Goal: Transaction & Acquisition: Obtain resource

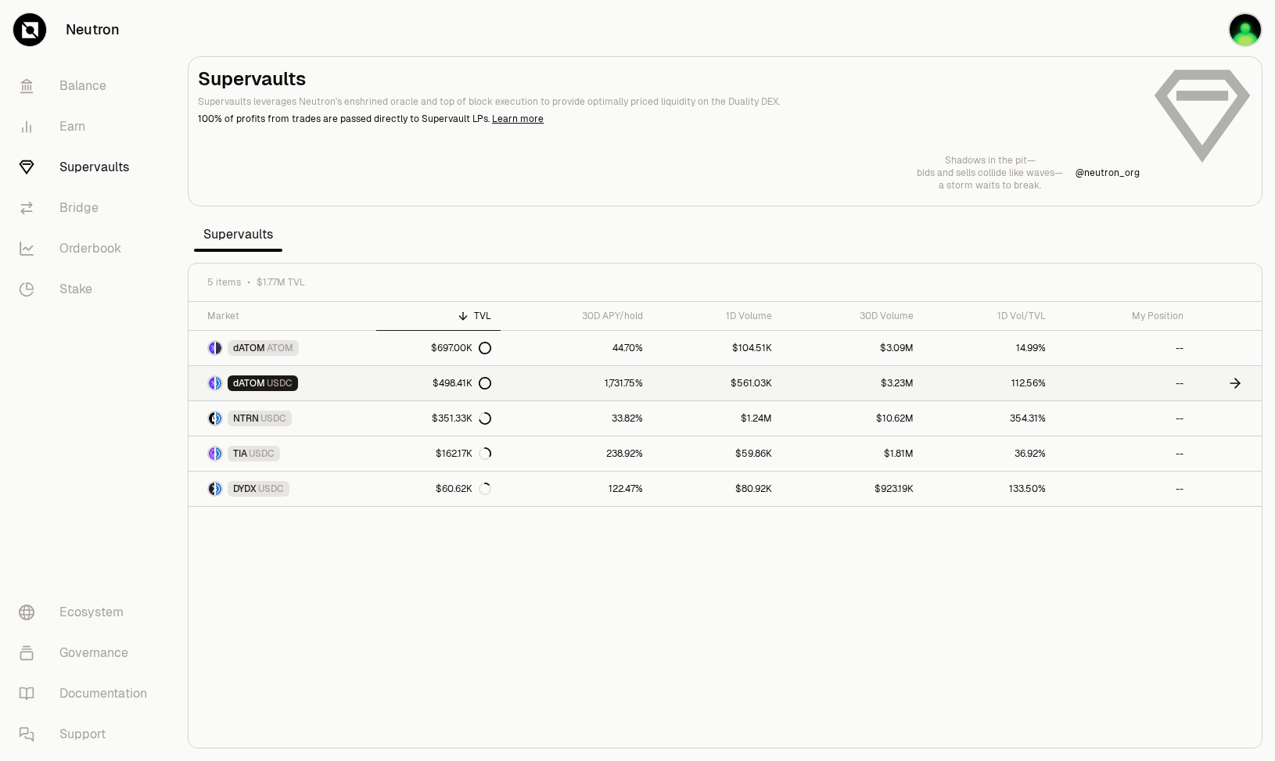
click at [364, 392] on link "dATOM USDC" at bounding box center [283, 383] width 188 height 34
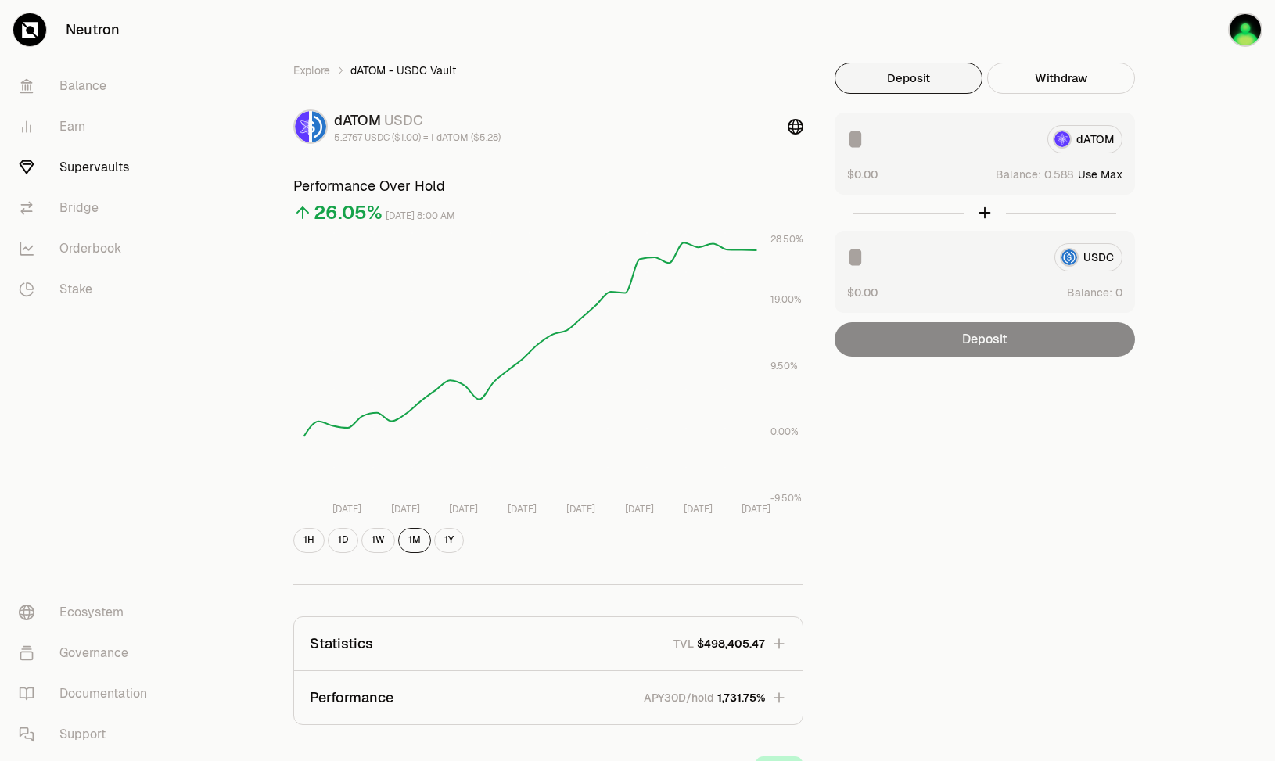
click at [1105, 173] on button "Use Max" at bounding box center [1100, 175] width 45 height 16
type input "********"
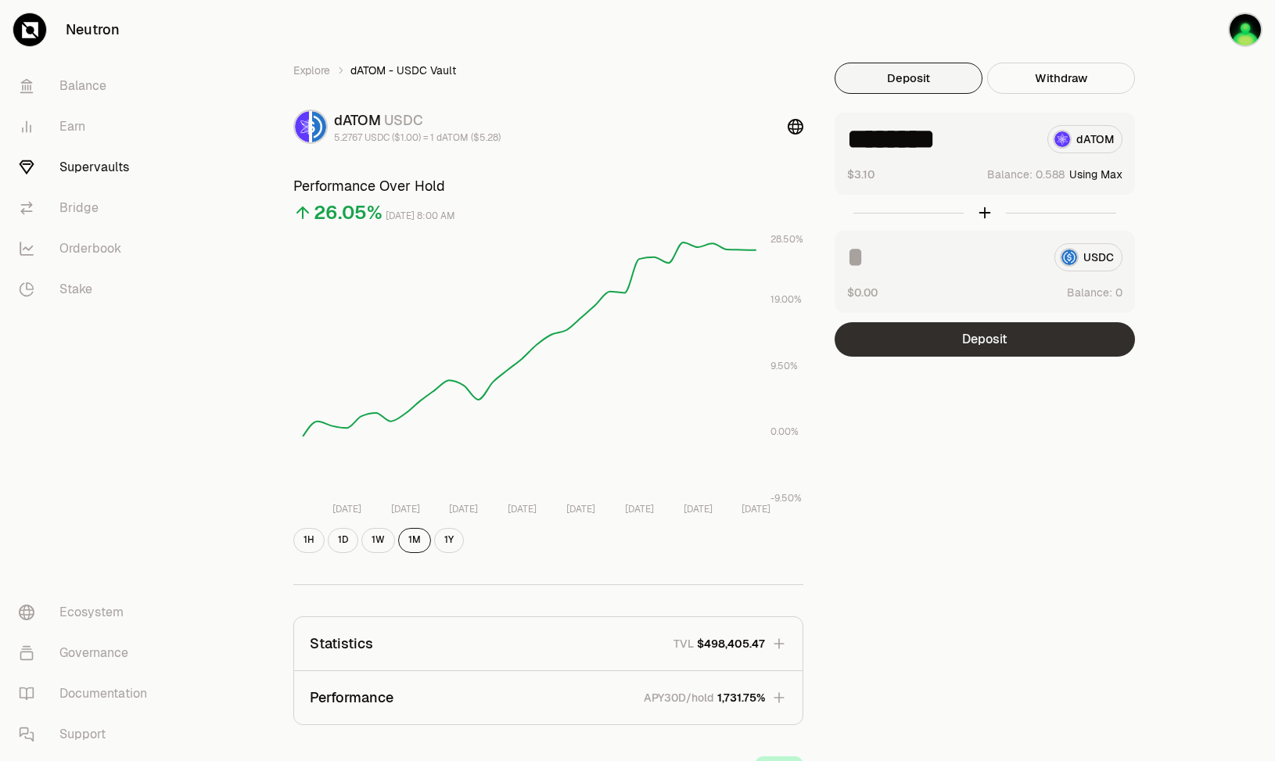
click at [995, 346] on button "Deposit" at bounding box center [985, 339] width 300 height 34
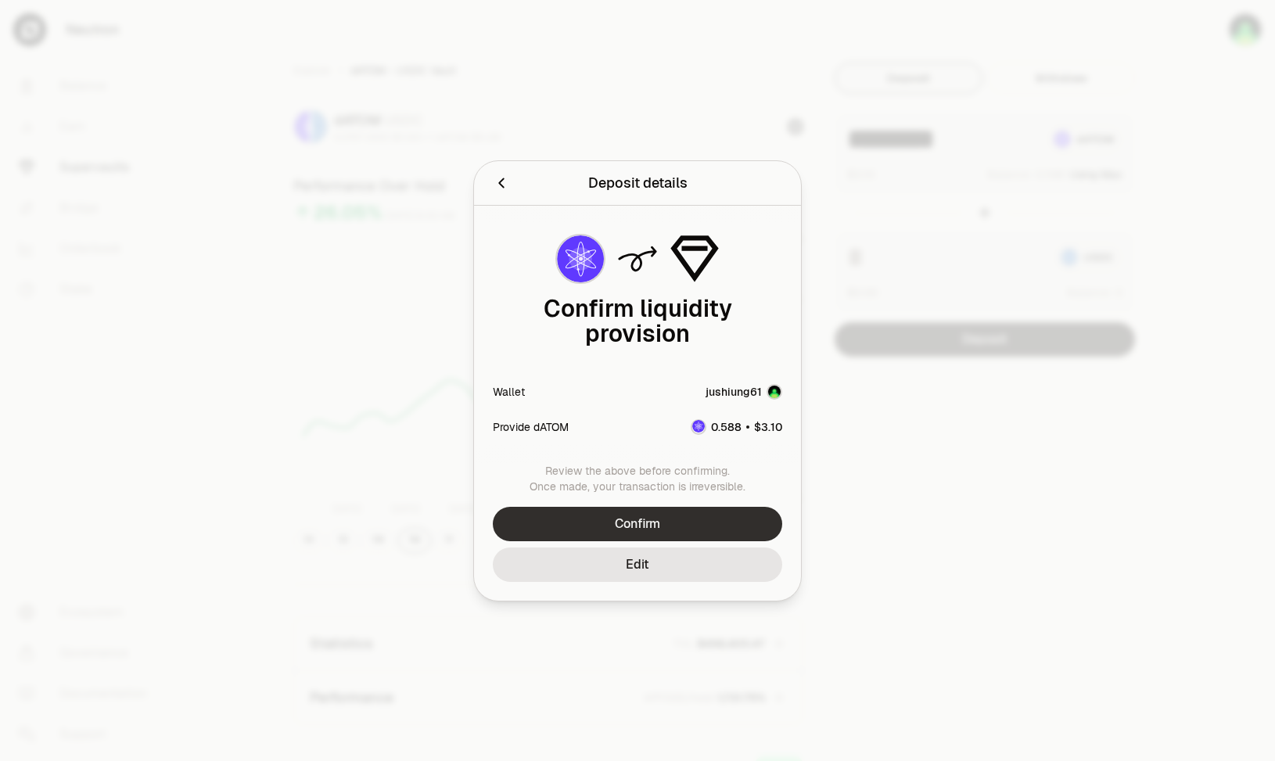
click at [700, 512] on button "Confirm" at bounding box center [638, 524] width 290 height 34
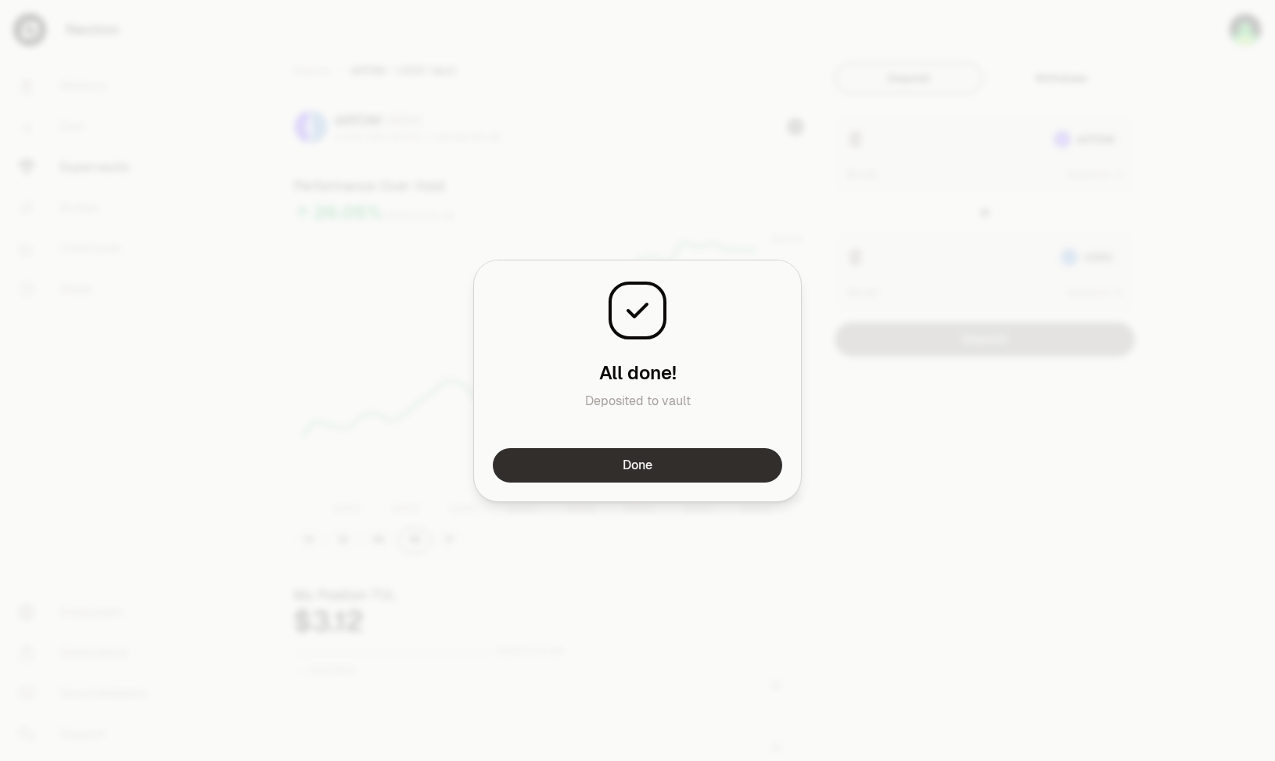
click at [658, 455] on button "Done" at bounding box center [638, 465] width 290 height 34
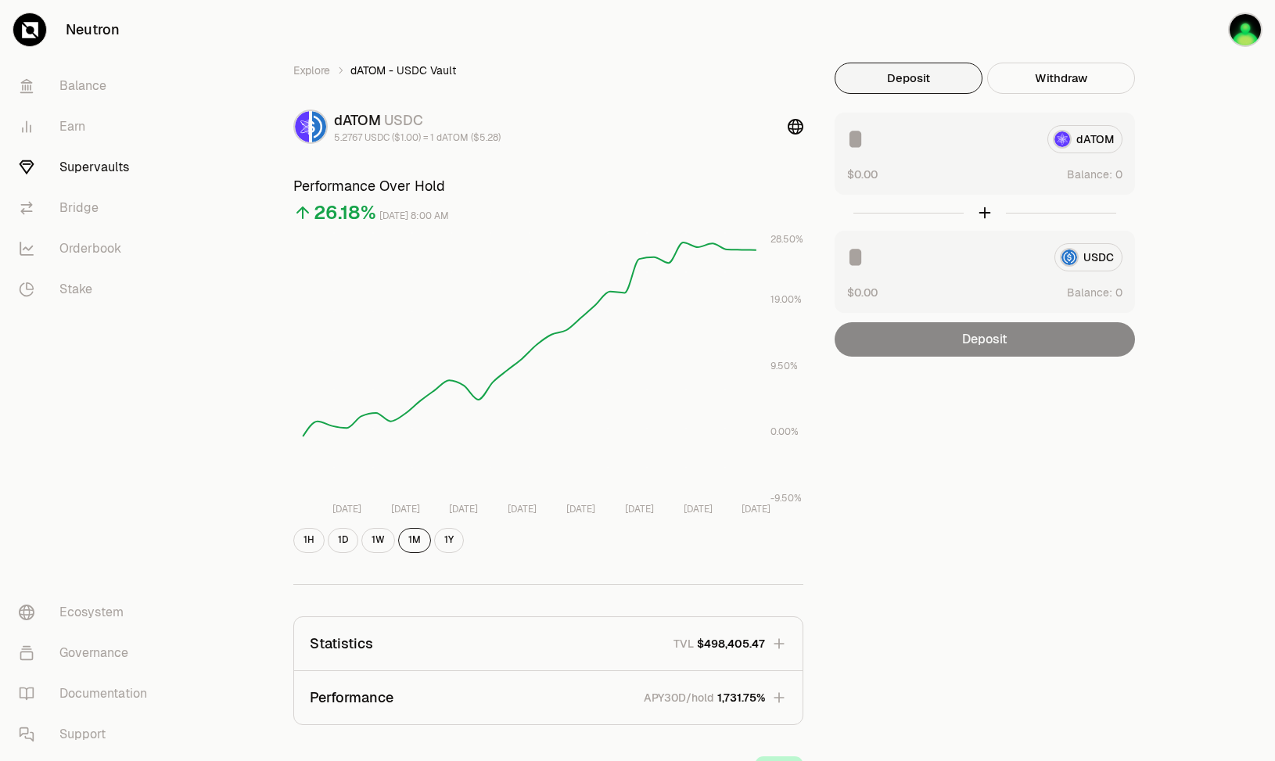
click at [951, 386] on div "Explore dATOM - USDC Vault dATOM USDC 5.2767 USDC ($1.00) = 1 dATOM ($5.28) Per…" at bounding box center [725, 506] width 901 height 887
click at [948, 400] on div "Explore dATOM - USDC Vault dATOM USDC 5.2767 USDC ($1.00) = 1 dATOM ($5.28) Per…" at bounding box center [725, 506] width 901 height 887
click at [955, 401] on div "Explore dATOM - USDC Vault dATOM USDC 5.2767 USDC ($1.00) = 1 dATOM ($5.28) Per…" at bounding box center [725, 506] width 901 height 887
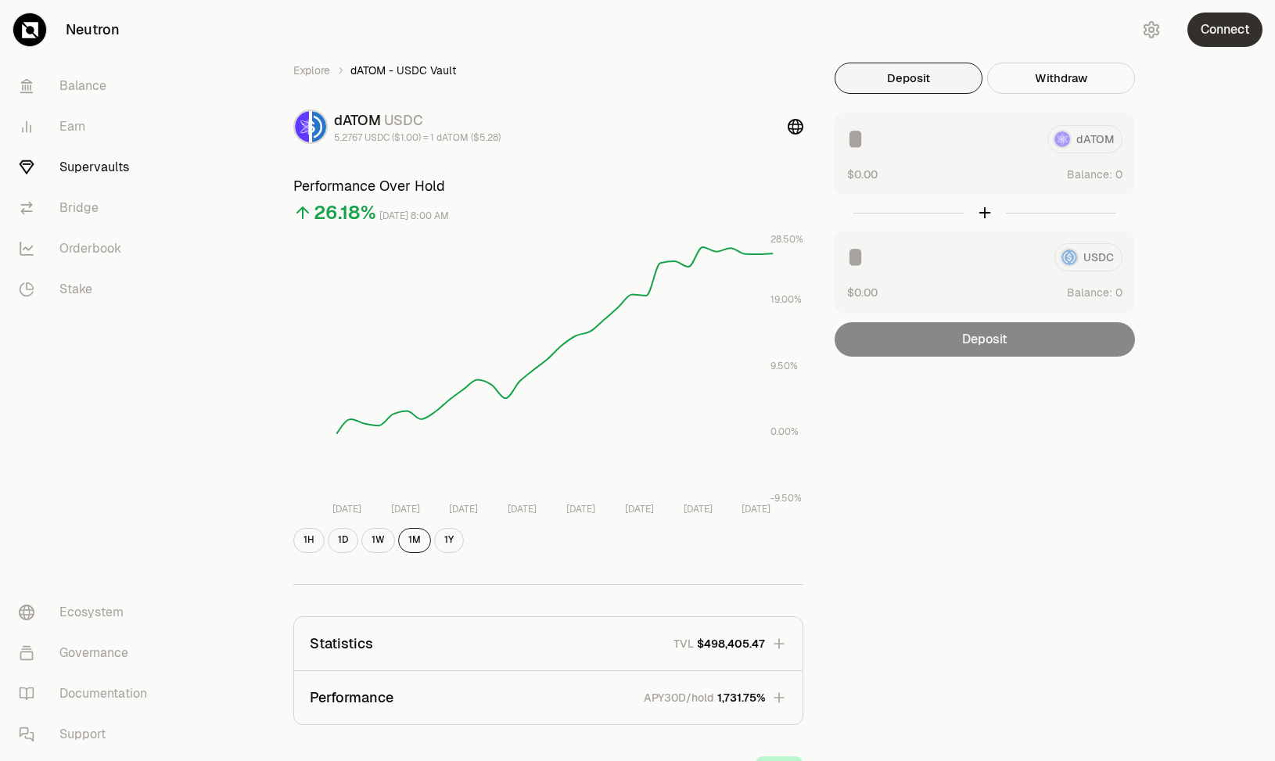
click at [1221, 37] on button "Connect" at bounding box center [1225, 30] width 75 height 34
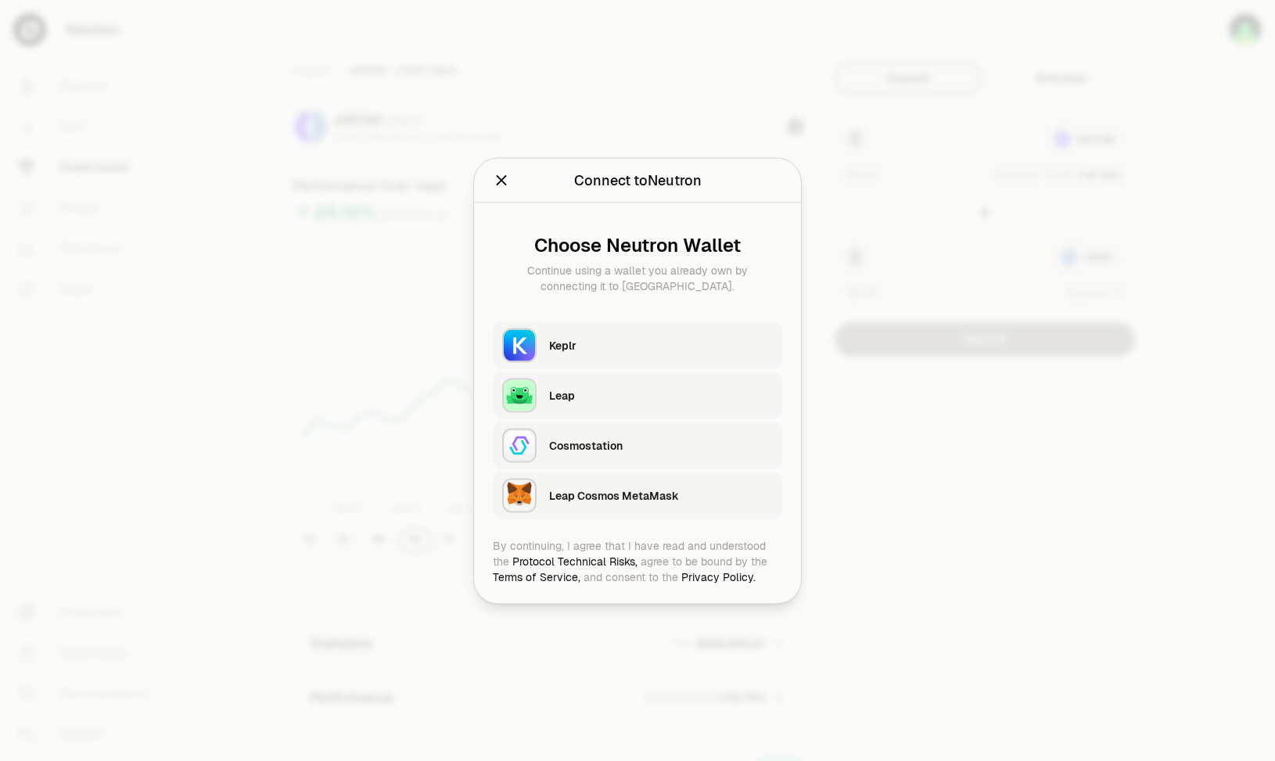
click at [646, 345] on div "Keplr" at bounding box center [661, 345] width 224 height 16
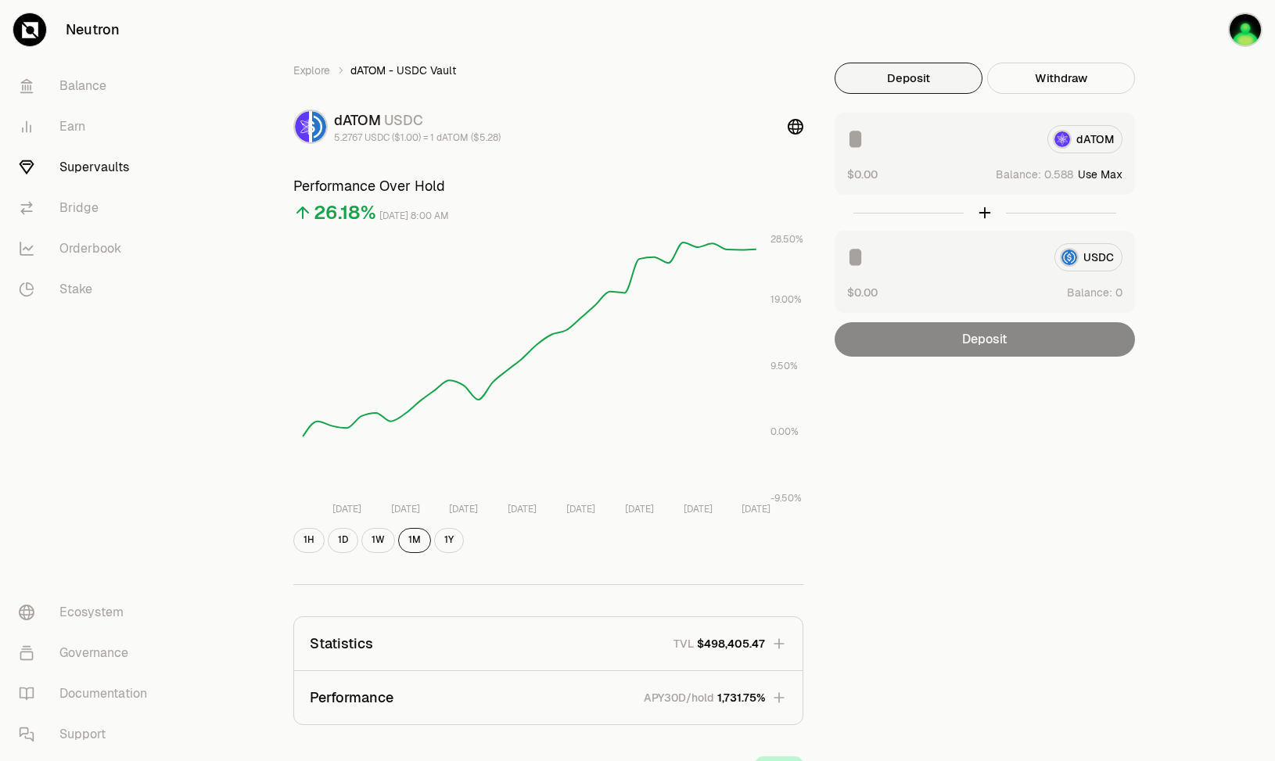
click at [1071, 403] on div "Explore dATOM - USDC Vault dATOM USDC 5.2767 USDC ($1.00) = 1 dATOM ($5.28) Per…" at bounding box center [725, 506] width 901 height 887
click at [1107, 173] on button "Use Max" at bounding box center [1100, 175] width 45 height 16
type input "********"
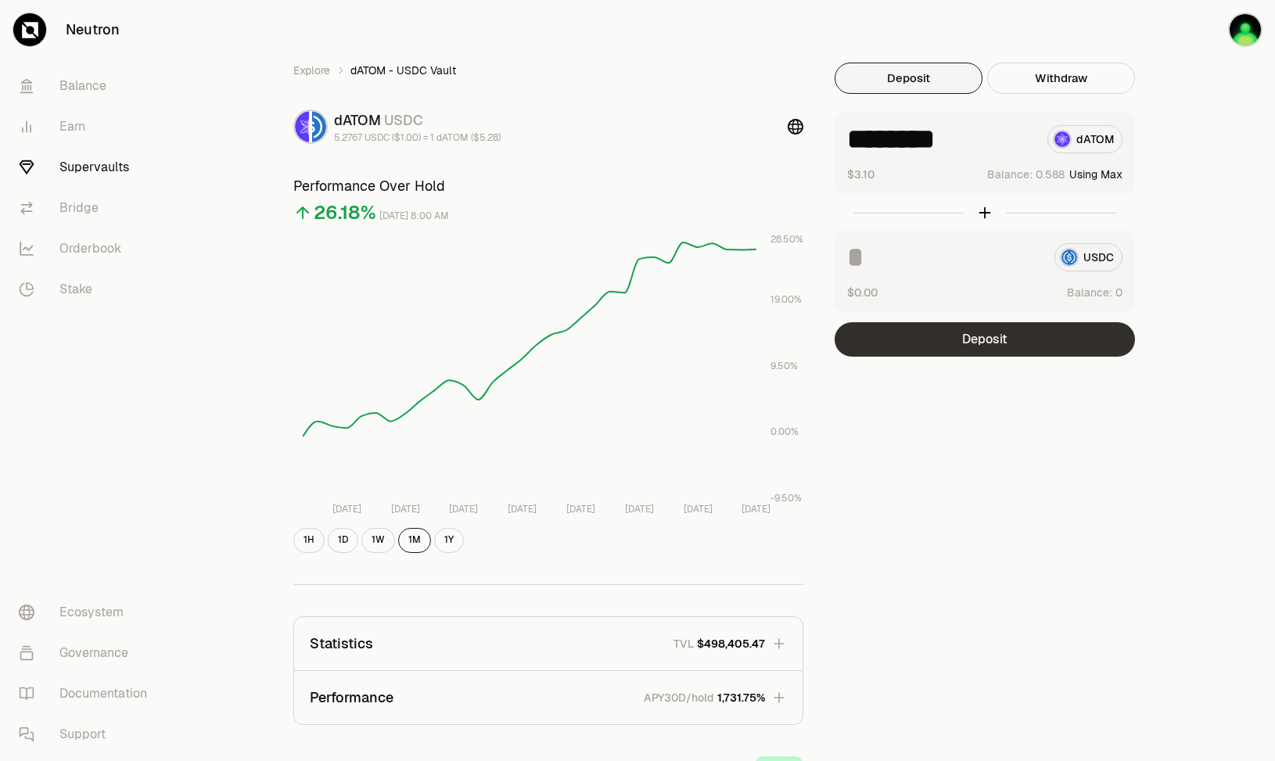
click at [978, 343] on button "Deposit" at bounding box center [985, 339] width 300 height 34
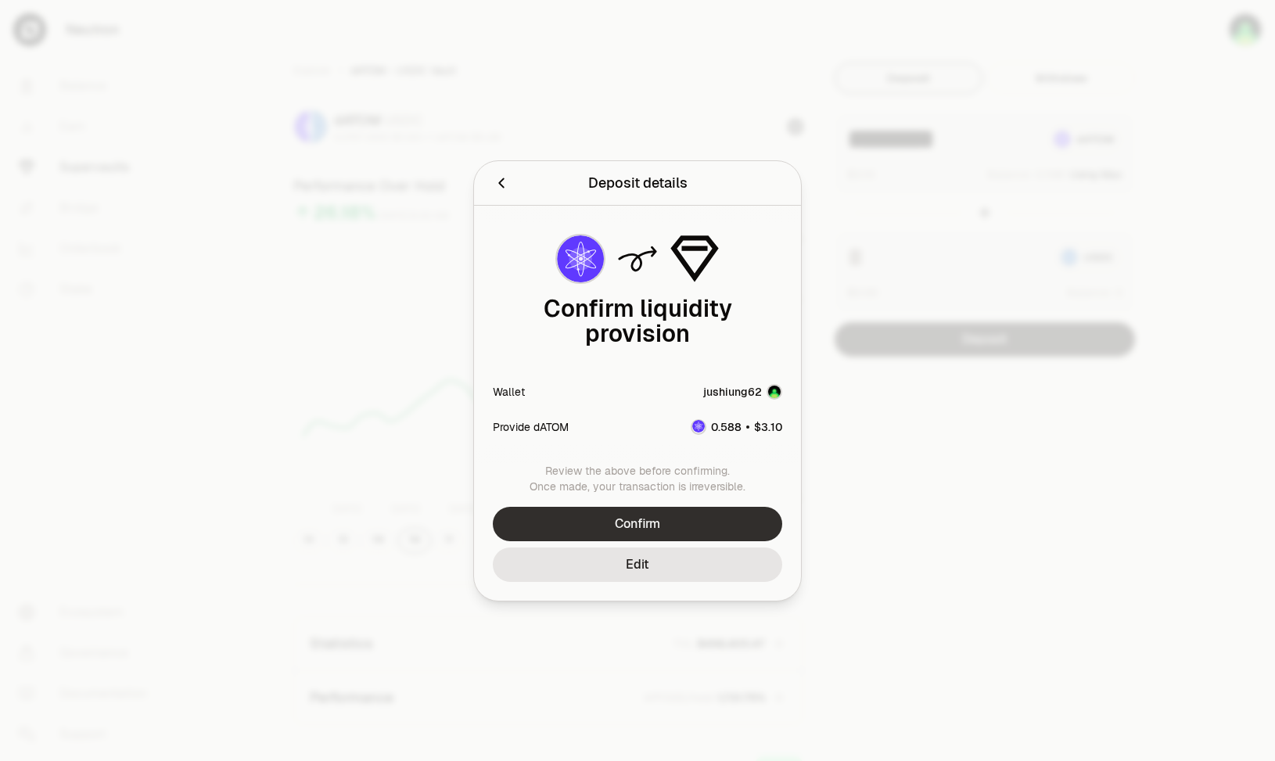
click at [728, 516] on button "Confirm" at bounding box center [638, 524] width 290 height 34
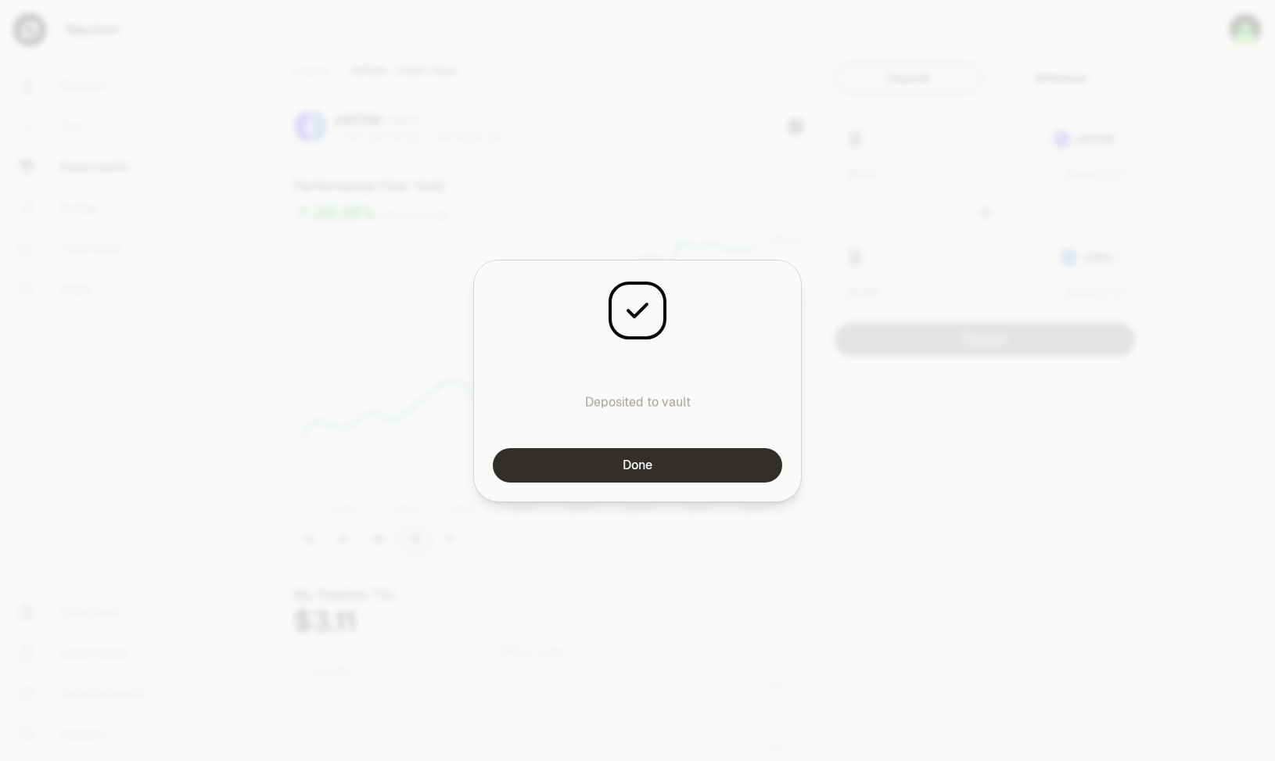
click at [642, 480] on button "Done" at bounding box center [638, 465] width 290 height 34
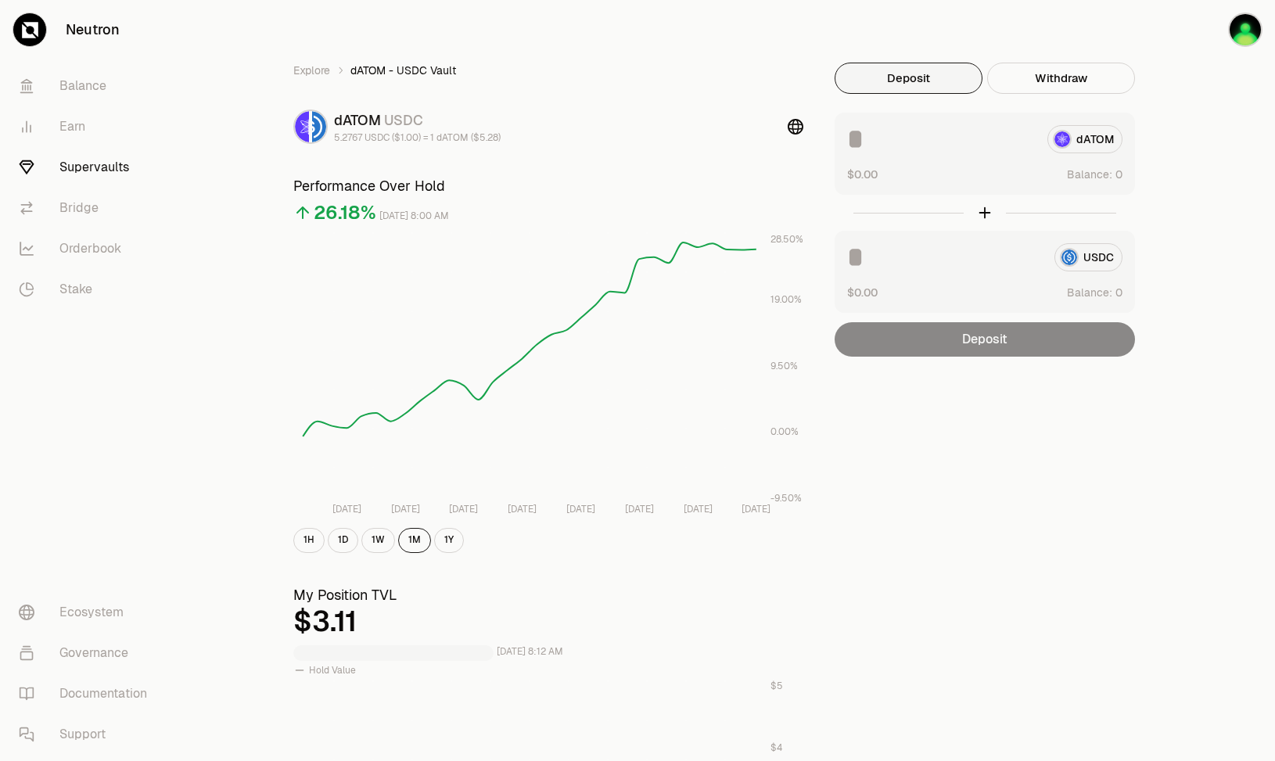
click at [948, 445] on div "Explore dATOM - USDC Vault dATOM USDC 5.2767 USDC ($1.00) = 1 dATOM ($5.28) Per…" at bounding box center [725, 731] width 901 height 1336
drag, startPoint x: 1002, startPoint y: 458, endPoint x: 997, endPoint y: 477, distance: 20.1
click at [1002, 458] on div "Explore dATOM - USDC Vault dATOM USDC 5.2767 USDC ($1.00) = 1 dATOM ($5.28) Per…" at bounding box center [725, 731] width 901 height 1336
click at [990, 489] on div "Explore dATOM - USDC Vault dATOM USDC 5.2767 USDC ($1.00) = 1 dATOM ($5.28) Per…" at bounding box center [725, 731] width 901 height 1336
click at [986, 493] on div "Explore dATOM - USDC Vault dATOM USDC 5.2767 USDC ($1.00) = 1 dATOM ($5.28) Per…" at bounding box center [725, 731] width 901 height 1336
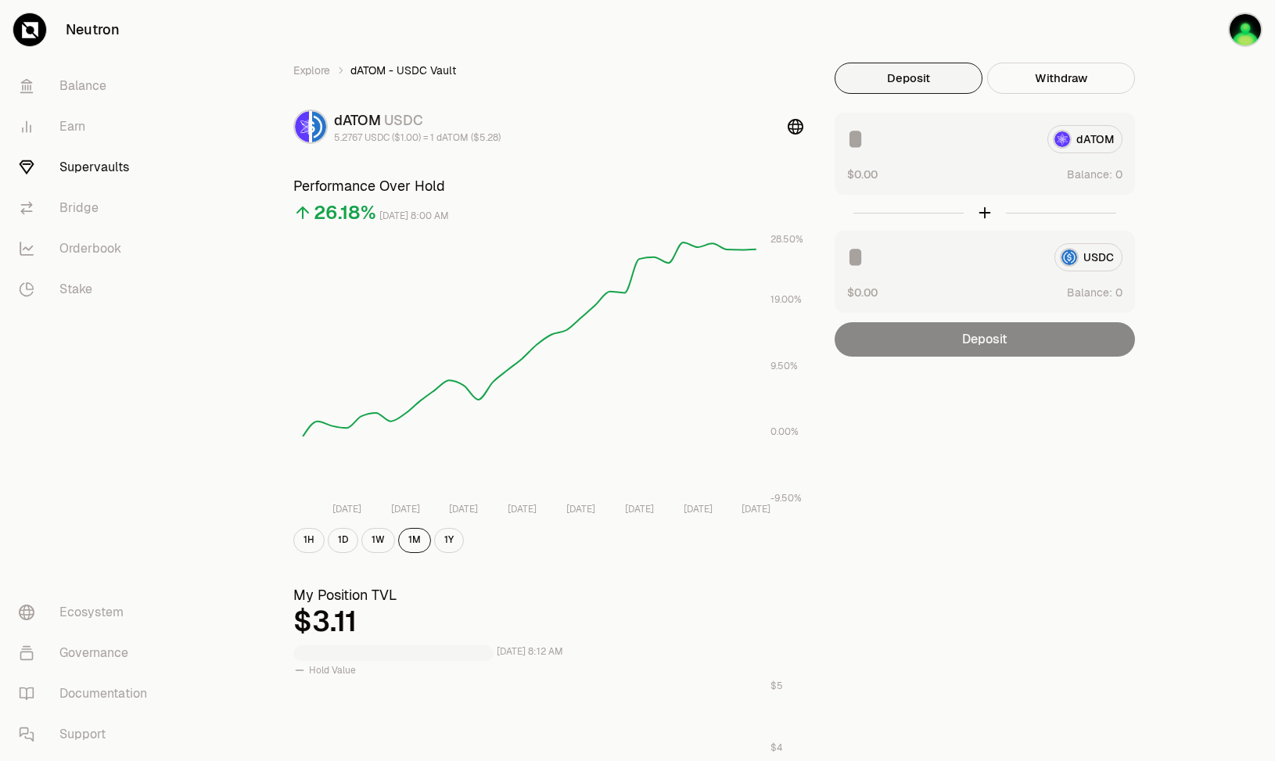
click at [986, 493] on div "Explore dATOM - USDC Vault dATOM USDC 5.2767 USDC ($1.00) = 1 dATOM ($5.28) Per…" at bounding box center [725, 731] width 901 height 1336
click at [921, 420] on div "Explore dATOM - USDC Vault dATOM USDC 5.2767 USDC ($1.00) = 1 dATOM ($5.28) Per…" at bounding box center [725, 731] width 901 height 1336
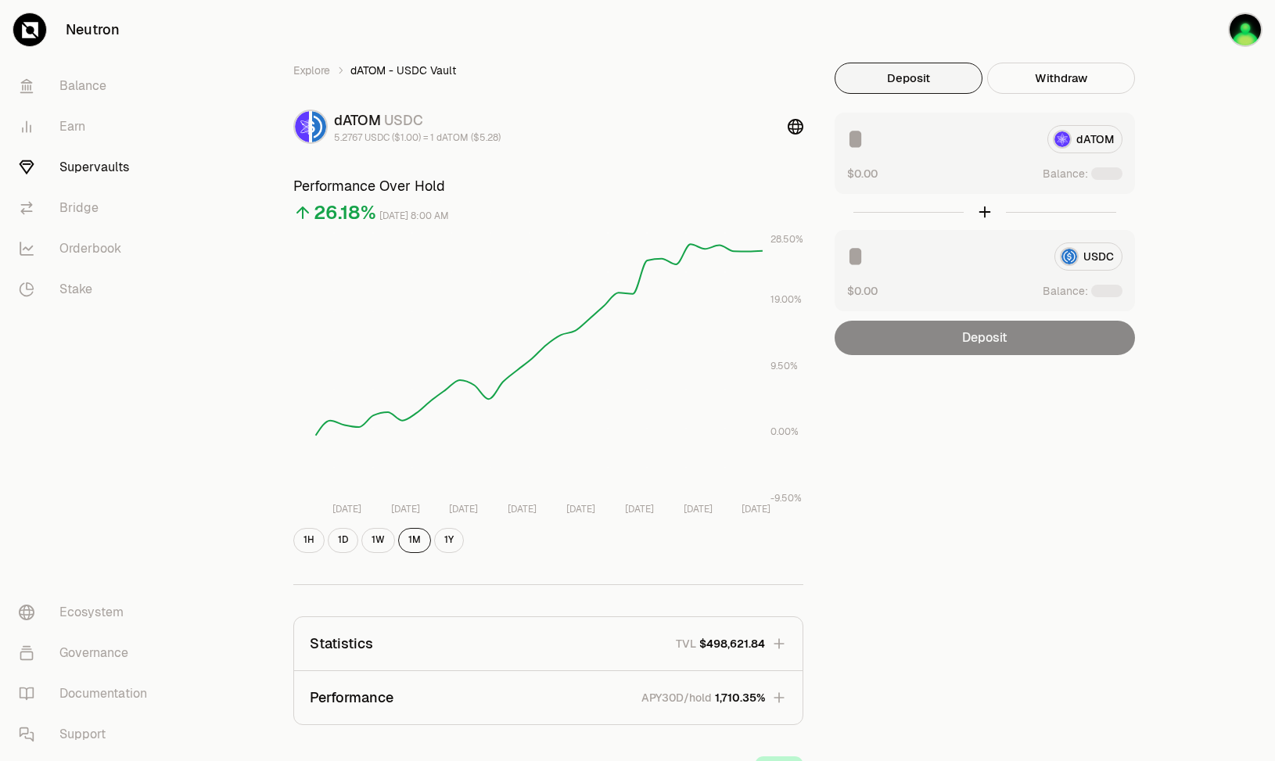
click at [1228, 38] on button "button" at bounding box center [1225, 29] width 100 height 59
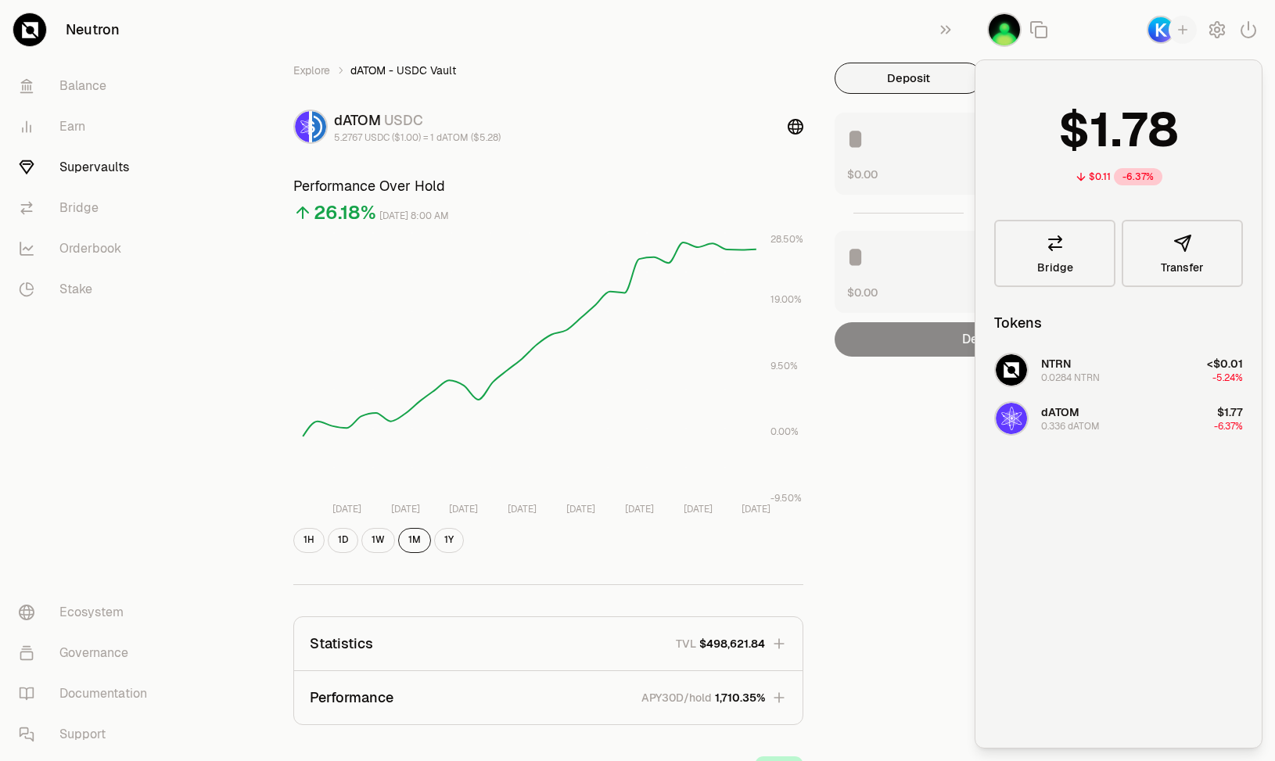
click at [815, 202] on div "Explore dATOM - USDC Vault dATOM USDC 5.2767 USDC ($1.00) = 1 dATOM ($5.28) Per…" at bounding box center [549, 506] width 548 height 887
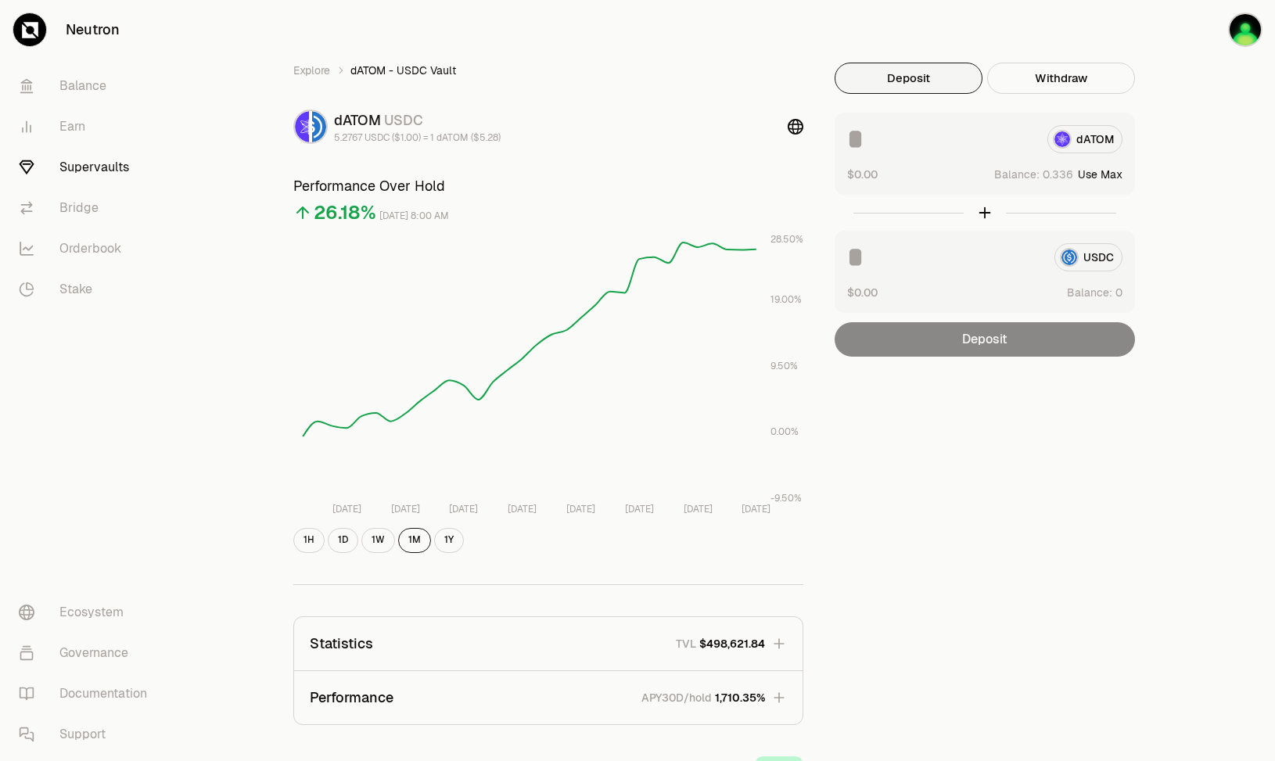
click at [1104, 172] on button "Use Max" at bounding box center [1100, 175] width 45 height 16
type input "********"
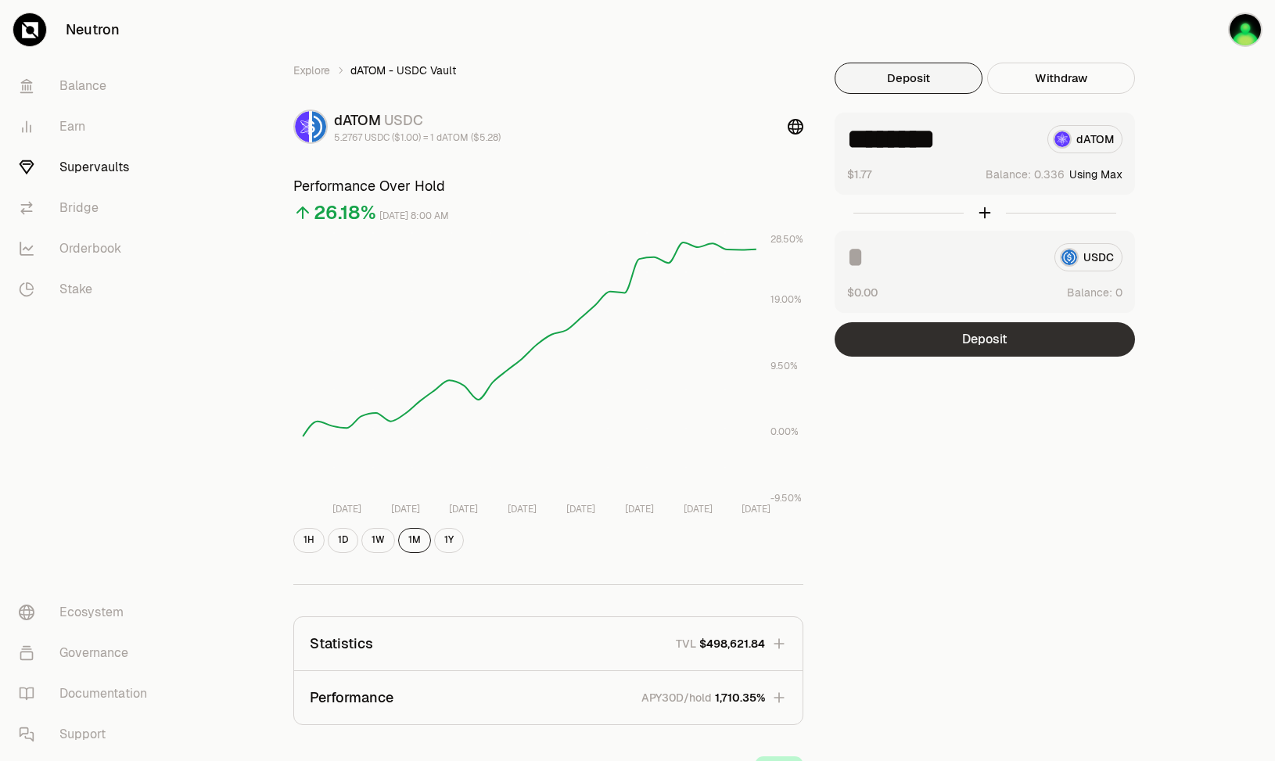
click at [1005, 343] on button "Deposit" at bounding box center [985, 339] width 300 height 34
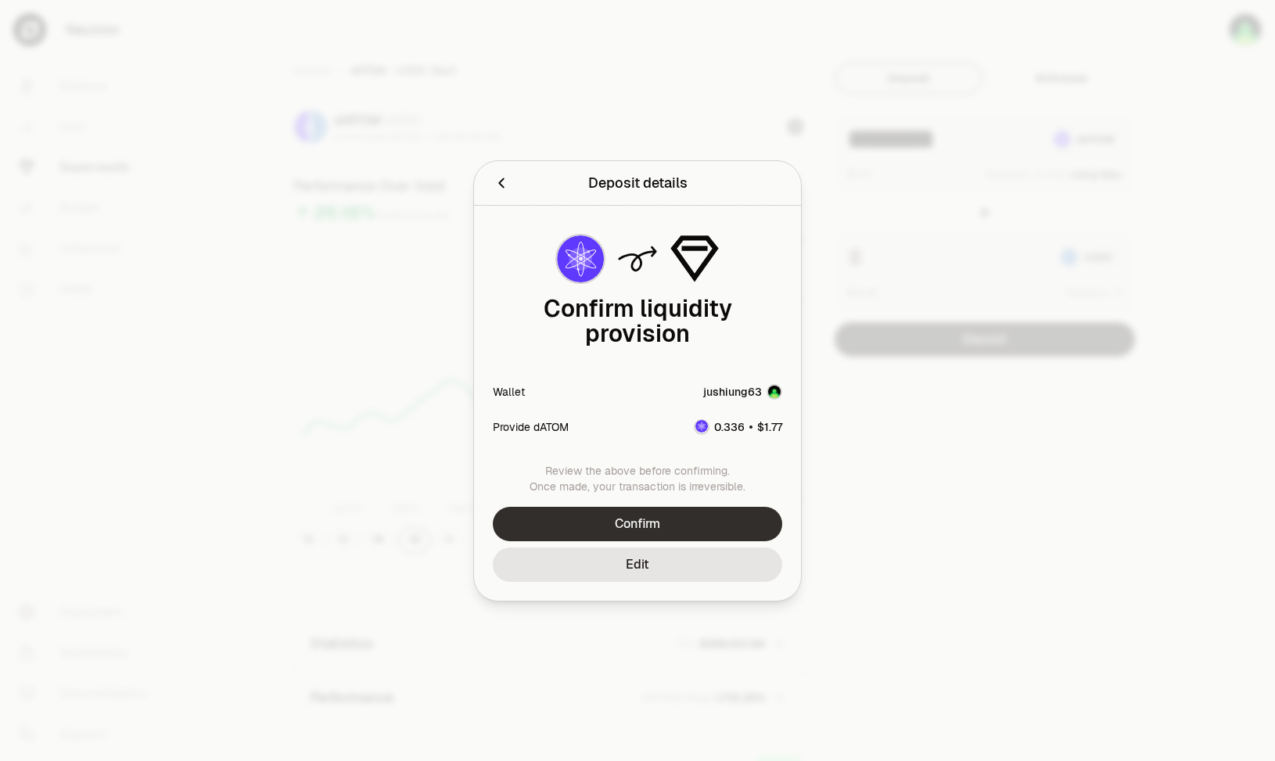
click at [668, 513] on button "Confirm" at bounding box center [638, 524] width 290 height 34
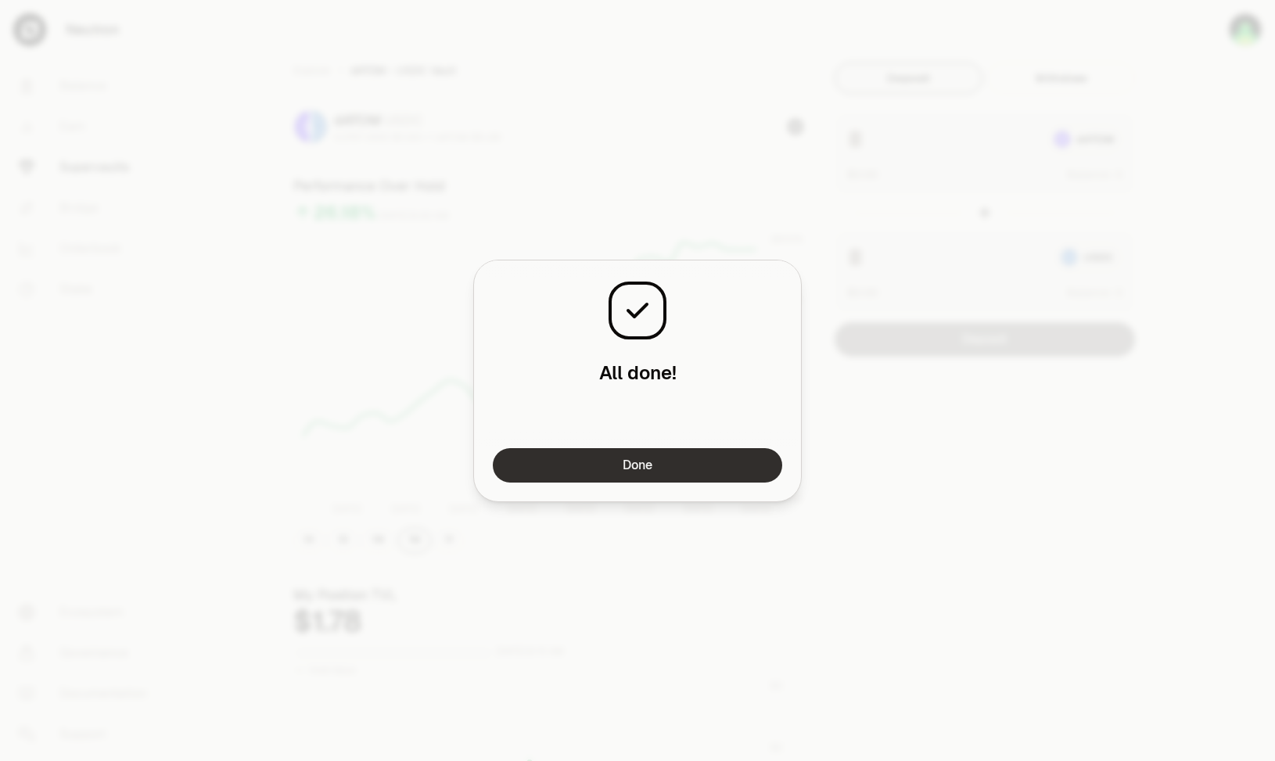
click at [736, 466] on button "Done" at bounding box center [638, 465] width 290 height 34
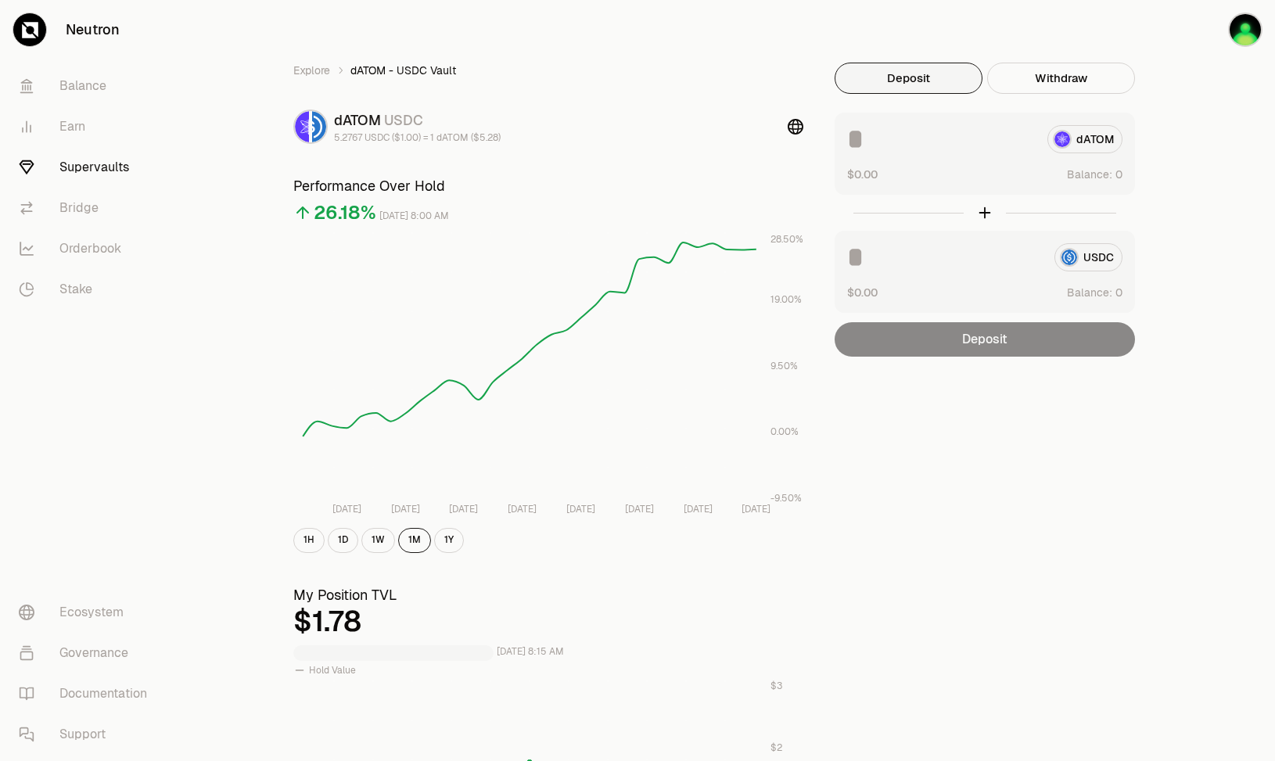
click at [1011, 437] on div "Explore dATOM - USDC Vault dATOM USDC 5.2767 USDC ($1.00) = 1 dATOM ($5.28) Per…" at bounding box center [725, 731] width 901 height 1336
click at [1185, 85] on div "Explore dATOM - USDC Vault dATOM USDC 5.2767 USDC ($1.00) = 1 dATOM ($5.28) Per…" at bounding box center [725, 506] width 939 height 1012
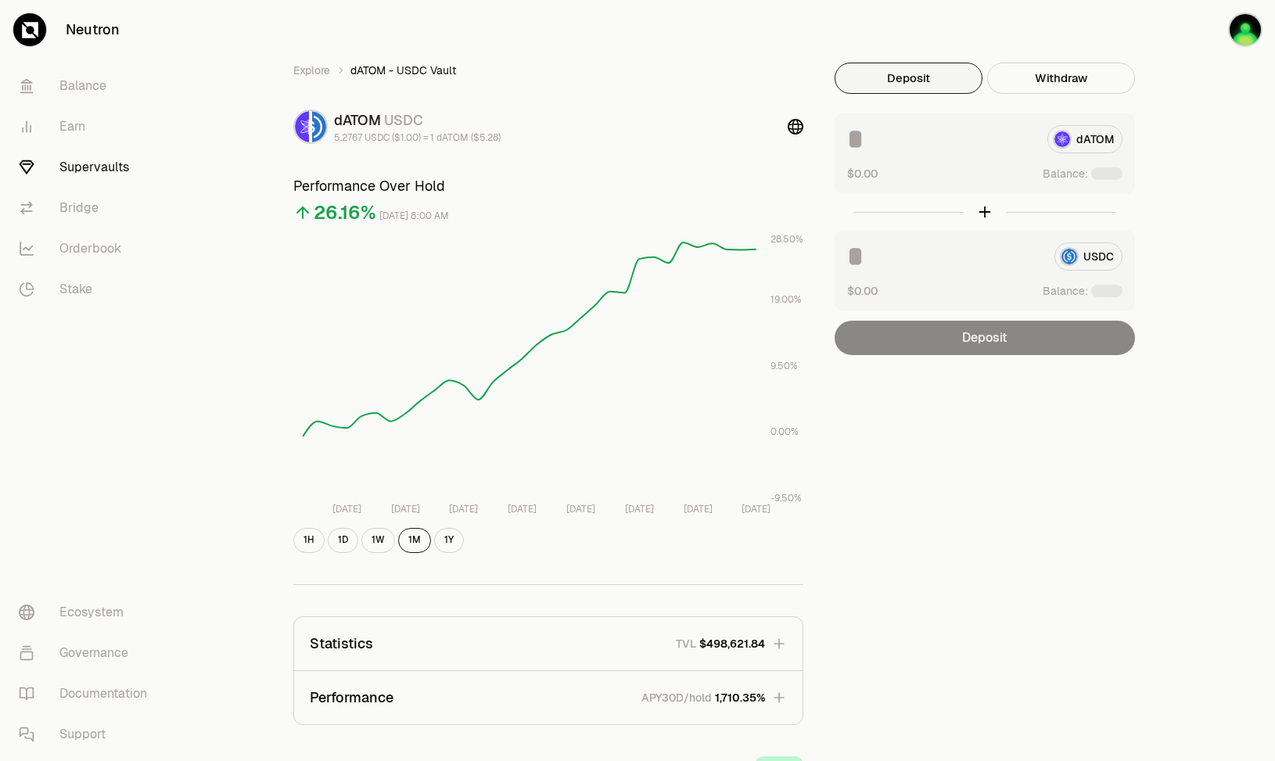
click at [1222, 138] on div "Explore dATOM - USDC Vault dATOM USDC 5.2767 USDC ($1.00) = 1 dATOM ($5.28) Per…" at bounding box center [725, 506] width 1100 height 1012
click at [1228, 131] on div "Explore dATOM - USDC Vault dATOM USDC 5.2767 USDC ($1.00) = 1 dATOM ($5.28) Per…" at bounding box center [725, 506] width 1100 height 1012
click at [1207, 140] on div "Explore dATOM - USDC Vault dATOM USDC 5.2767 USDC ($1.00) = 1 dATOM ($5.28) Per…" at bounding box center [725, 506] width 1100 height 1012
click at [1226, 27] on button "Connect" at bounding box center [1225, 30] width 75 height 34
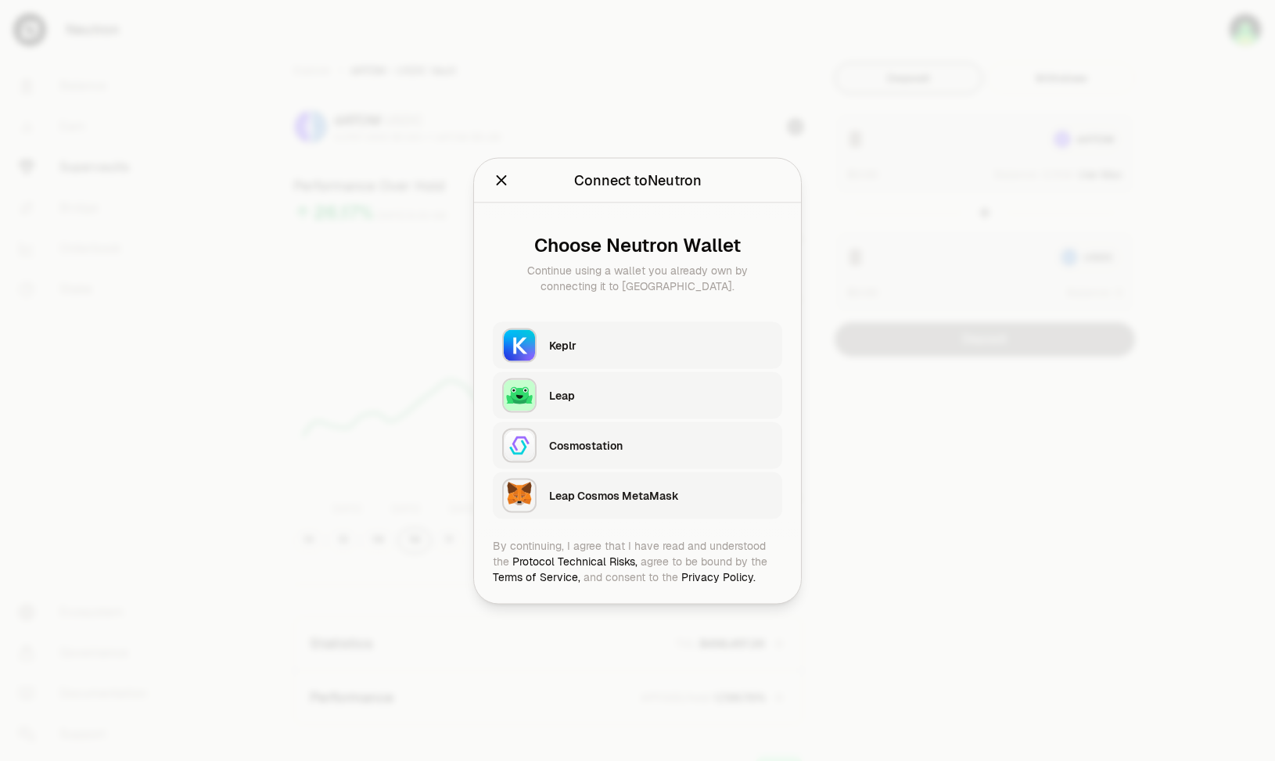
click at [598, 341] on div "Keplr" at bounding box center [661, 345] width 224 height 16
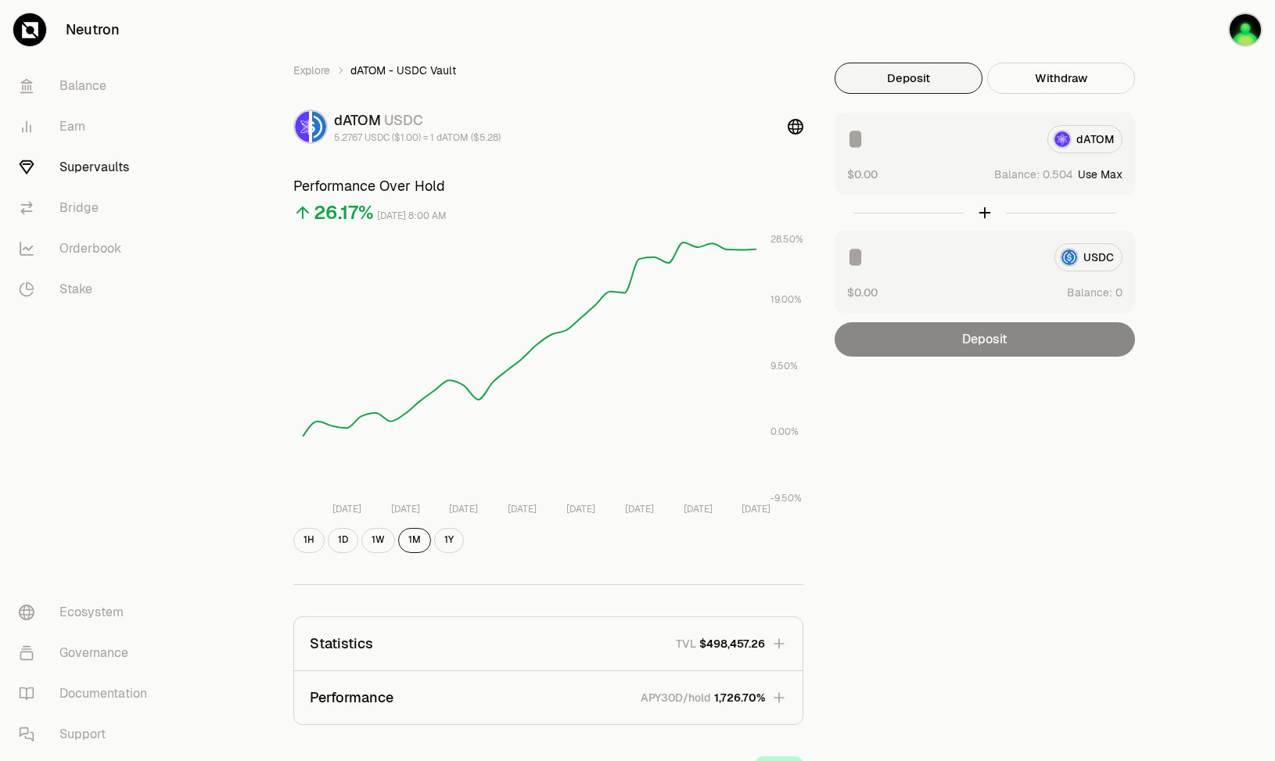
click at [1117, 171] on button "Use Max" at bounding box center [1100, 175] width 45 height 16
type input "********"
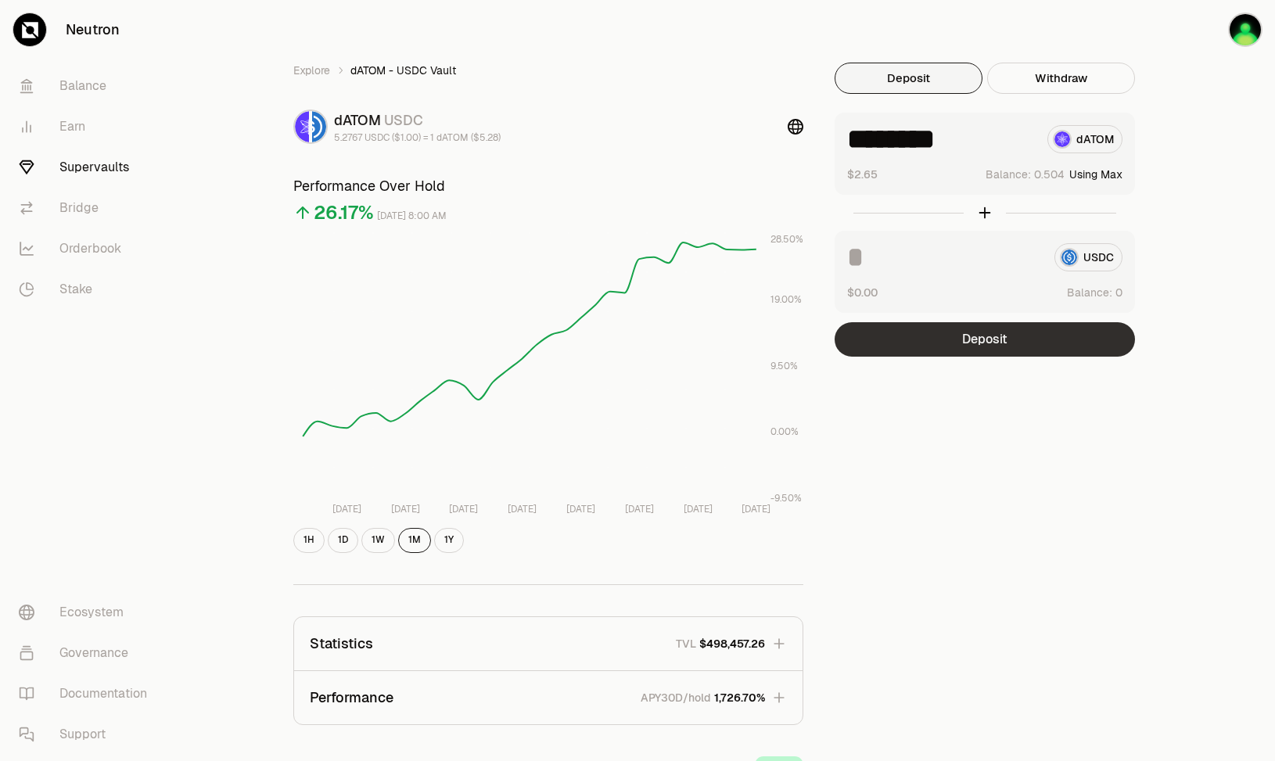
click at [974, 340] on button "Deposit" at bounding box center [985, 339] width 300 height 34
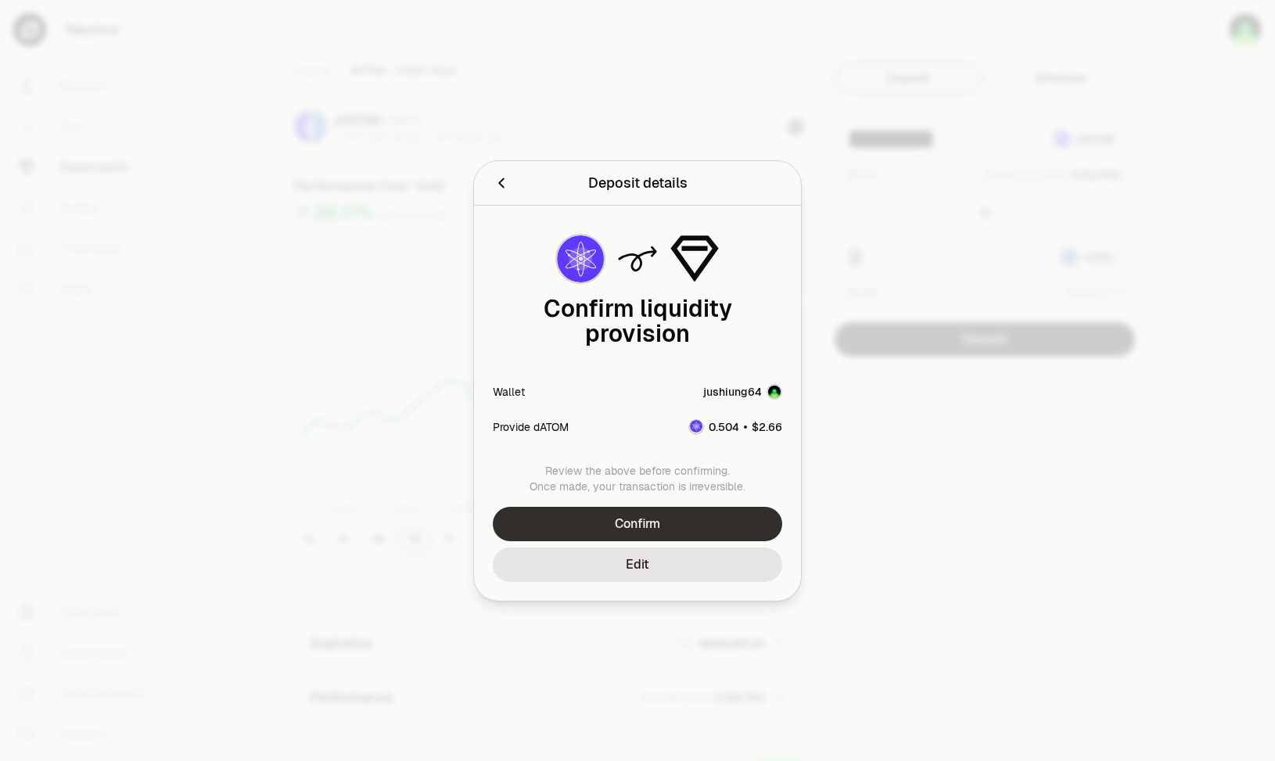
click at [710, 507] on button "Confirm" at bounding box center [638, 524] width 290 height 34
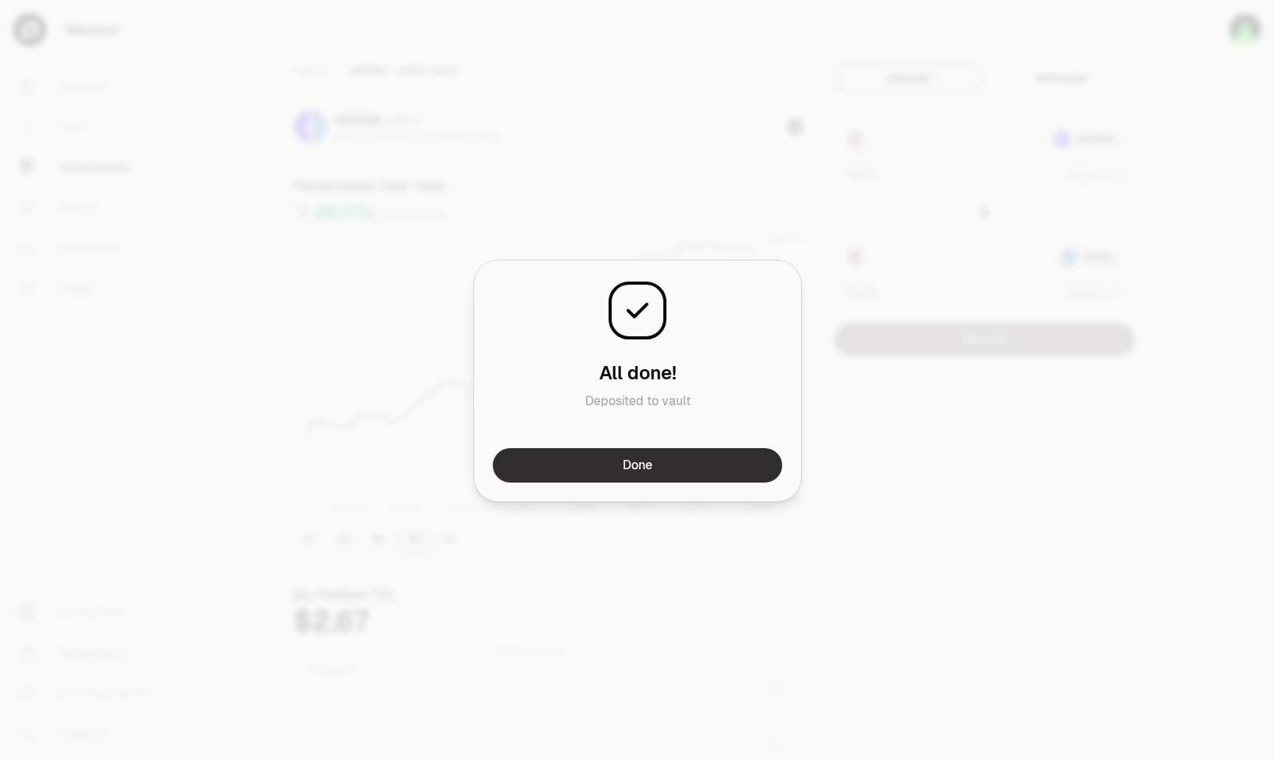
click at [656, 458] on button "Done" at bounding box center [638, 465] width 290 height 34
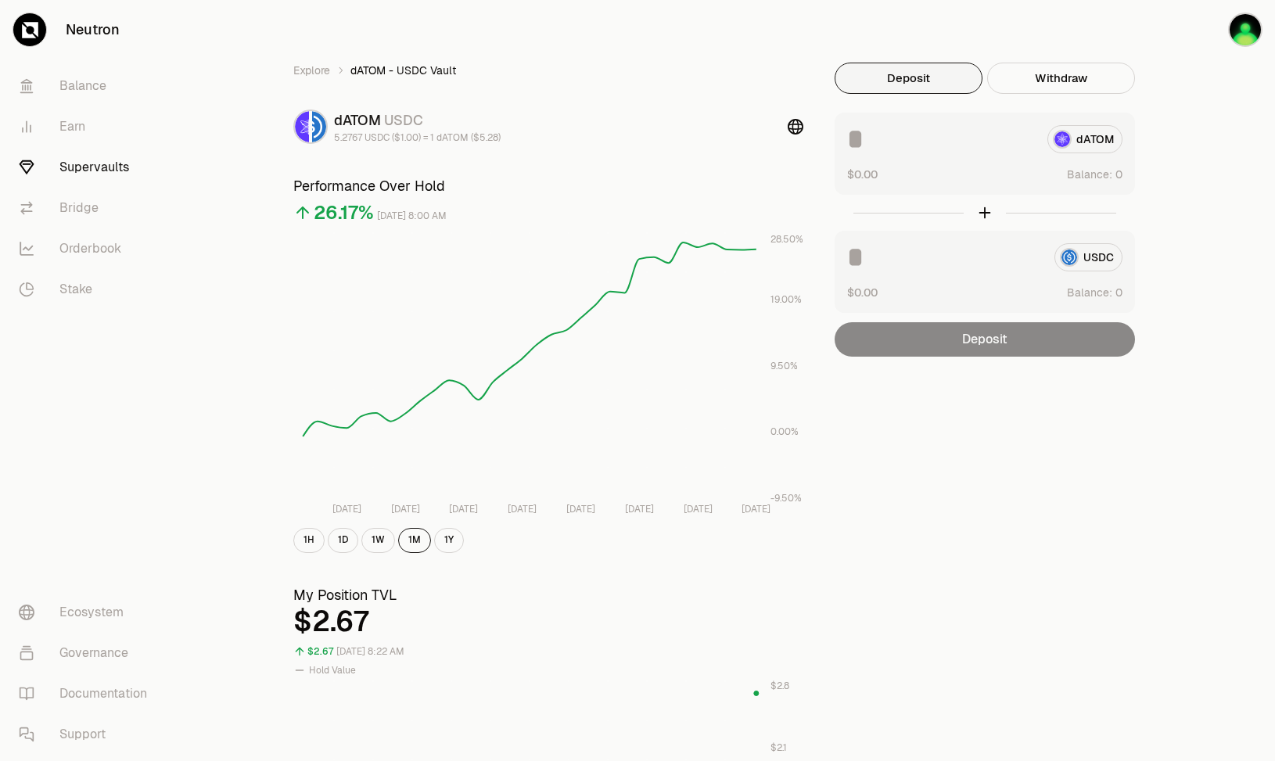
click at [1177, 220] on div "Explore dATOM - USDC Vault dATOM USDC 5.2767 USDC ($1.00) = 1 dATOM ($5.28) Per…" at bounding box center [725, 730] width 939 height 1461
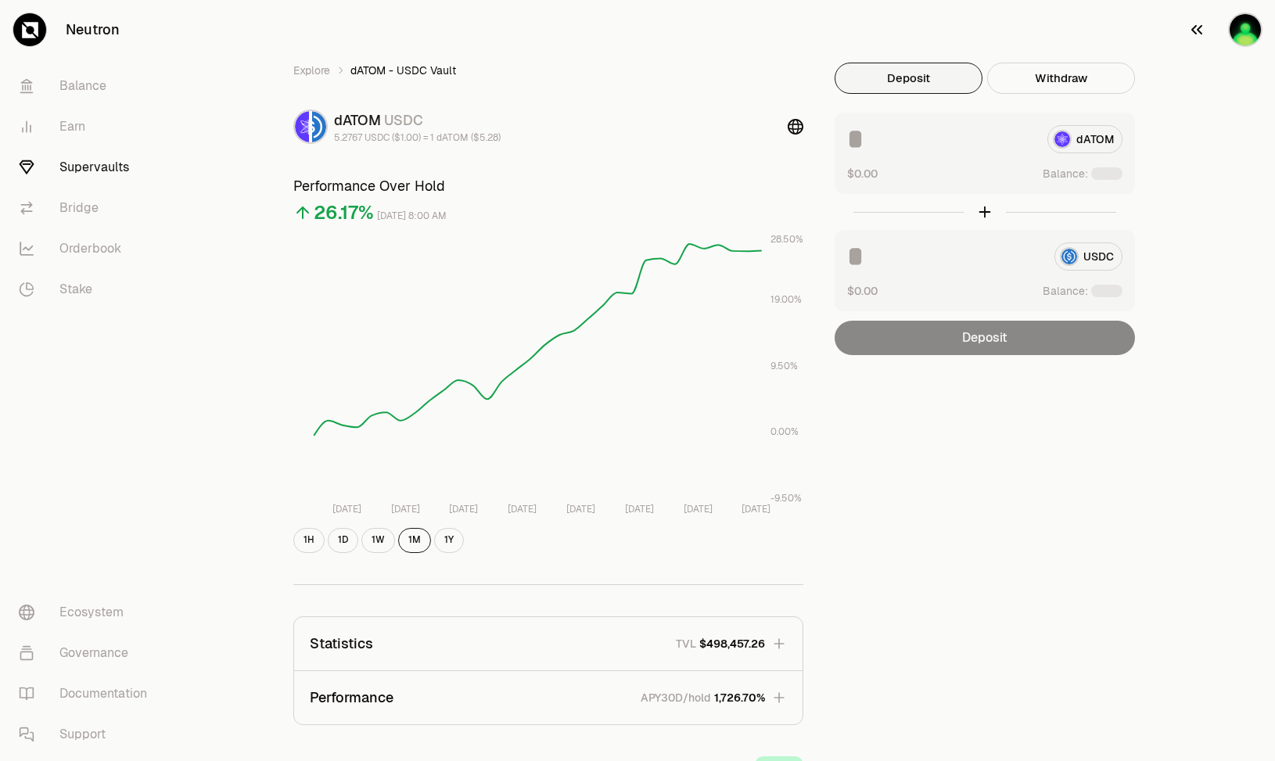
click at [1226, 39] on button "button" at bounding box center [1225, 29] width 100 height 59
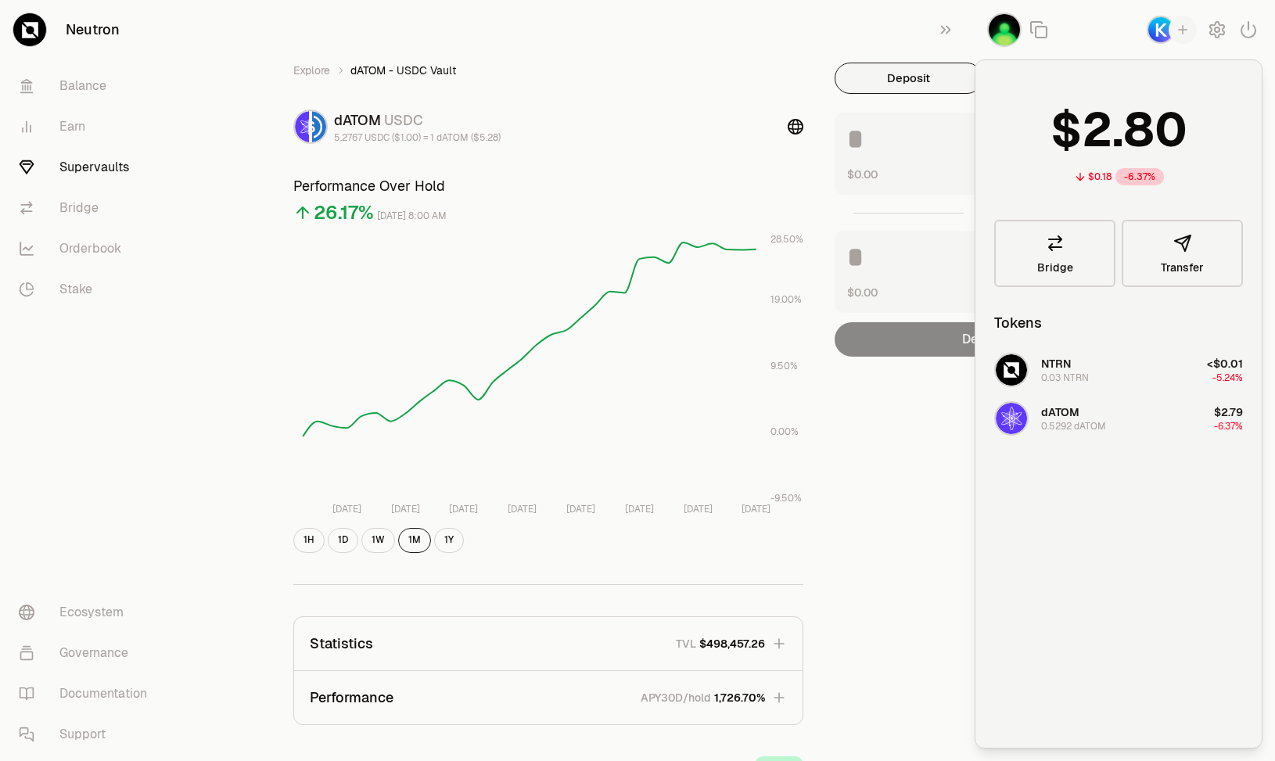
click at [858, 37] on div "Explore dATOM - USDC Vault dATOM USDC 5.2767 USDC ($1.00) = 1 dATOM ($5.28) Per…" at bounding box center [725, 506] width 939 height 1012
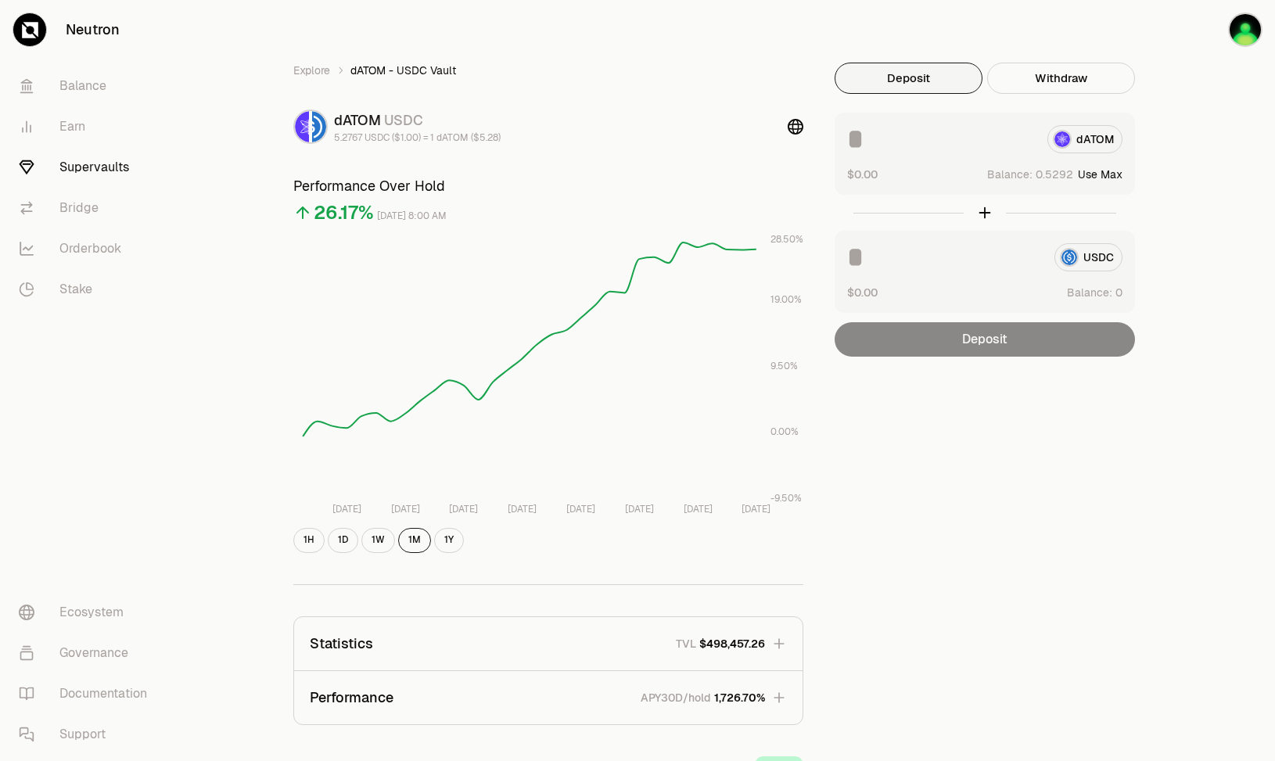
click at [1108, 176] on button "Use Max" at bounding box center [1100, 175] width 45 height 16
type input "********"
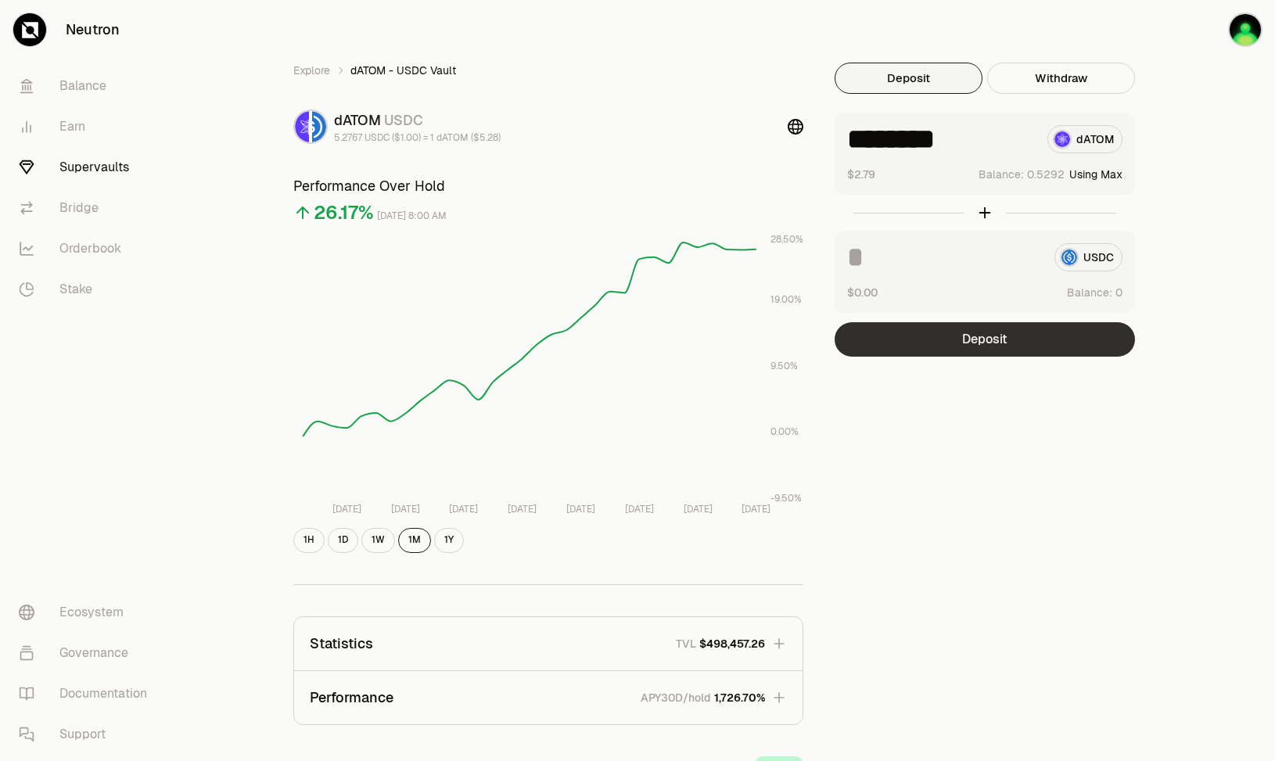
click at [1031, 334] on button "Deposit" at bounding box center [985, 339] width 300 height 34
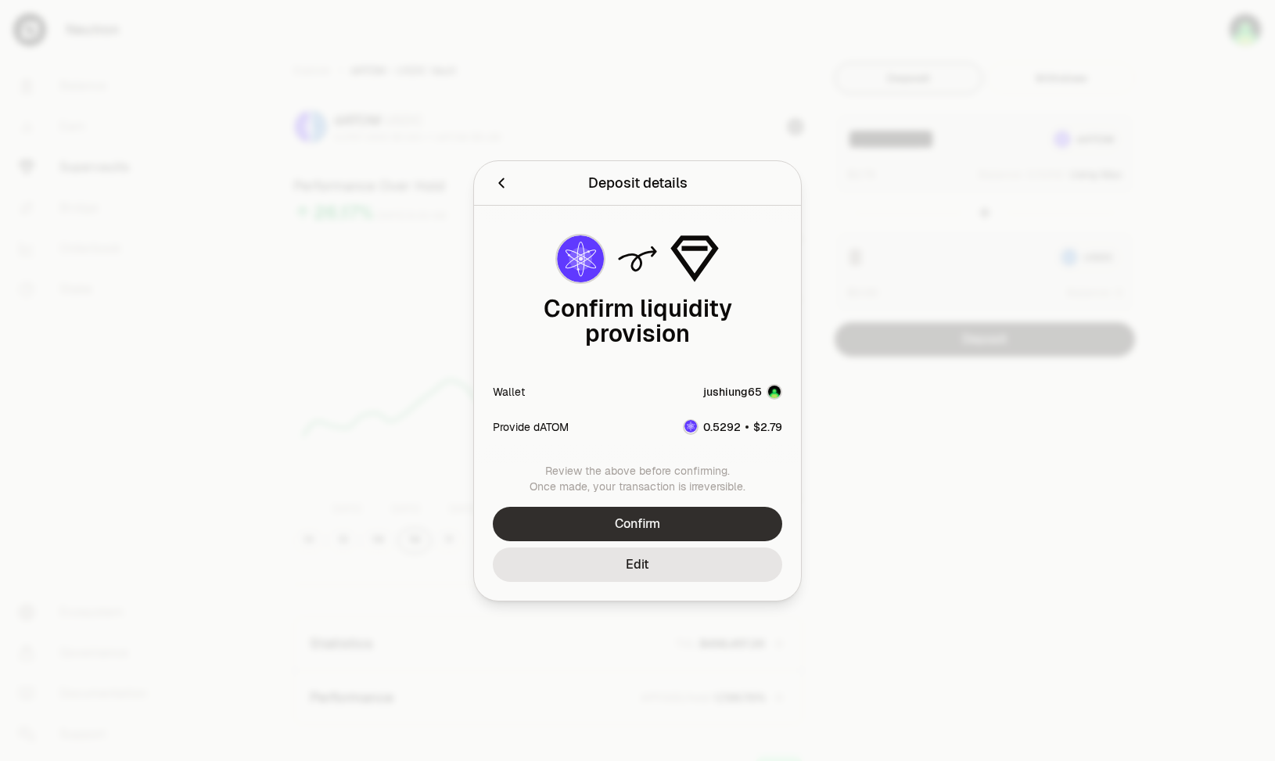
click at [660, 513] on button "Confirm" at bounding box center [638, 524] width 290 height 34
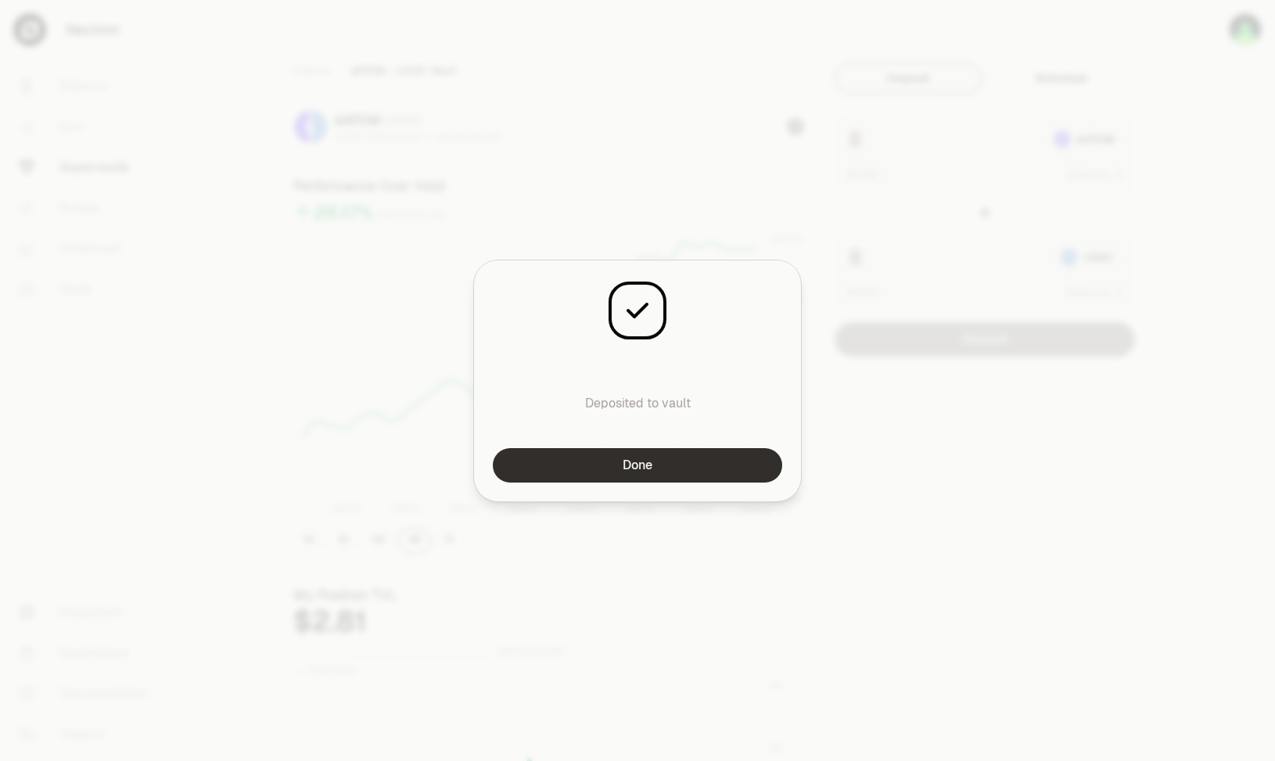
click at [764, 466] on button "Done" at bounding box center [638, 465] width 290 height 34
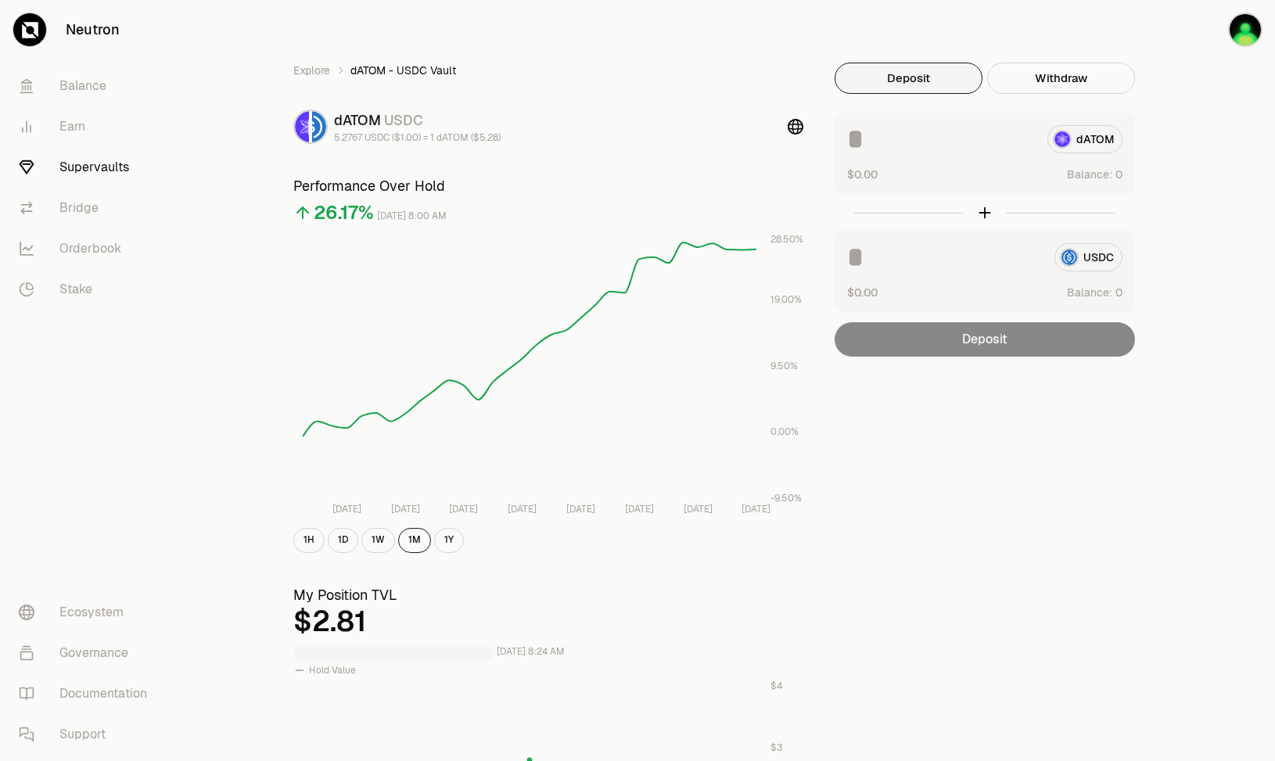
click at [910, 391] on div "Explore dATOM - USDC Vault dATOM USDC 5.2767 USDC ($1.00) = 1 dATOM ($5.28) Per…" at bounding box center [725, 731] width 901 height 1336
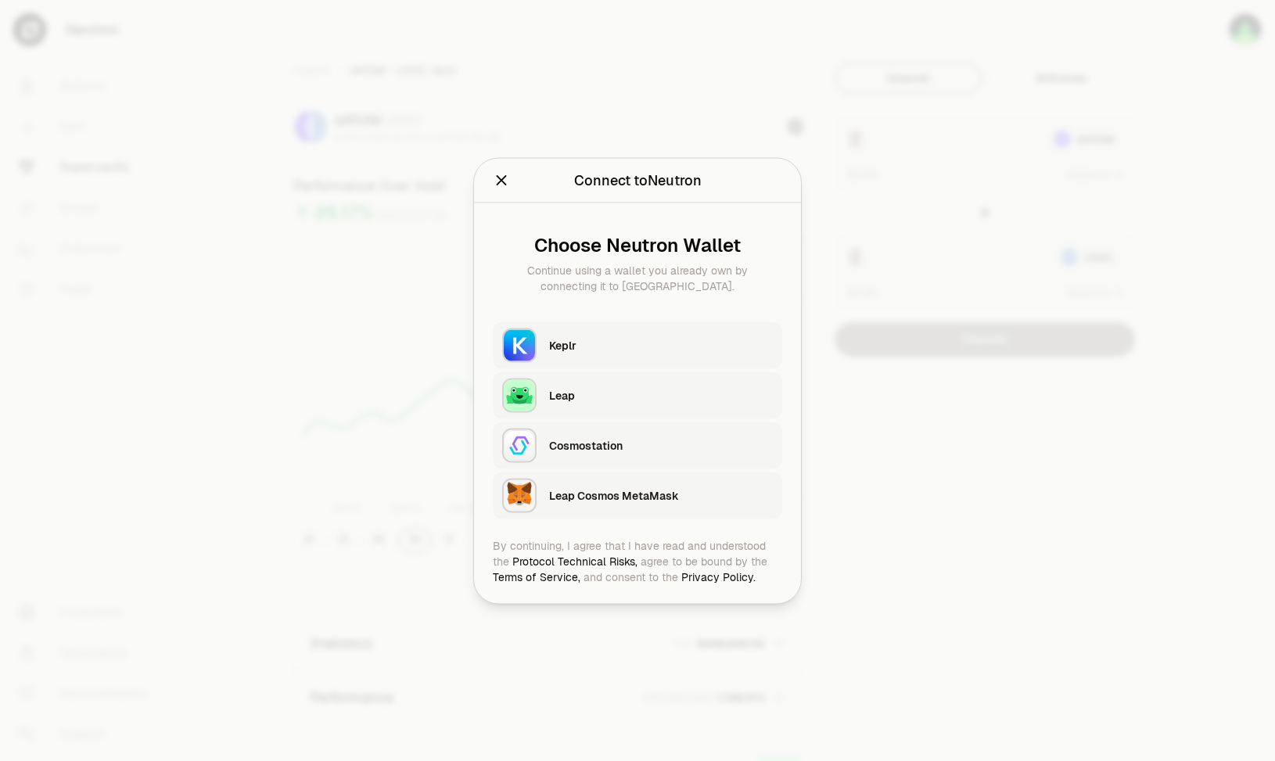
click at [719, 322] on button "Keplr" at bounding box center [638, 345] width 290 height 47
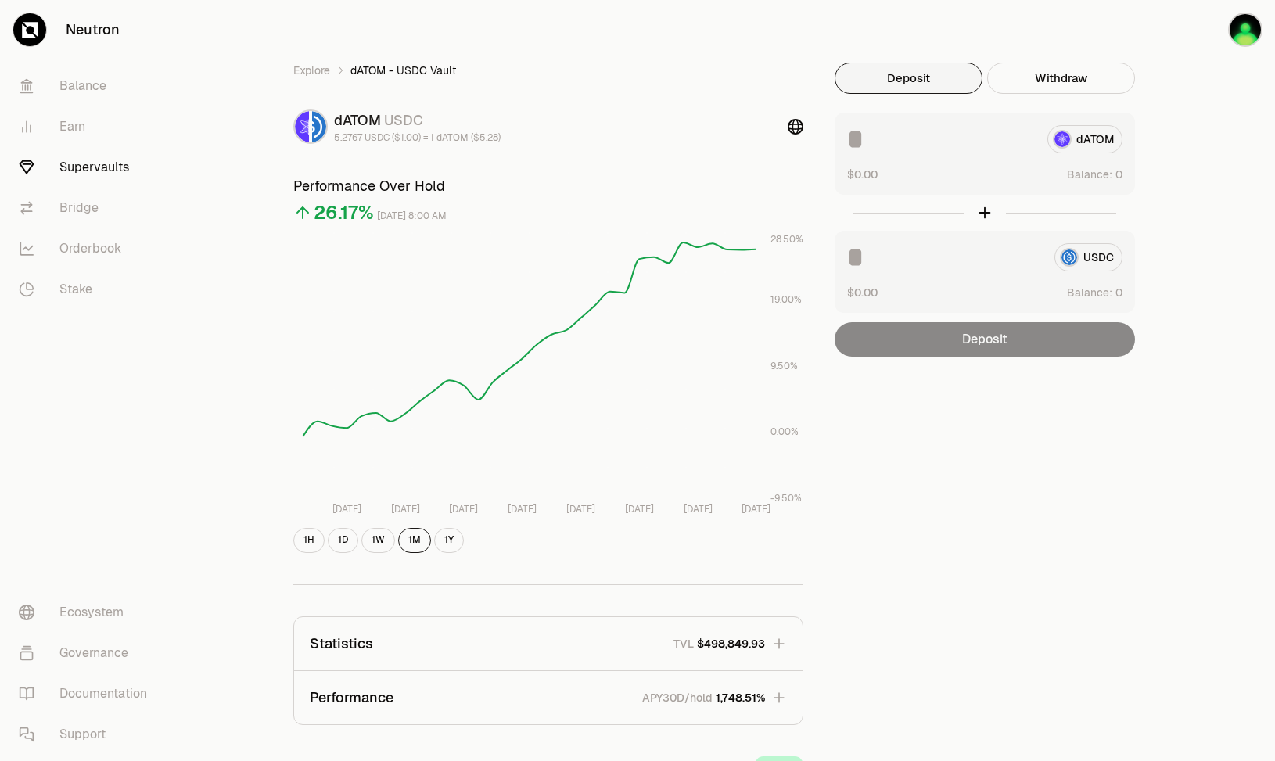
click at [1165, 225] on div "Explore dATOM - USDC Vault dATOM USDC 5.2767 USDC ($1.00) = 1 dATOM ($5.28) Per…" at bounding box center [725, 506] width 901 height 887
click at [1166, 224] on div "Explore dATOM - USDC Vault dATOM USDC 5.2767 USDC ($1.00) = 1 dATOM ($5.28) Per…" at bounding box center [725, 506] width 901 height 887
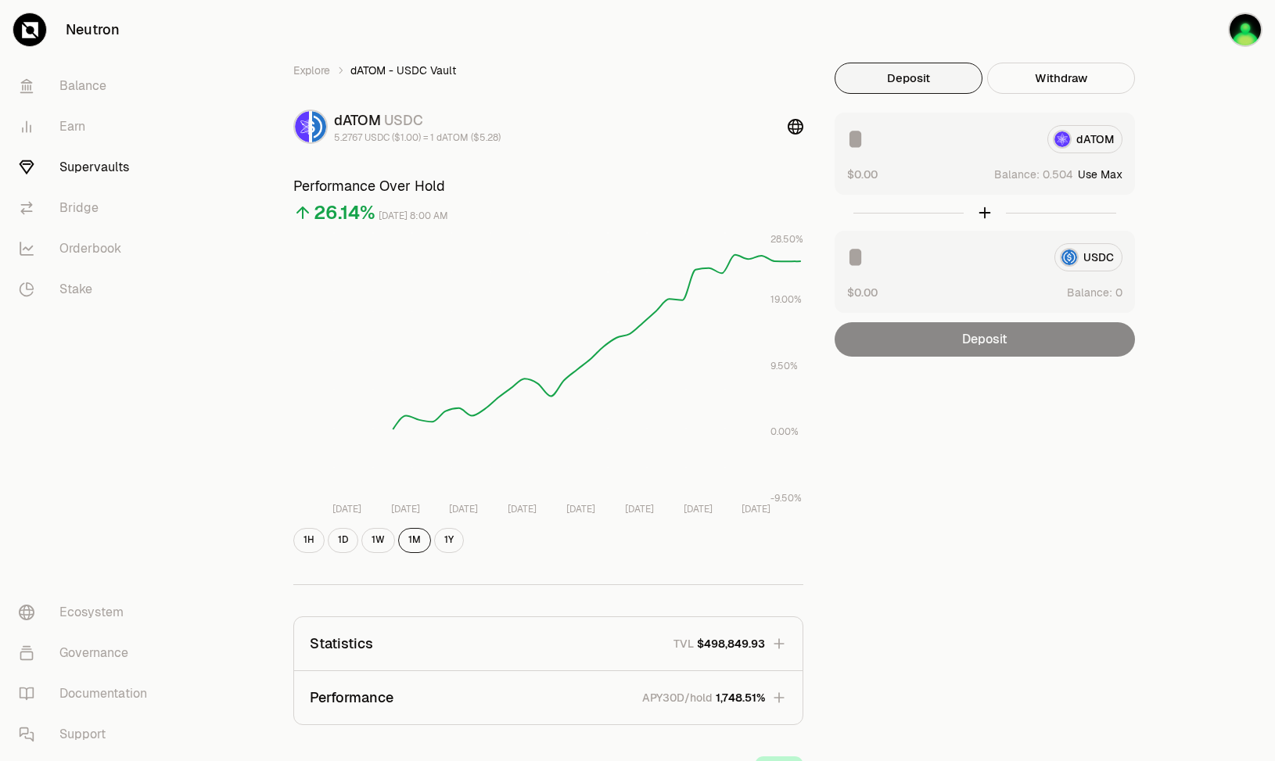
click at [1218, 162] on div "Explore dATOM - USDC Vault dATOM USDC 5.2767 USDC ($1.00) = 1 dATOM ($5.28) Per…" at bounding box center [725, 506] width 1100 height 1012
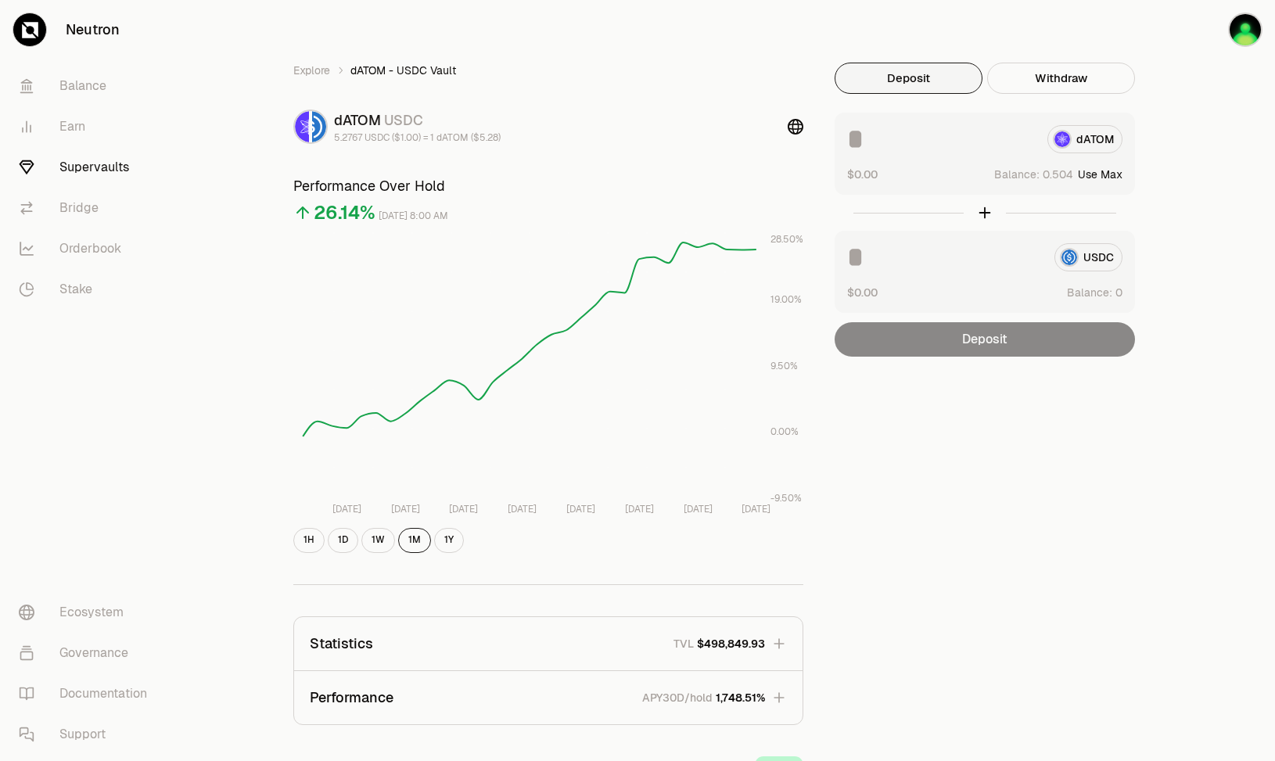
click at [1112, 175] on button "Use Max" at bounding box center [1100, 175] width 45 height 16
type input "********"
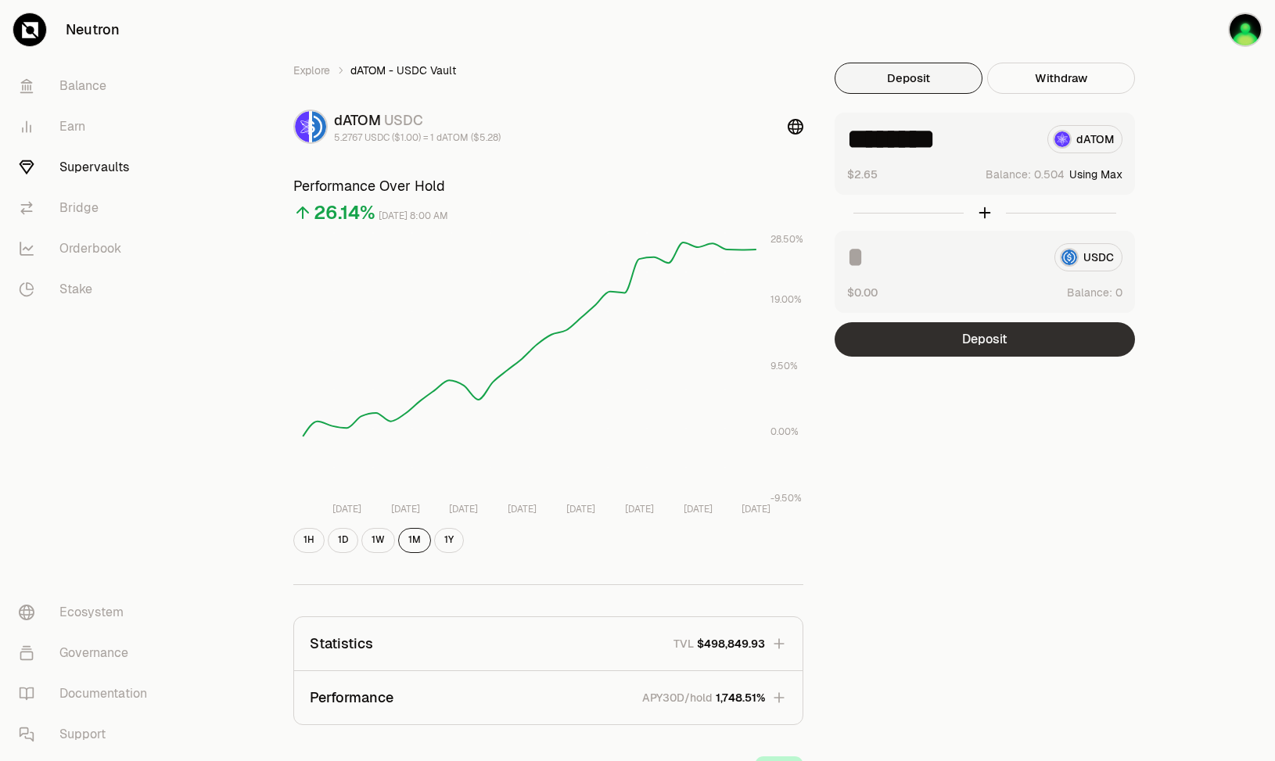
click at [1027, 331] on button "Deposit" at bounding box center [985, 339] width 300 height 34
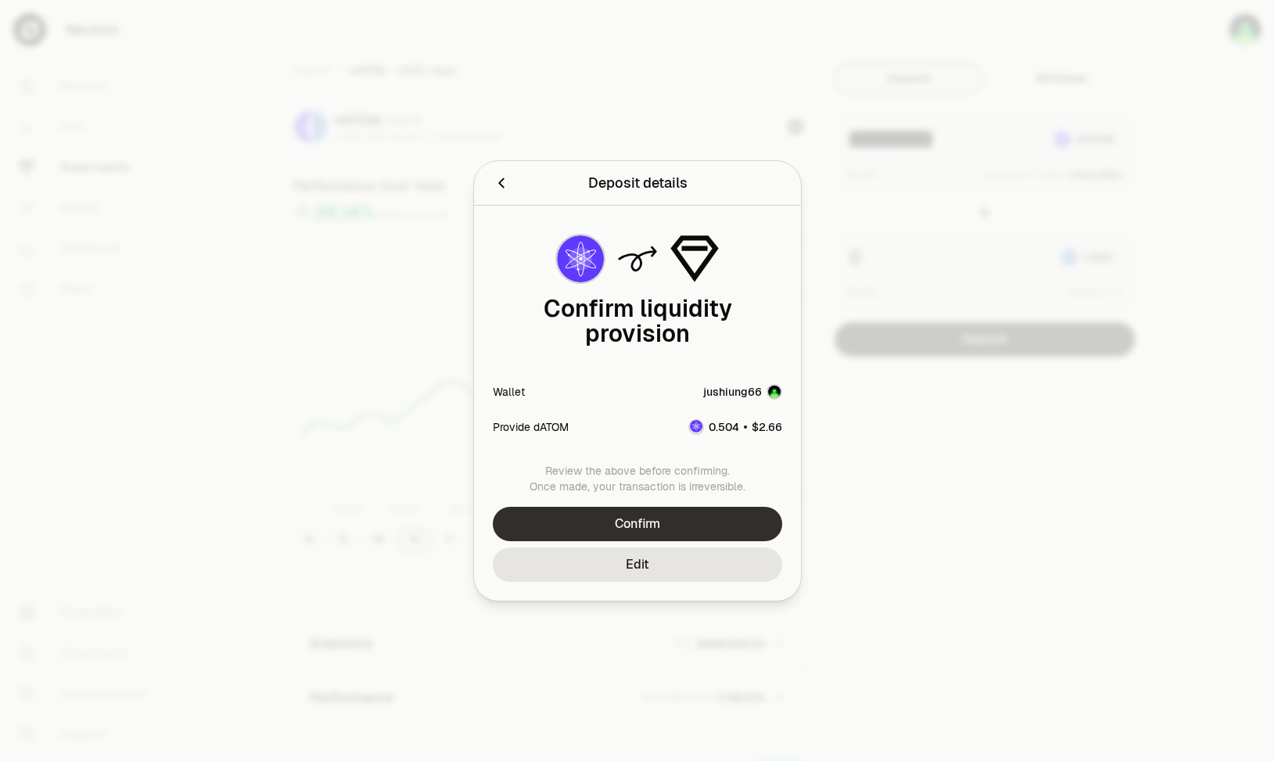
click at [577, 524] on button "Confirm" at bounding box center [638, 524] width 290 height 34
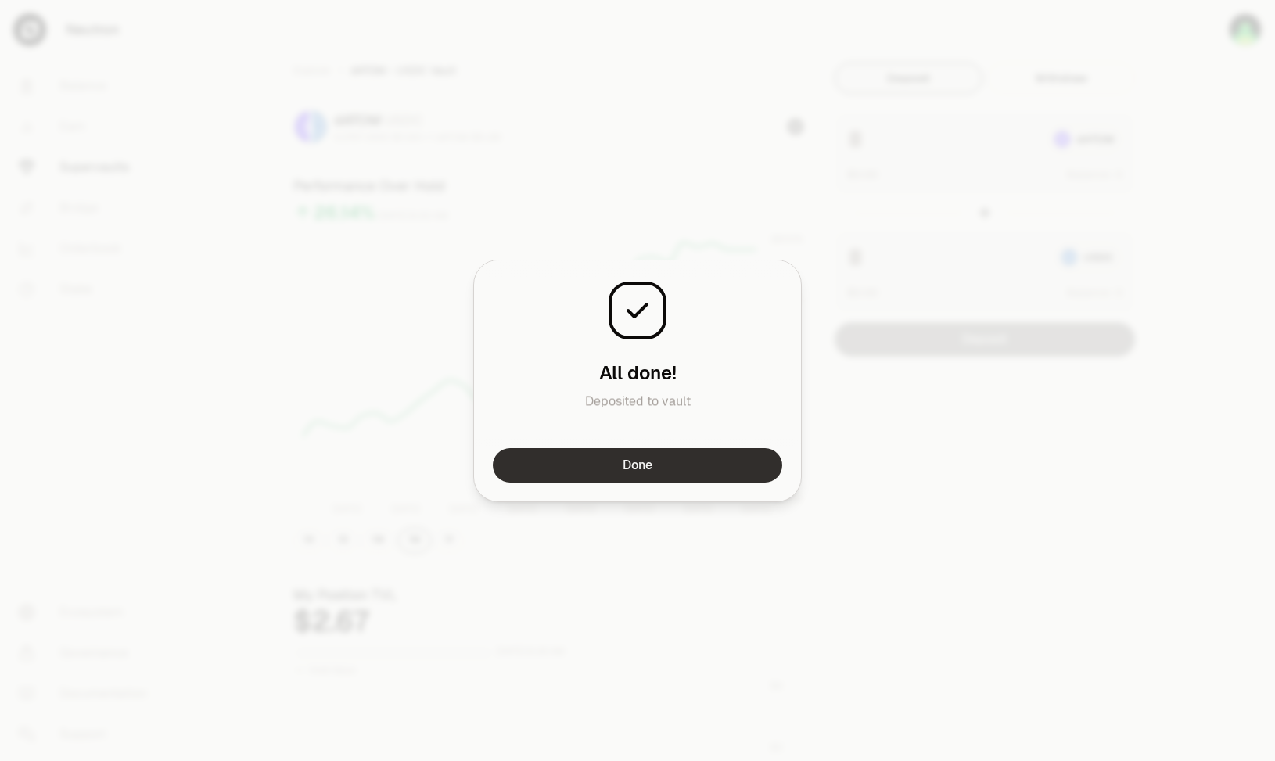
click at [725, 457] on button "Done" at bounding box center [638, 465] width 290 height 34
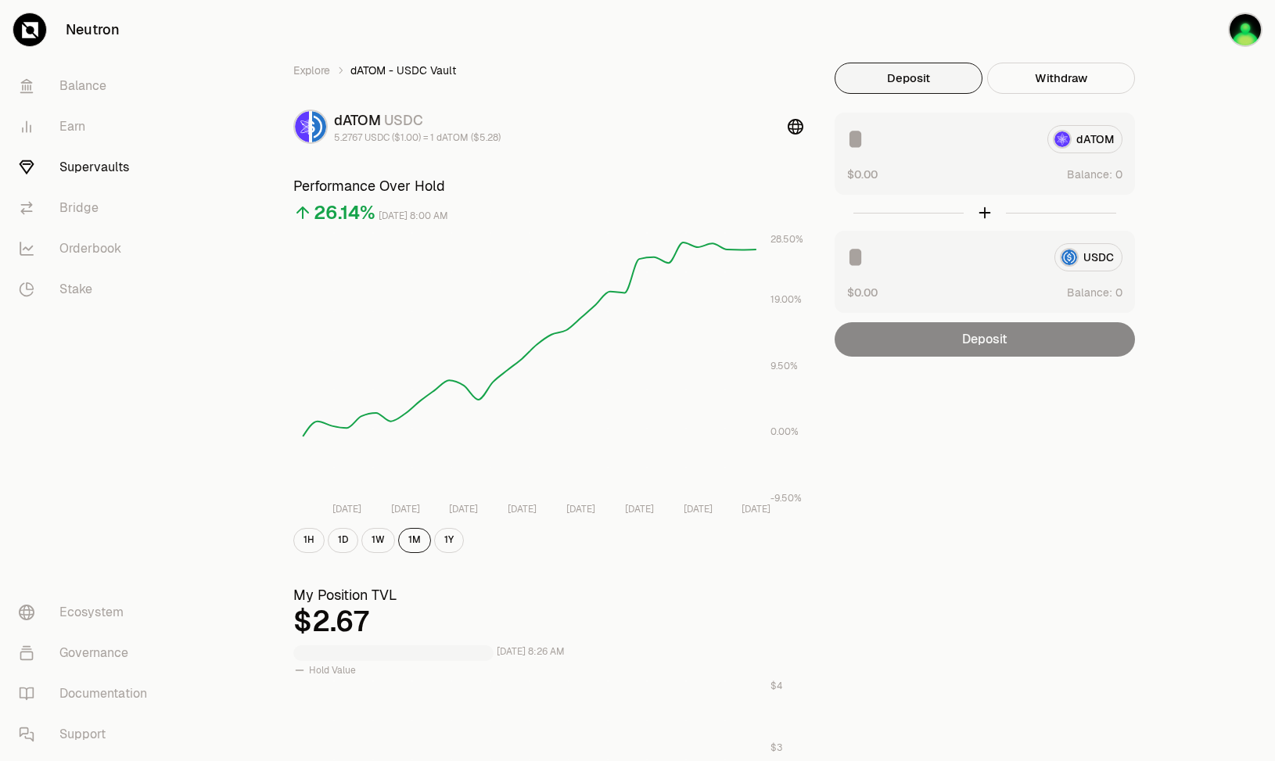
click at [1056, 448] on div "Explore dATOM - USDC Vault dATOM USDC 5.2767 USDC ($1.00) = 1 dATOM ($5.28) Per…" at bounding box center [725, 731] width 901 height 1336
click at [743, 52] on div "Explore dATOM - USDC Vault dATOM USDC 5.2767 USDC ($1.00) = 1 dATOM ($5.28) Per…" at bounding box center [725, 506] width 939 height 1012
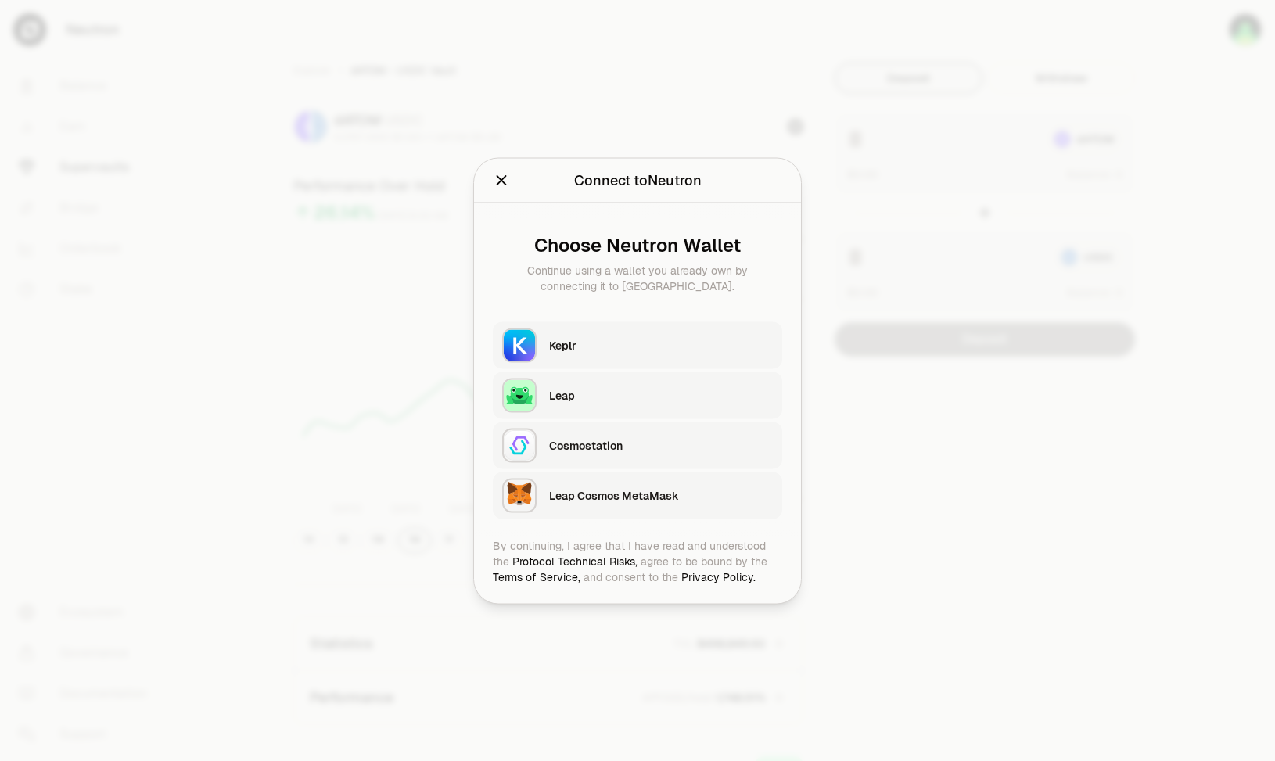
click at [664, 340] on div "Keplr" at bounding box center [661, 345] width 224 height 16
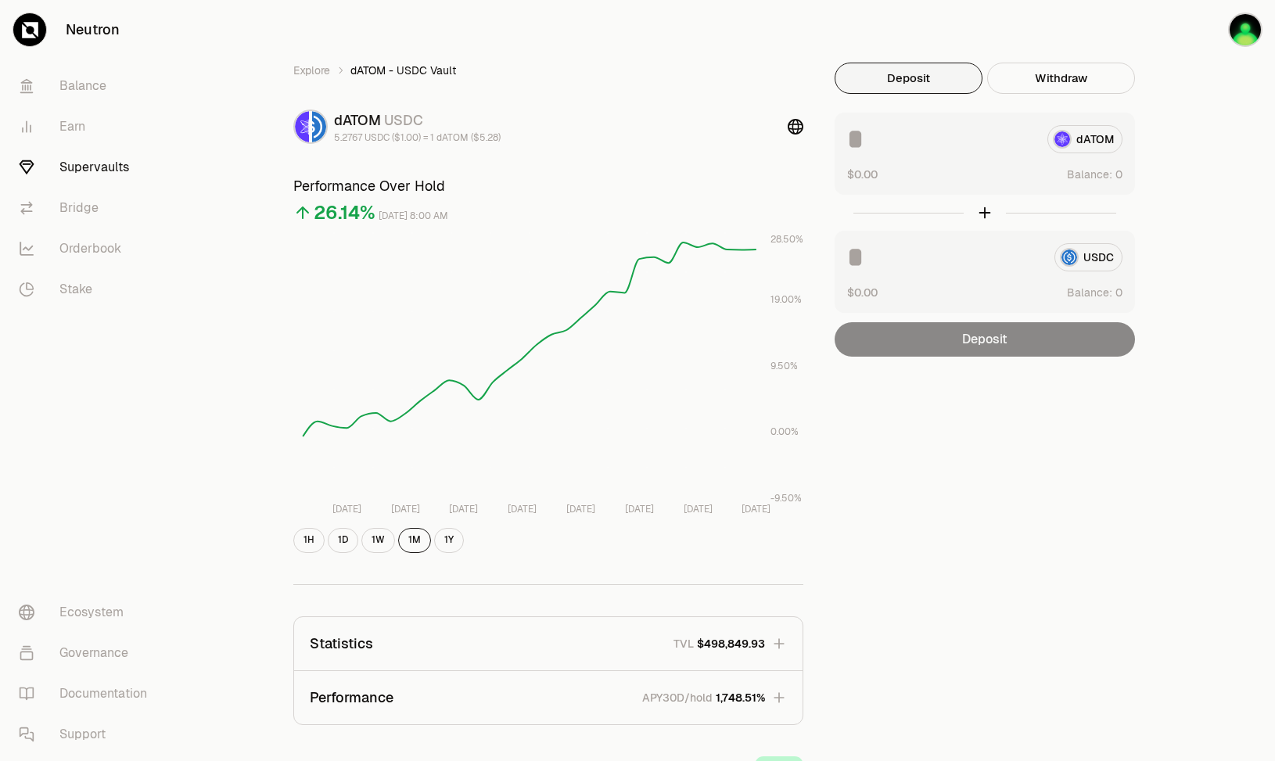
click at [1227, 246] on div "Explore dATOM - USDC Vault dATOM USDC 5.2767 USDC ($1.00) = 1 dATOM ($5.28) Per…" at bounding box center [725, 506] width 1100 height 1012
click at [1221, 240] on div "Explore dATOM - USDC Vault dATOM USDC 5.2767 USDC ($1.00) = 1 dATOM ($5.28) Per…" at bounding box center [725, 506] width 1100 height 1012
click at [1237, 110] on div "Explore dATOM - USDC Vault dATOM USDC 5.2767 USDC ($1.00) = 1 dATOM ($5.28) Per…" at bounding box center [725, 506] width 1100 height 1012
click at [1109, 178] on button "Use Max" at bounding box center [1100, 175] width 45 height 16
type input "********"
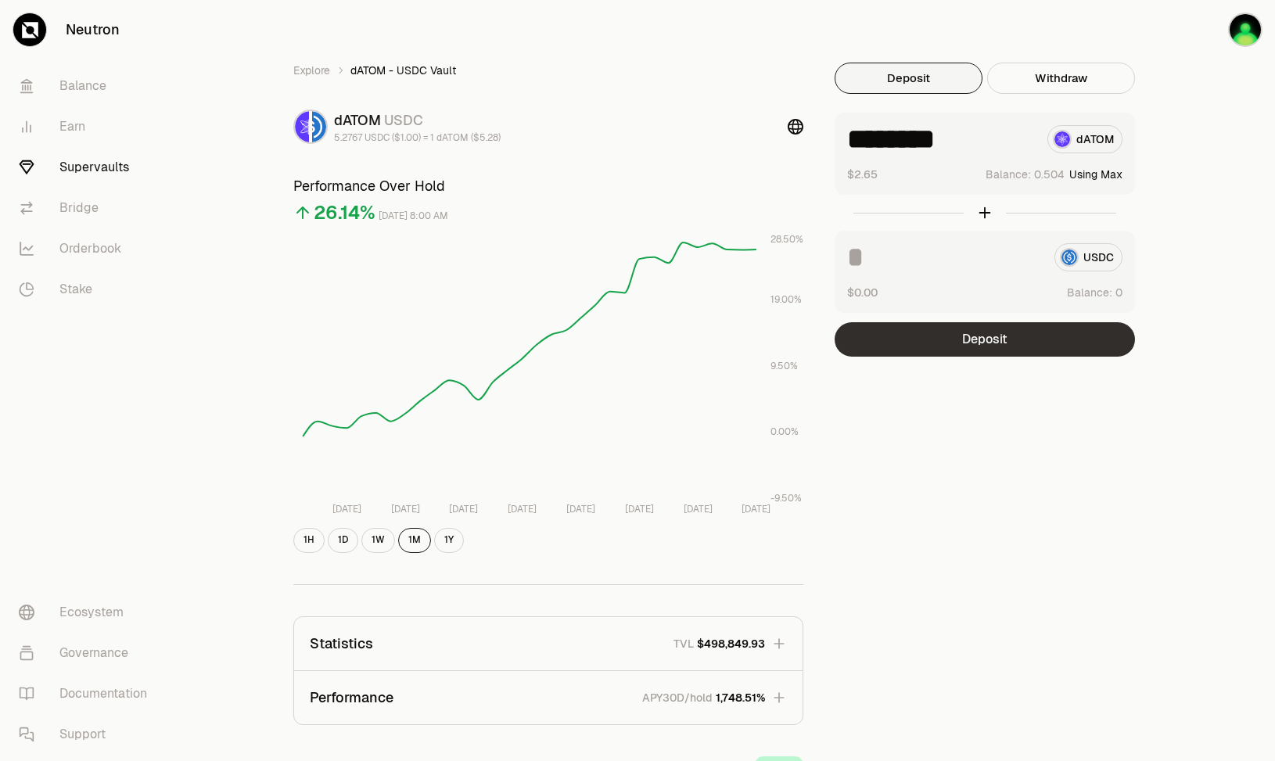
click at [1015, 326] on button "Deposit" at bounding box center [985, 339] width 300 height 34
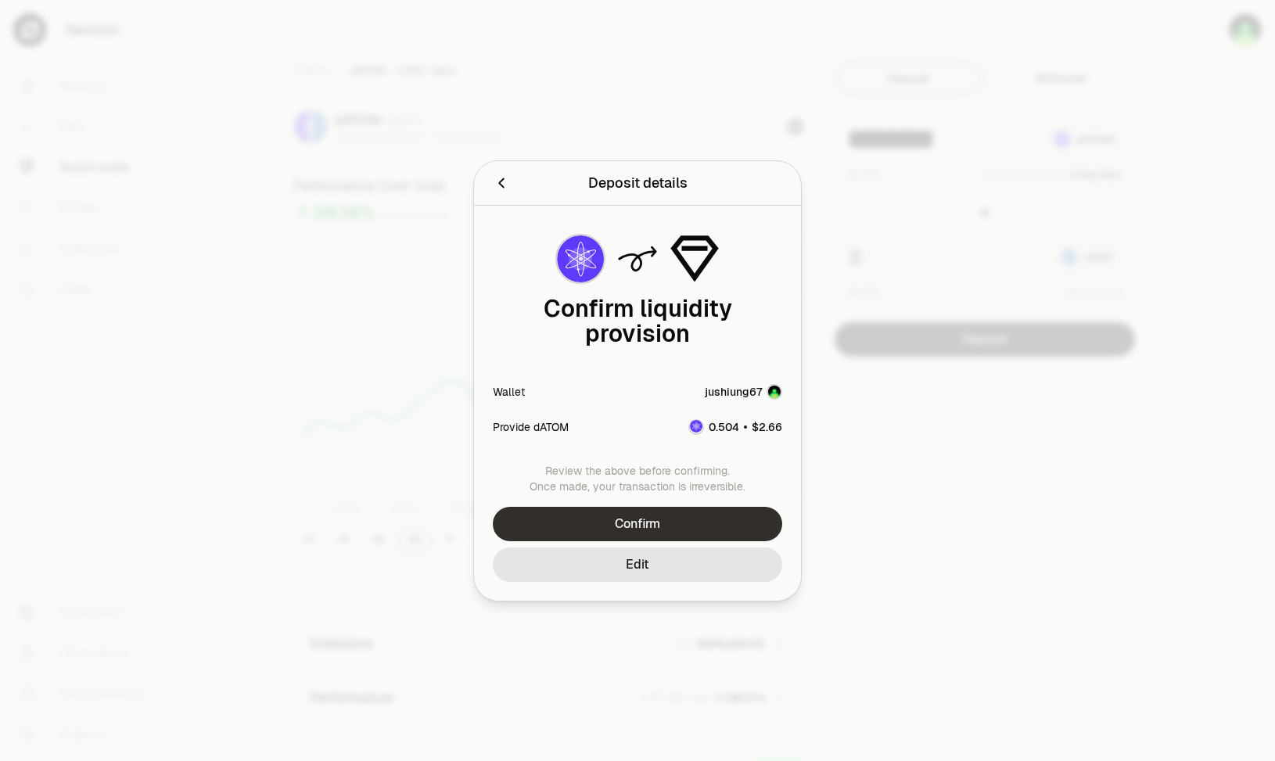
click at [685, 507] on button "Confirm" at bounding box center [638, 524] width 290 height 34
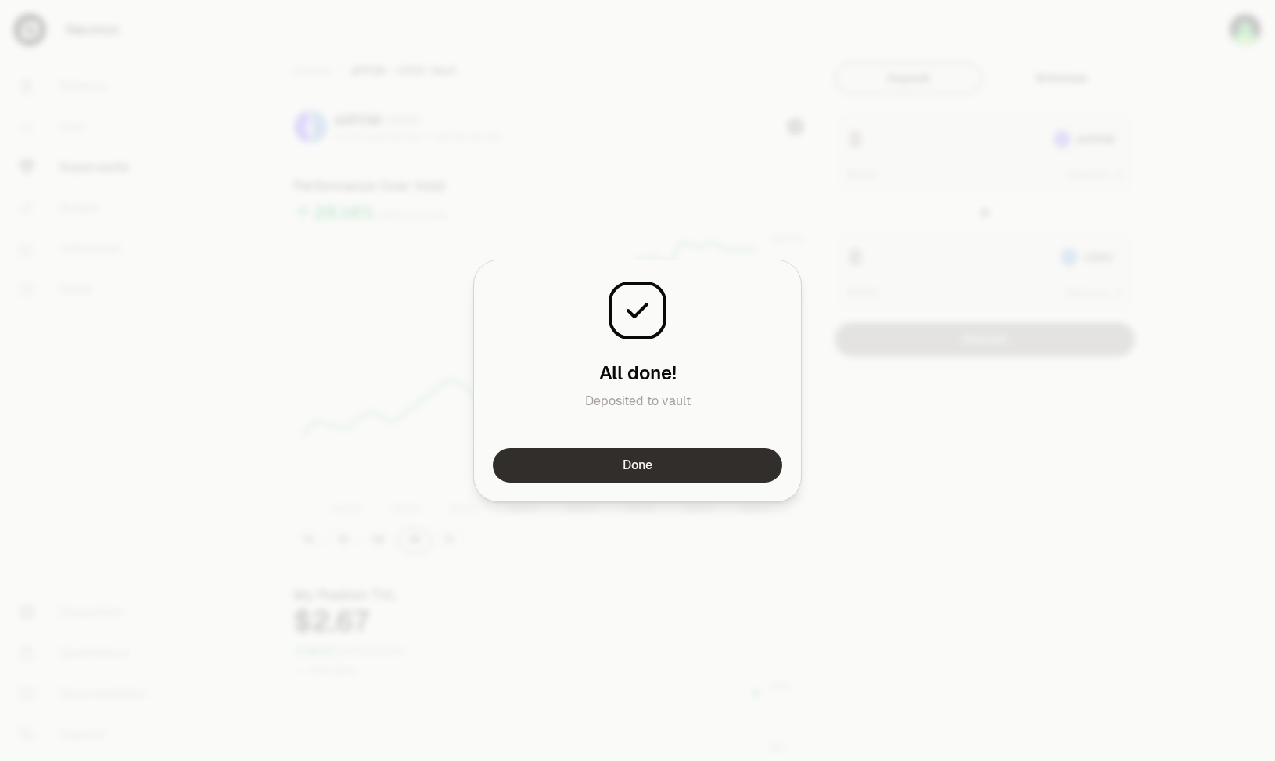
click at [673, 459] on button "Done" at bounding box center [638, 465] width 290 height 34
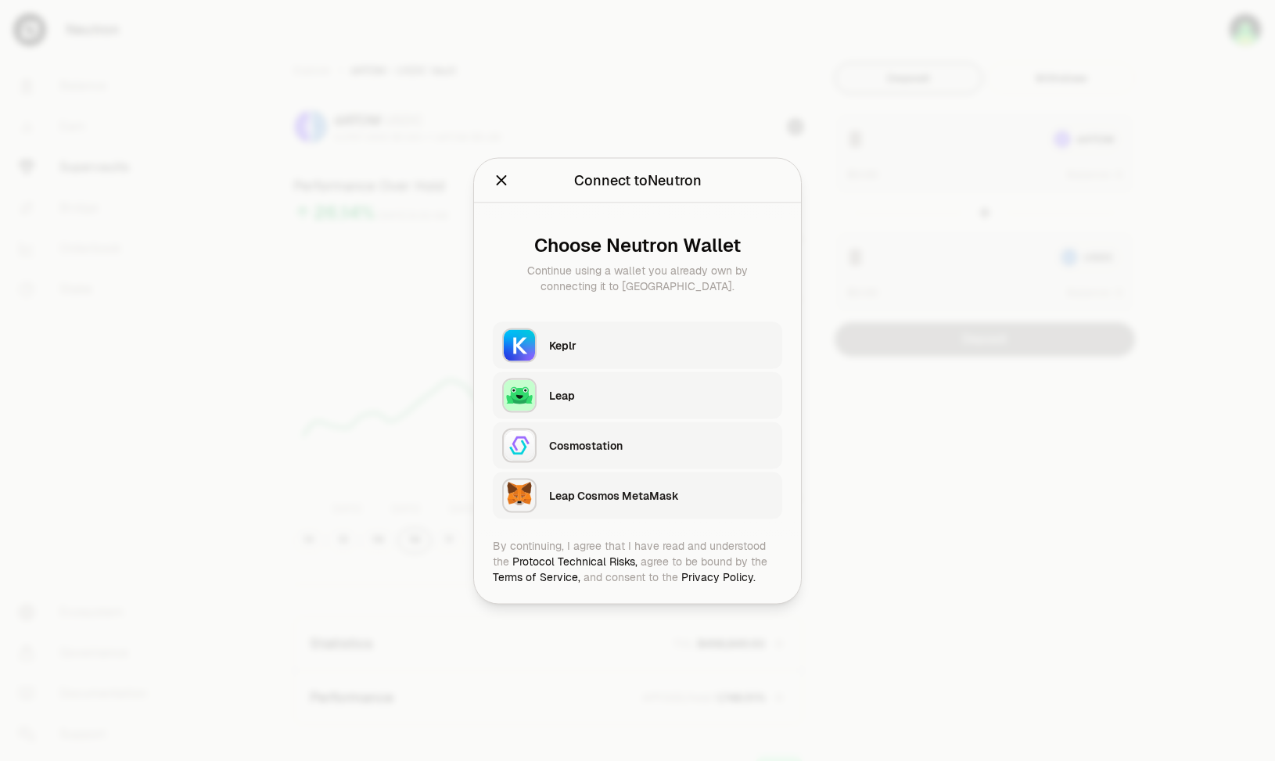
click at [639, 347] on div "Keplr" at bounding box center [661, 345] width 224 height 16
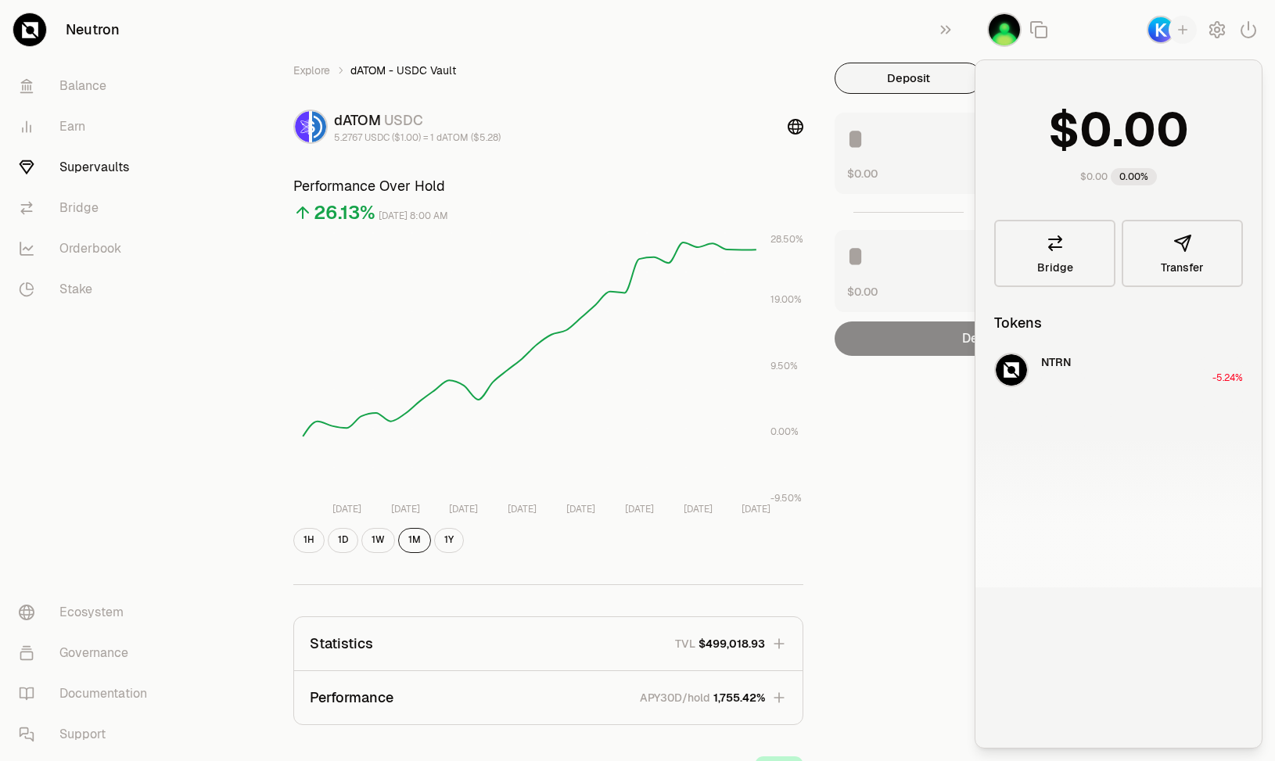
click at [894, 33] on div "Explore dATOM - USDC Vault dATOM USDC 5.2767 USDC ($1.00) = 1 dATOM ($5.28) Per…" at bounding box center [725, 506] width 939 height 1012
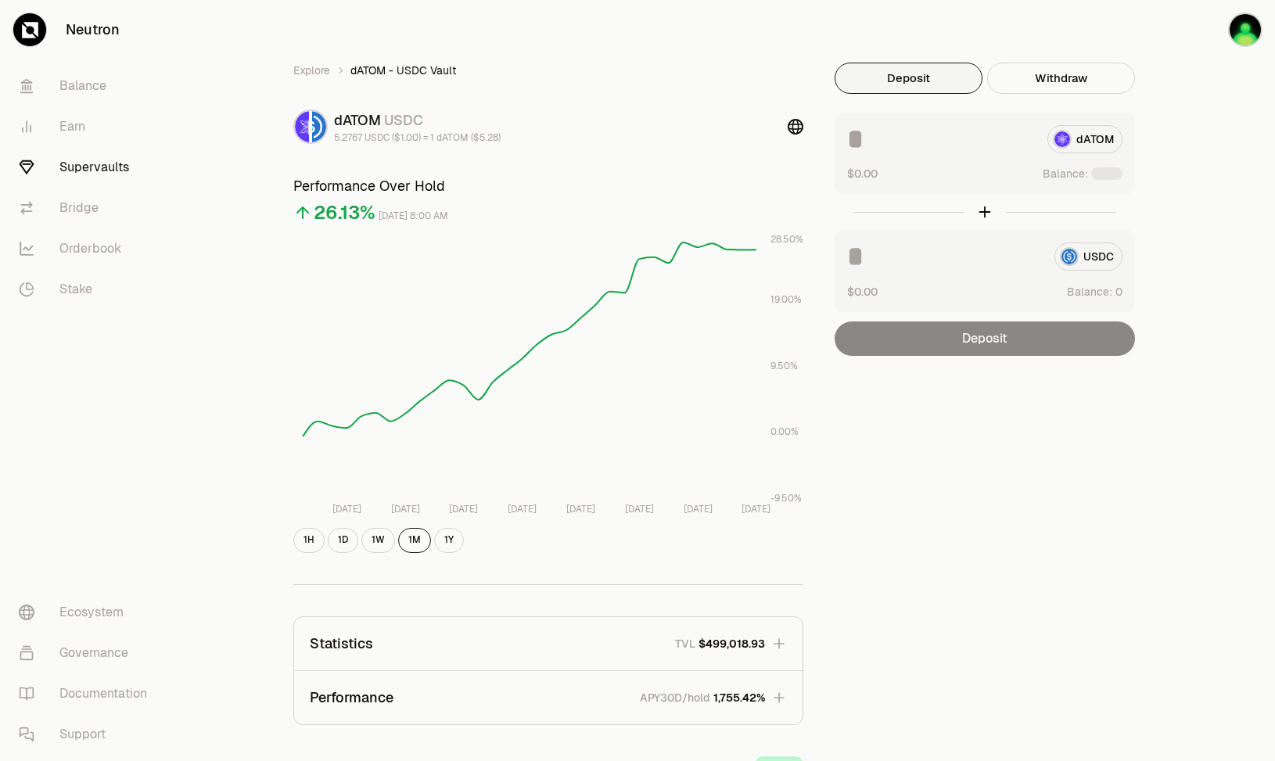
click at [1192, 140] on div "Explore dATOM - USDC Vault dATOM USDC 5.2767 USDC ($1.00) = 1 dATOM ($5.28) Per…" at bounding box center [725, 506] width 939 height 1012
click at [1177, 103] on div "Explore dATOM - USDC Vault dATOM USDC 5.2767 USDC ($1.00) = 1 dATOM ($5.28) Per…" at bounding box center [725, 506] width 939 height 1012
drag, startPoint x: 0, startPoint y: 0, endPoint x: 1230, endPoint y: 31, distance: 1230.4
click at [1230, 31] on button "Connect" at bounding box center [1225, 30] width 75 height 34
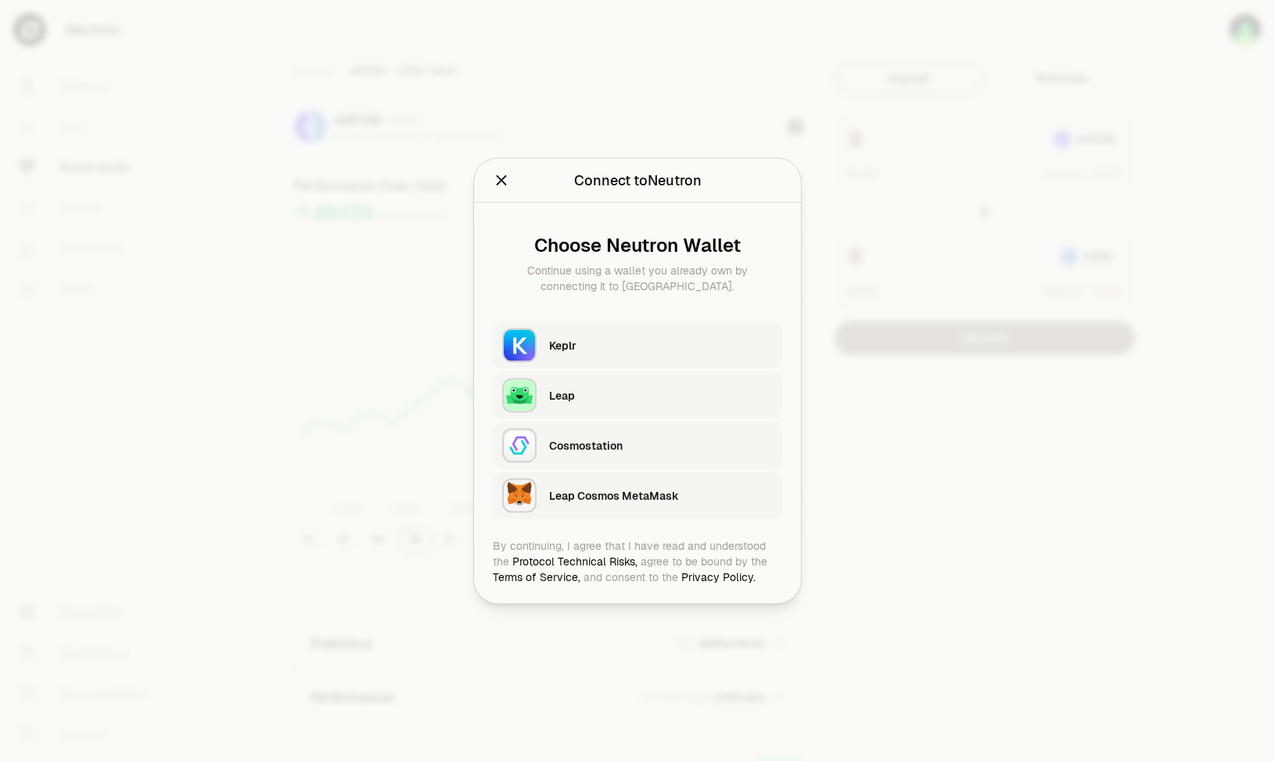
click at [652, 344] on div "Keplr" at bounding box center [661, 345] width 224 height 16
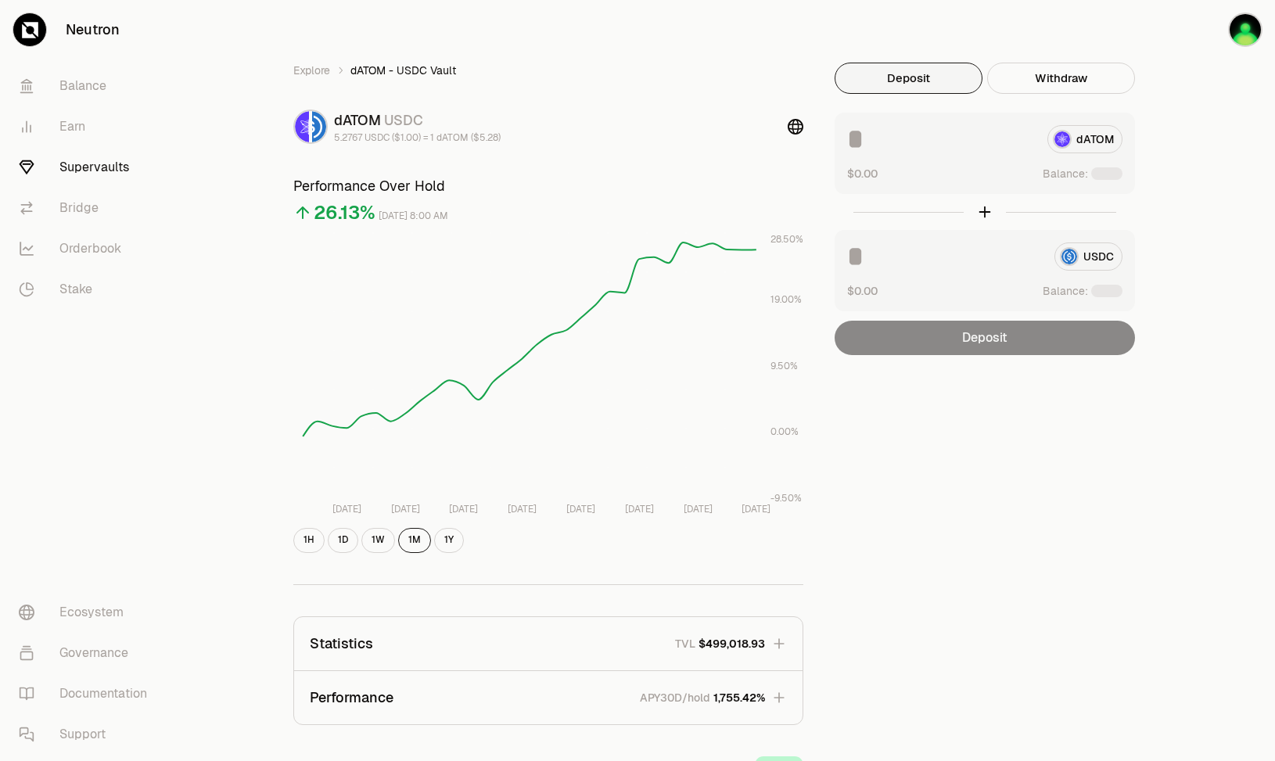
click at [1192, 263] on div "Explore dATOM - USDC Vault dATOM USDC 5.2767 USDC ($1.00) = 1 dATOM ($5.28) Per…" at bounding box center [725, 506] width 939 height 1012
click at [1204, 121] on div "Explore dATOM - USDC Vault dATOM USDC 5.2767 USDC ($1.00) = 1 dATOM ($5.28) Per…" at bounding box center [725, 506] width 1100 height 1012
click at [1171, 127] on div "Explore dATOM - USDC Vault dATOM USDC 5.2767 USDC ($1.00) = 1 dATOM ($5.28) Per…" at bounding box center [725, 506] width 901 height 887
click at [1092, 173] on button "Use Max" at bounding box center [1100, 175] width 45 height 16
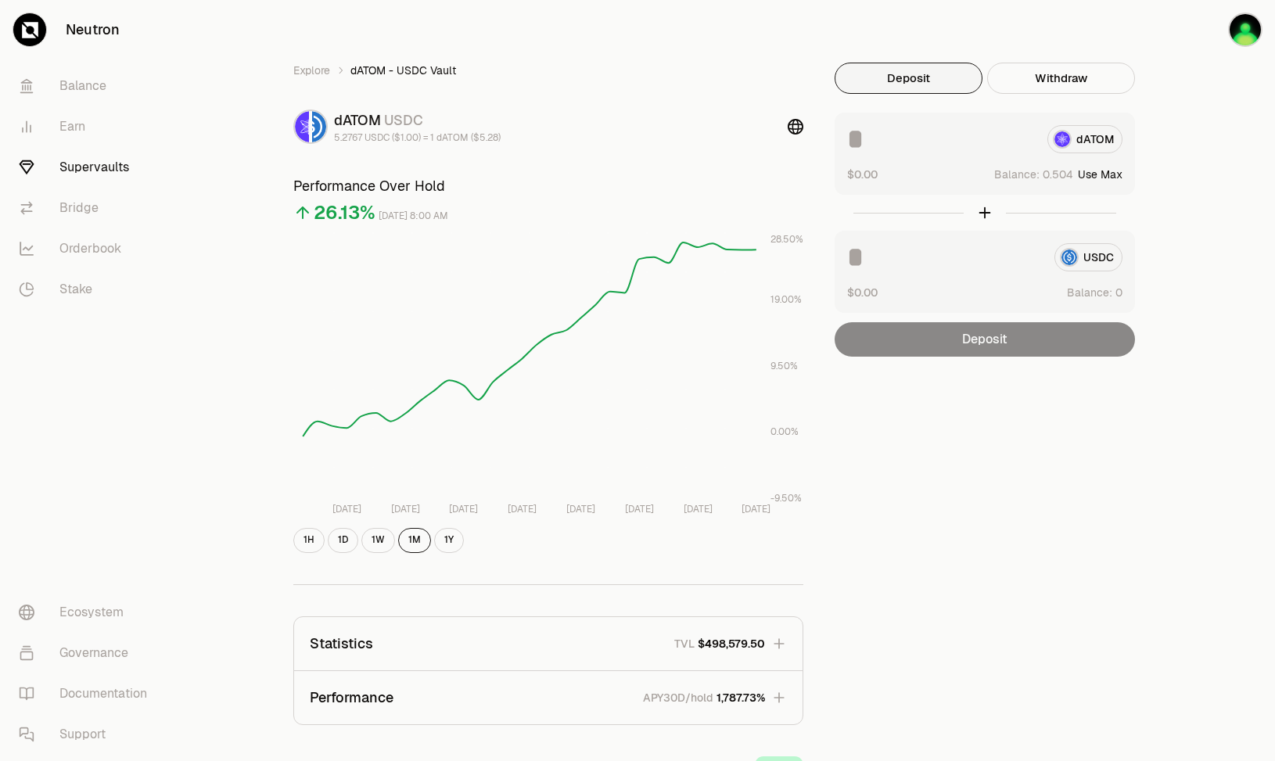
type input "********"
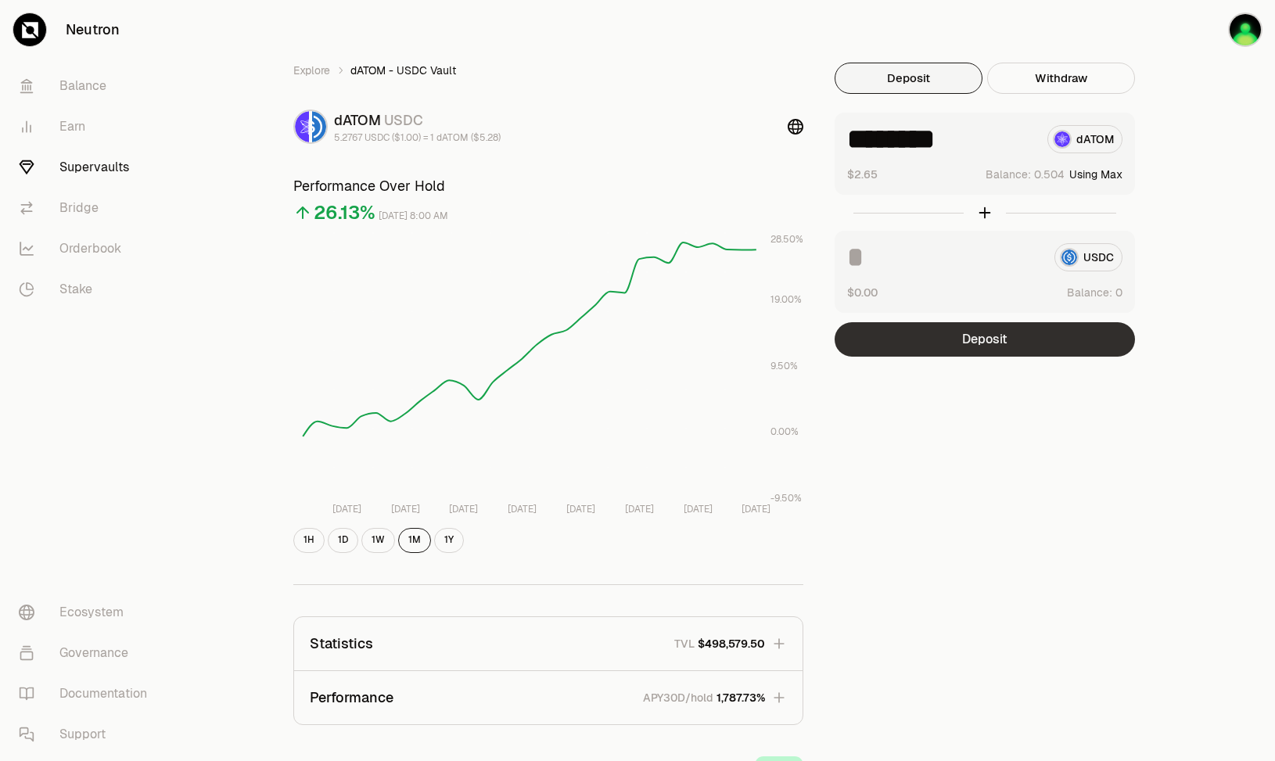
click at [994, 347] on button "Deposit" at bounding box center [985, 339] width 300 height 34
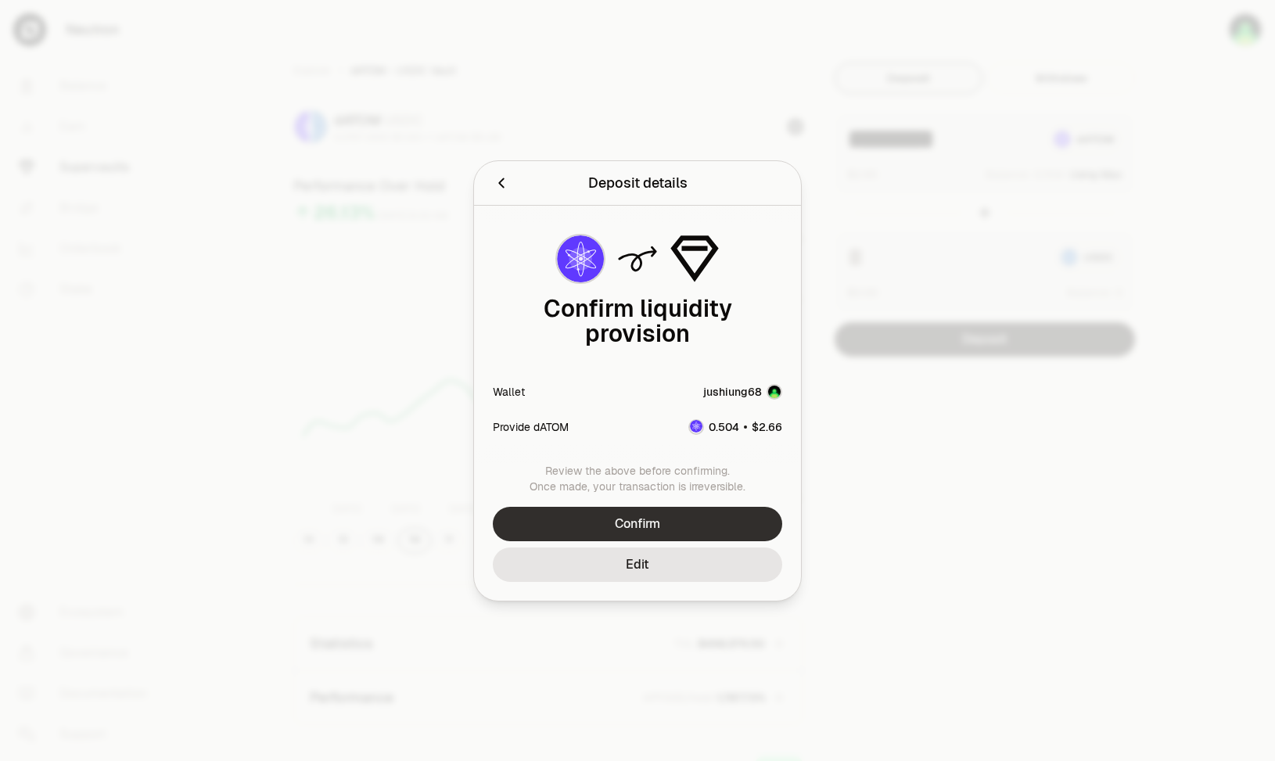
click at [707, 507] on button "Confirm" at bounding box center [638, 524] width 290 height 34
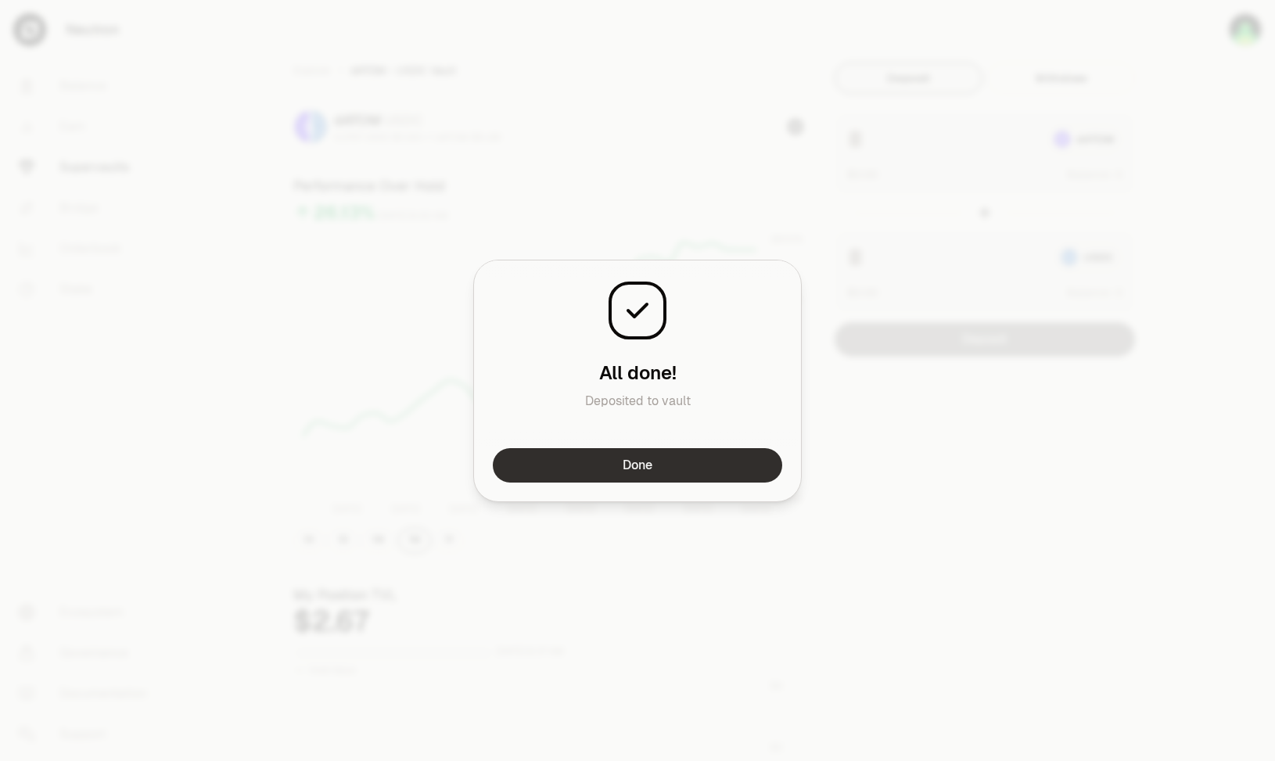
click at [690, 473] on button "Done" at bounding box center [638, 465] width 290 height 34
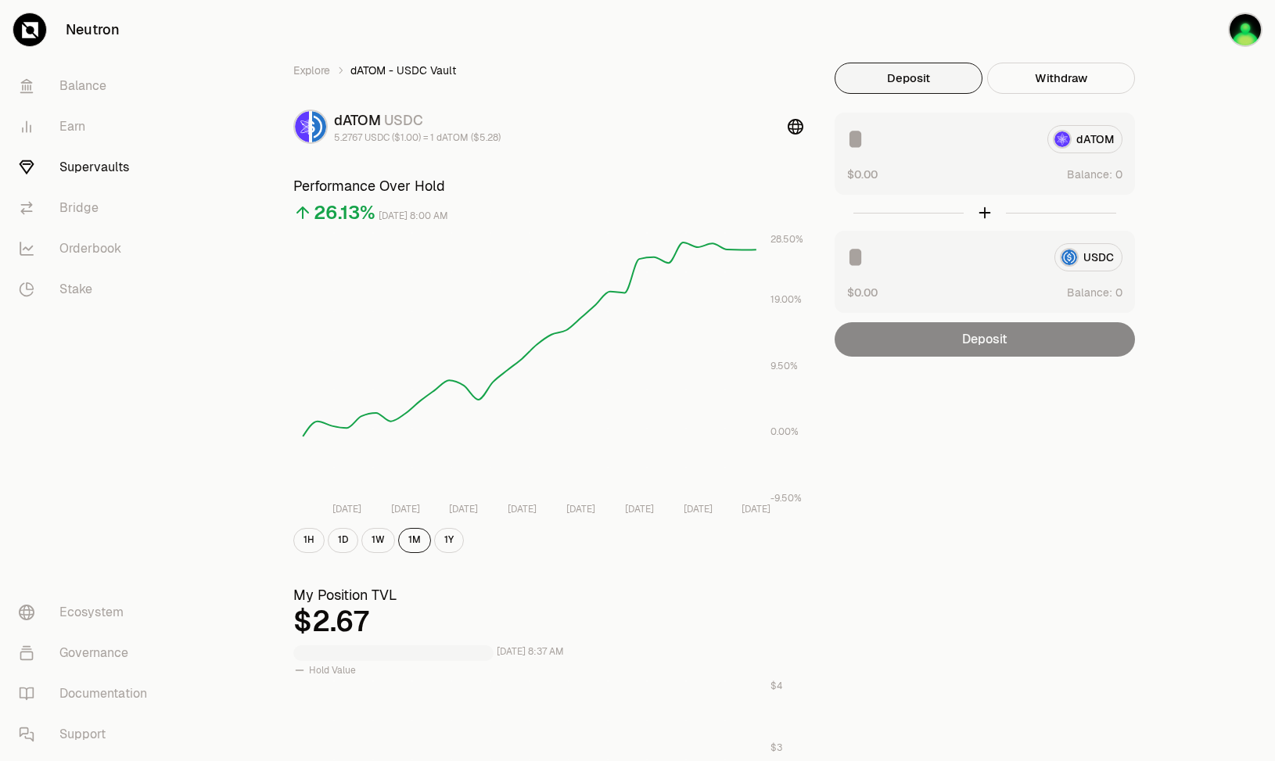
click at [926, 435] on div "Explore dATOM - USDC Vault dATOM USDC 5.2767 USDC ($1.00) = 1 dATOM ($5.28) Per…" at bounding box center [725, 731] width 901 height 1336
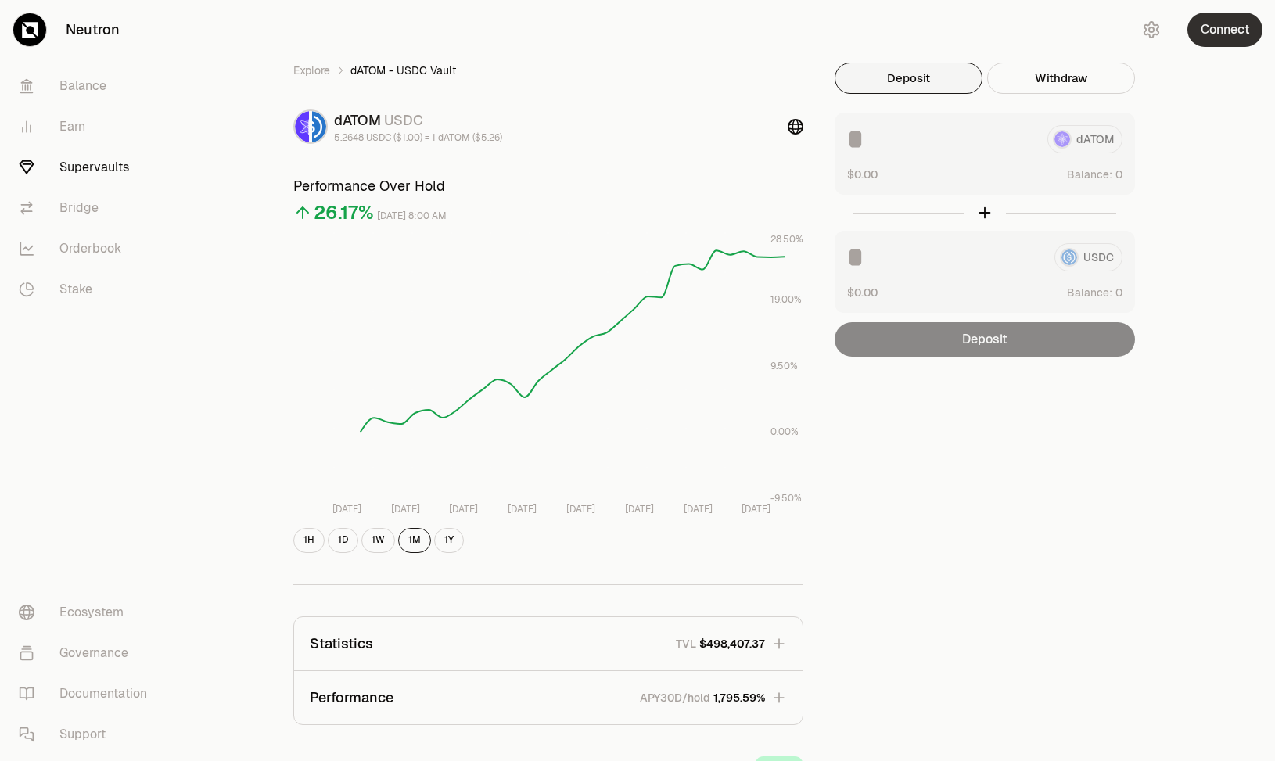
click at [1214, 38] on button "Connect" at bounding box center [1225, 30] width 75 height 34
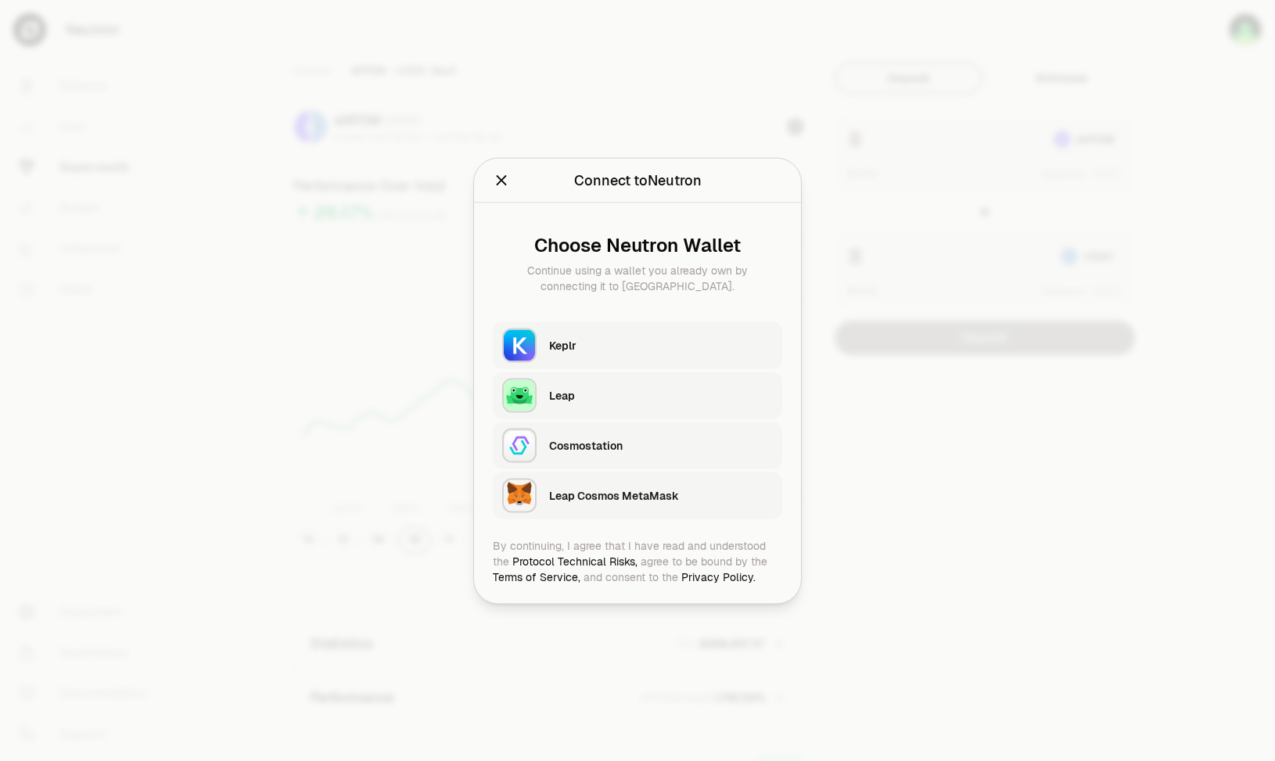
click at [608, 331] on div "Keplr" at bounding box center [665, 345] width 233 height 36
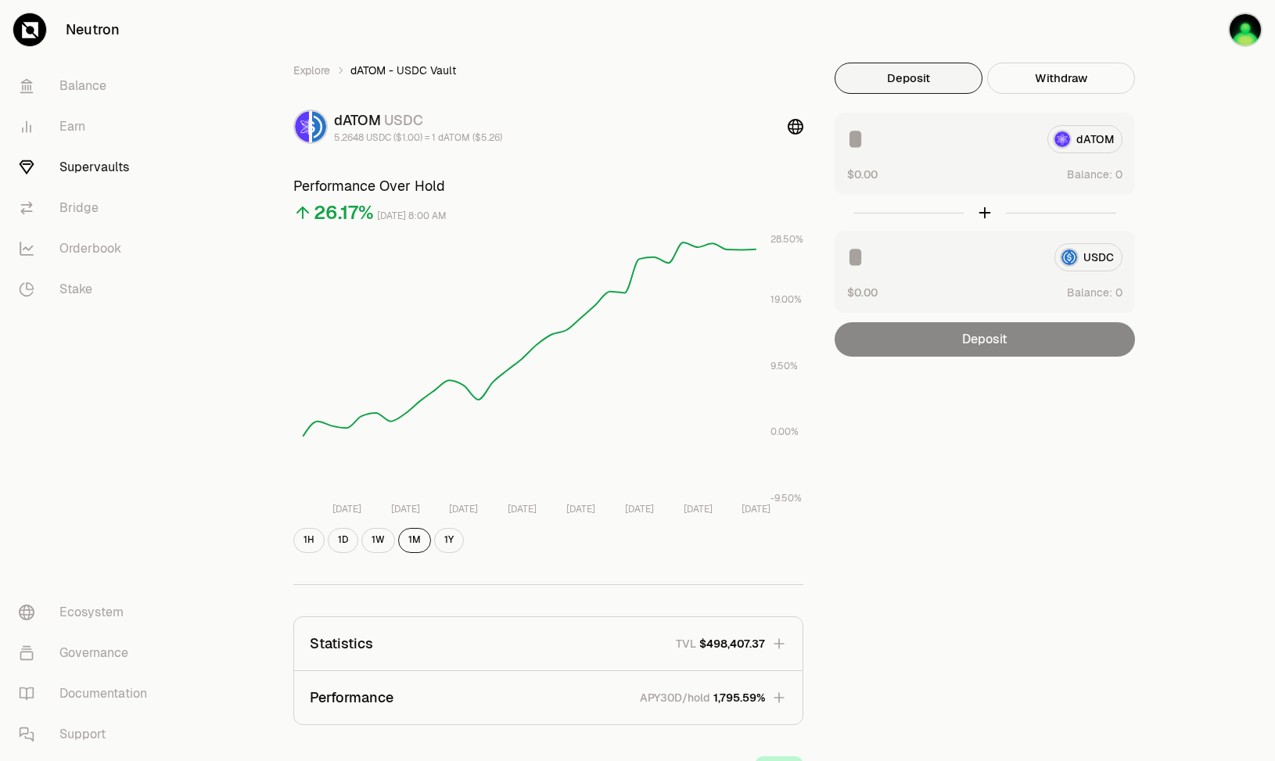
click at [1216, 172] on div "Explore dATOM - USDC Vault dATOM USDC 5.2648 USDC ($1.00) = 1 dATOM ($5.26) Per…" at bounding box center [725, 506] width 1100 height 1012
click at [1207, 41] on button "button" at bounding box center [1225, 29] width 100 height 59
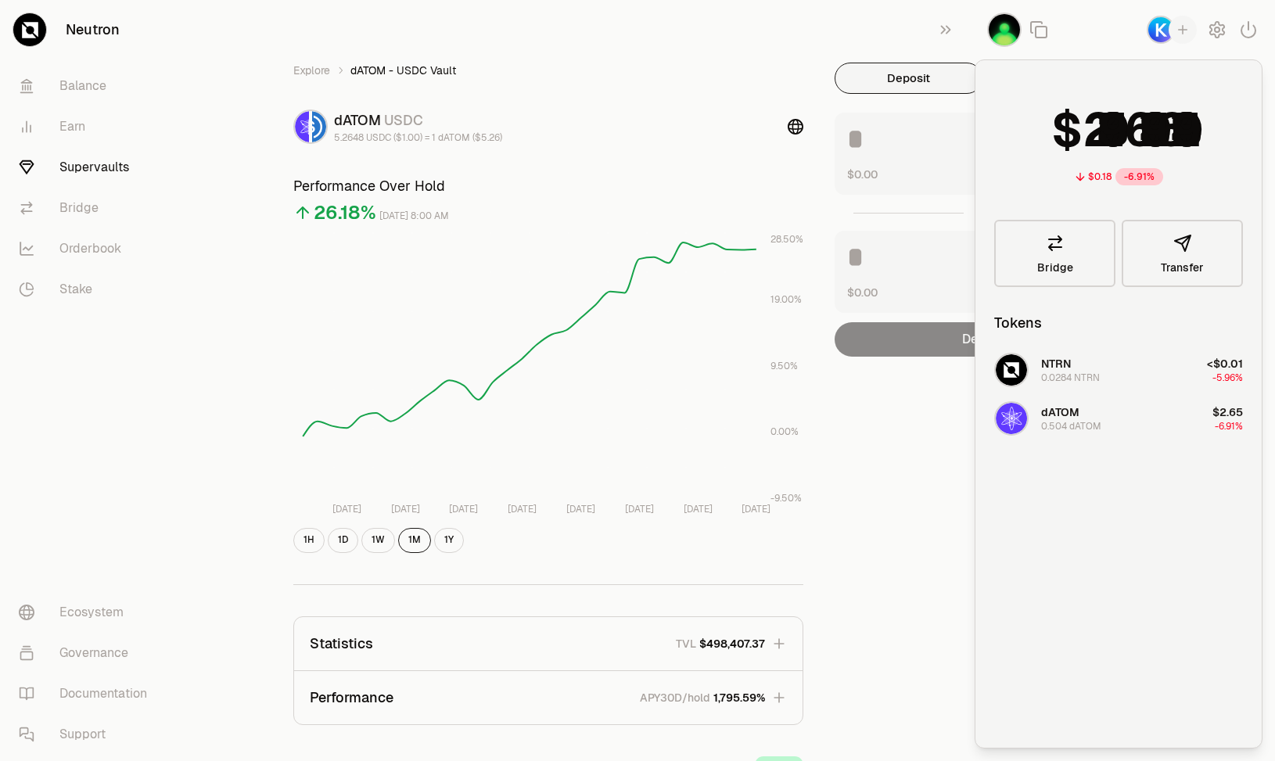
click at [914, 20] on div "Explore dATOM - USDC Vault dATOM USDC 5.2648 USDC ($1.00) = 1 dATOM ($5.26) Per…" at bounding box center [725, 506] width 939 height 1012
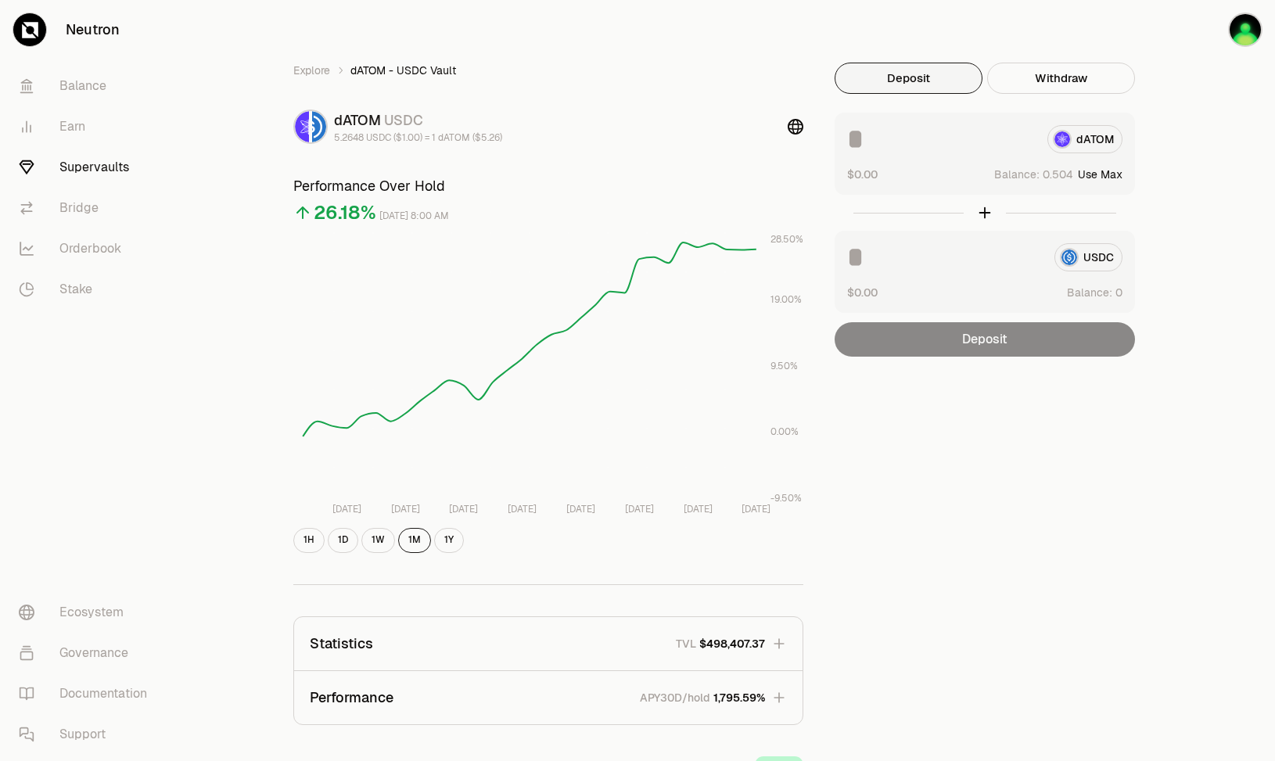
click at [1103, 175] on button "Use Max" at bounding box center [1100, 175] width 45 height 16
type input "********"
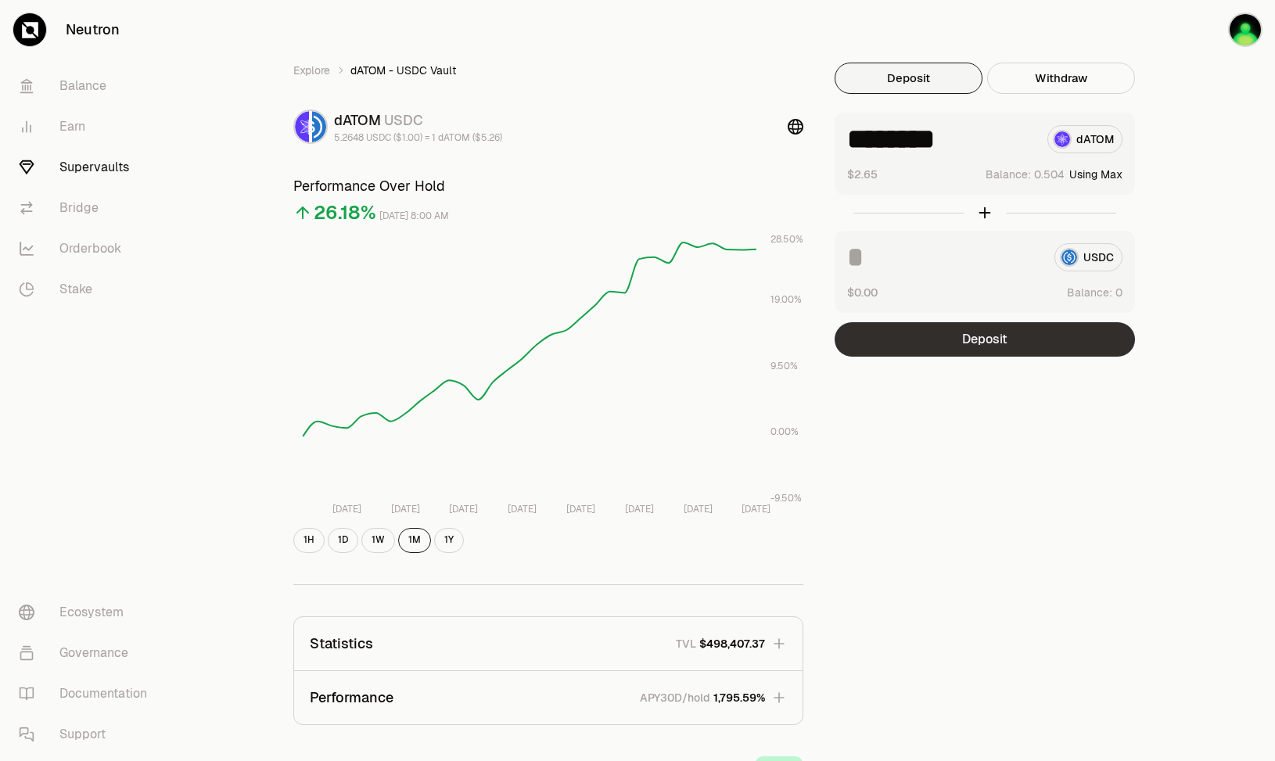
click at [979, 342] on button "Deposit" at bounding box center [985, 339] width 300 height 34
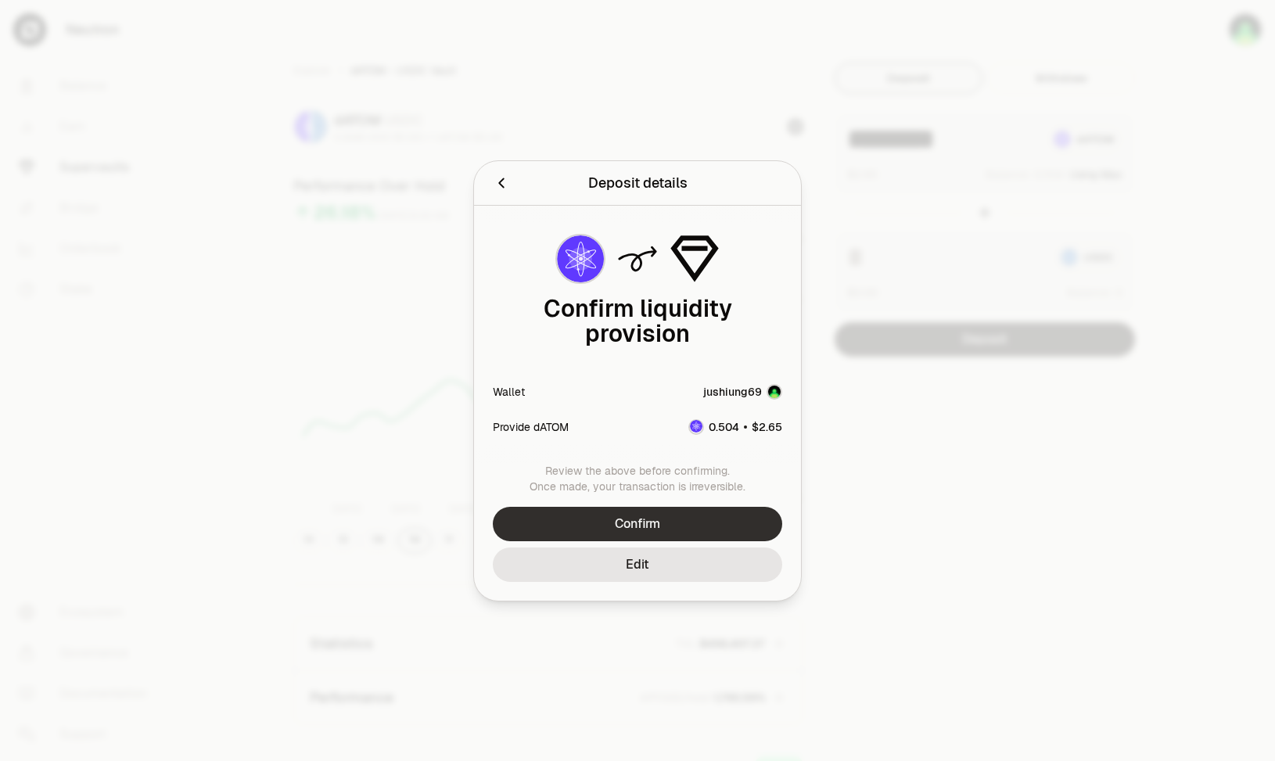
click at [680, 511] on button "Confirm" at bounding box center [638, 524] width 290 height 34
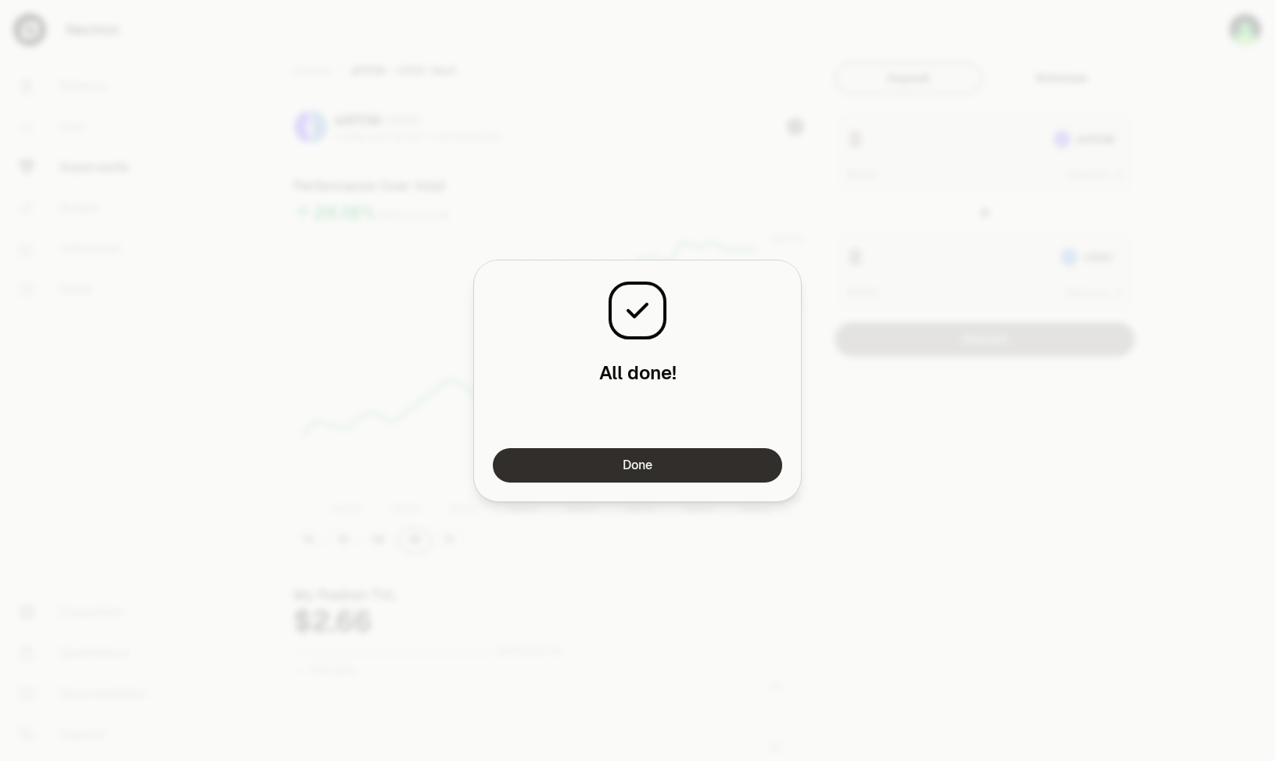
click at [696, 473] on button "Done" at bounding box center [638, 465] width 290 height 34
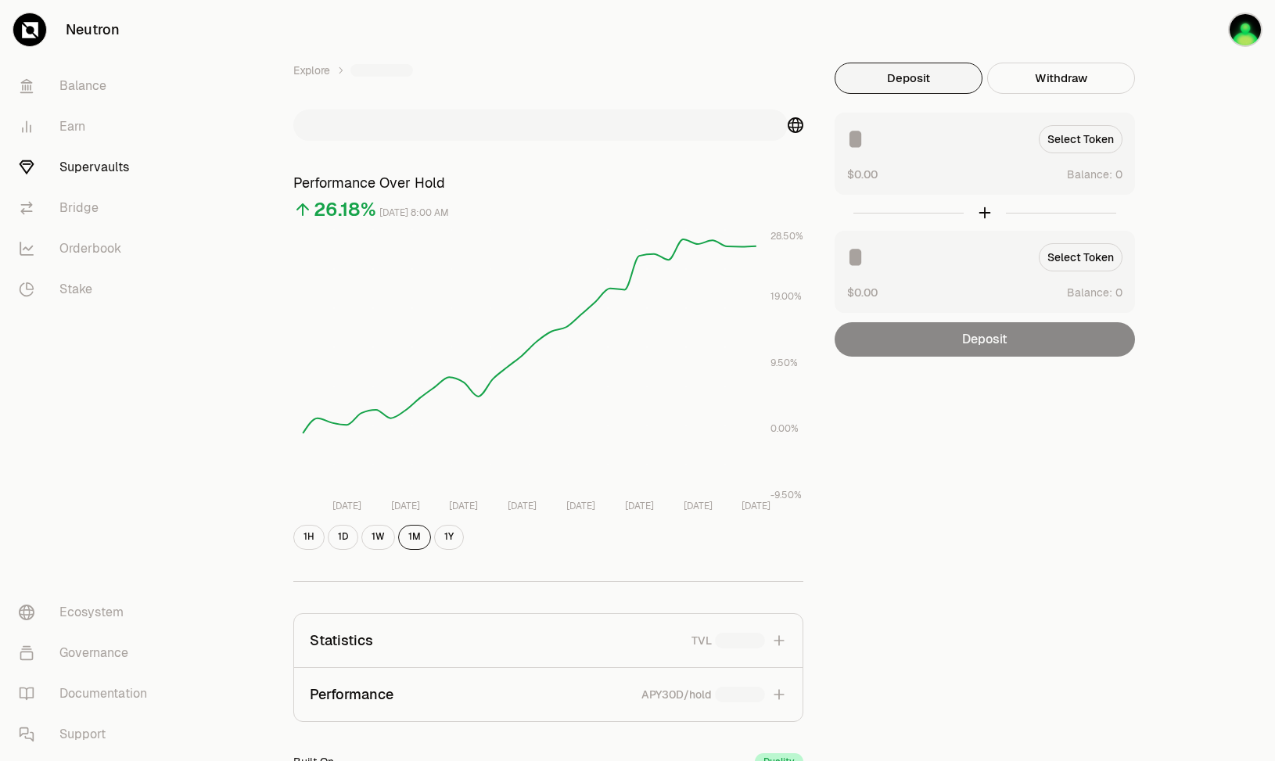
click at [1229, 130] on div "Explore Performance Over Hold 26.18% [DATE] 8:00 AM [DATE] [DATE] Aug [DATE] Au…" at bounding box center [725, 504] width 1100 height 1009
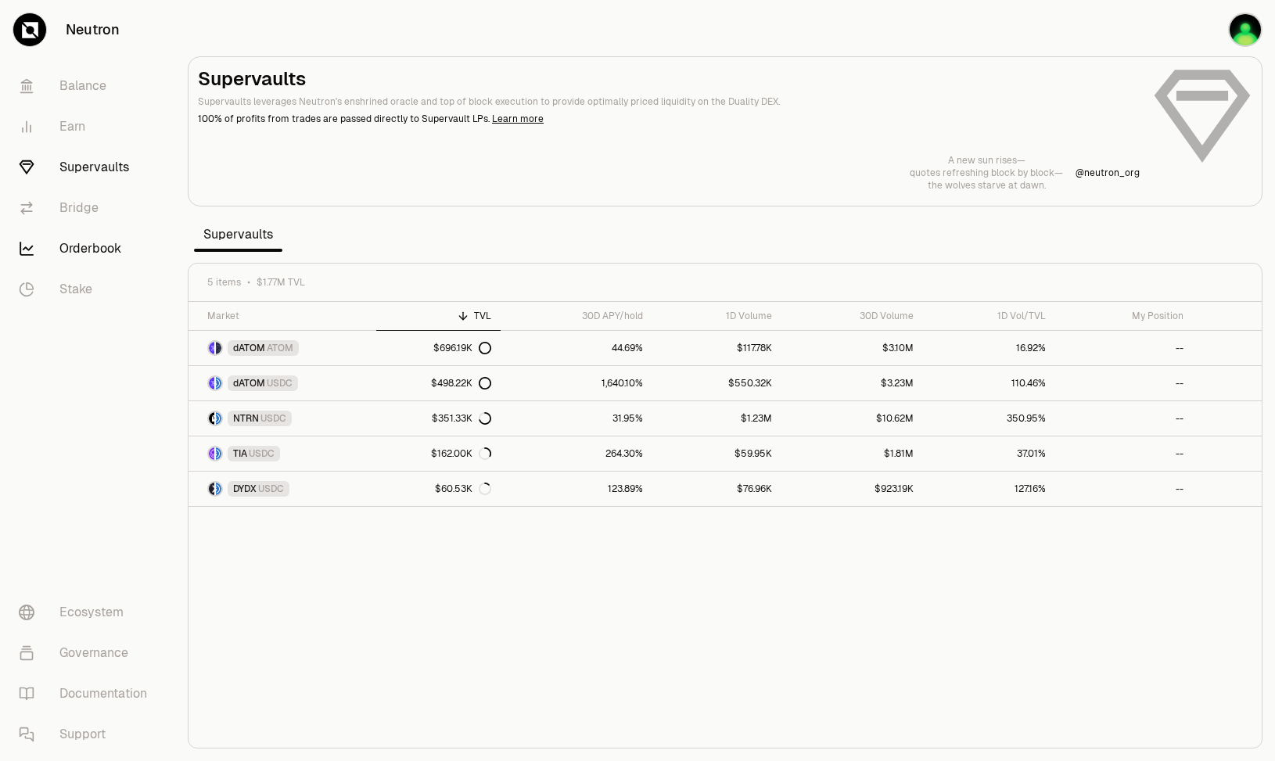
click at [112, 249] on link "Orderbook" at bounding box center [87, 248] width 163 height 41
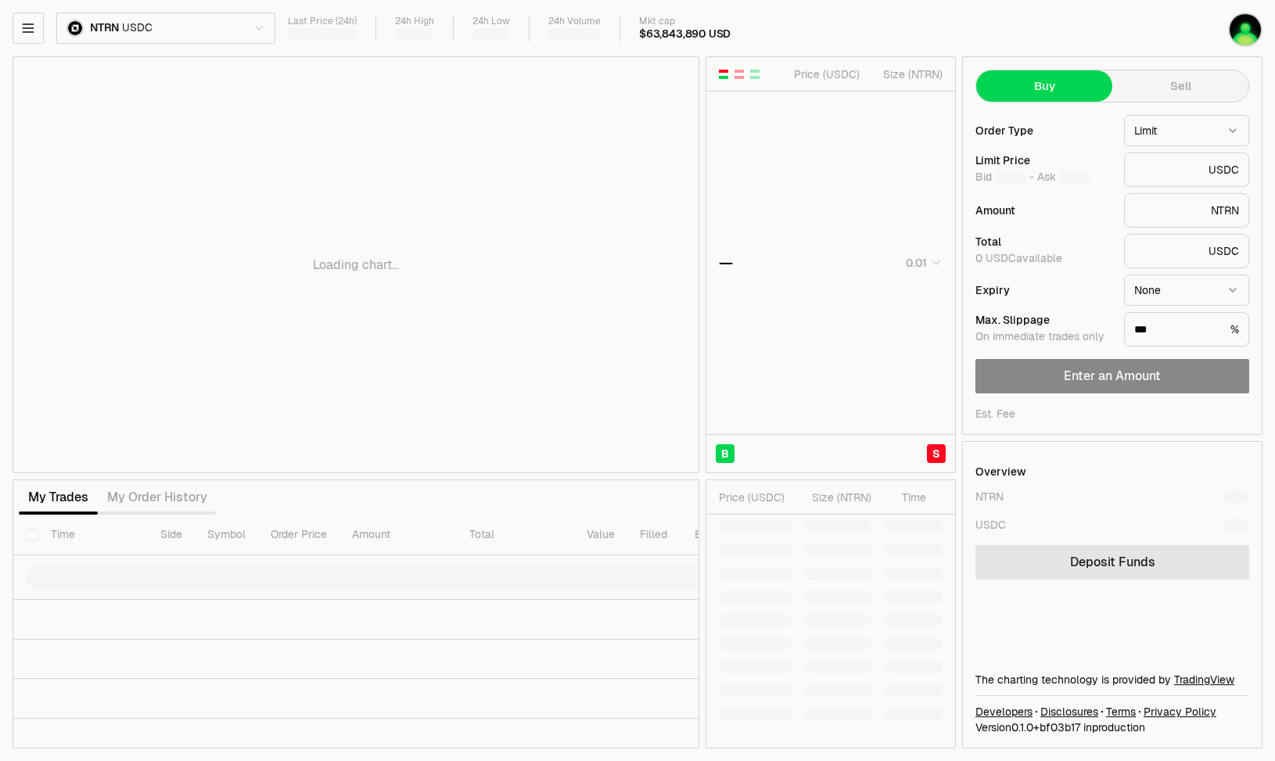
type input "********"
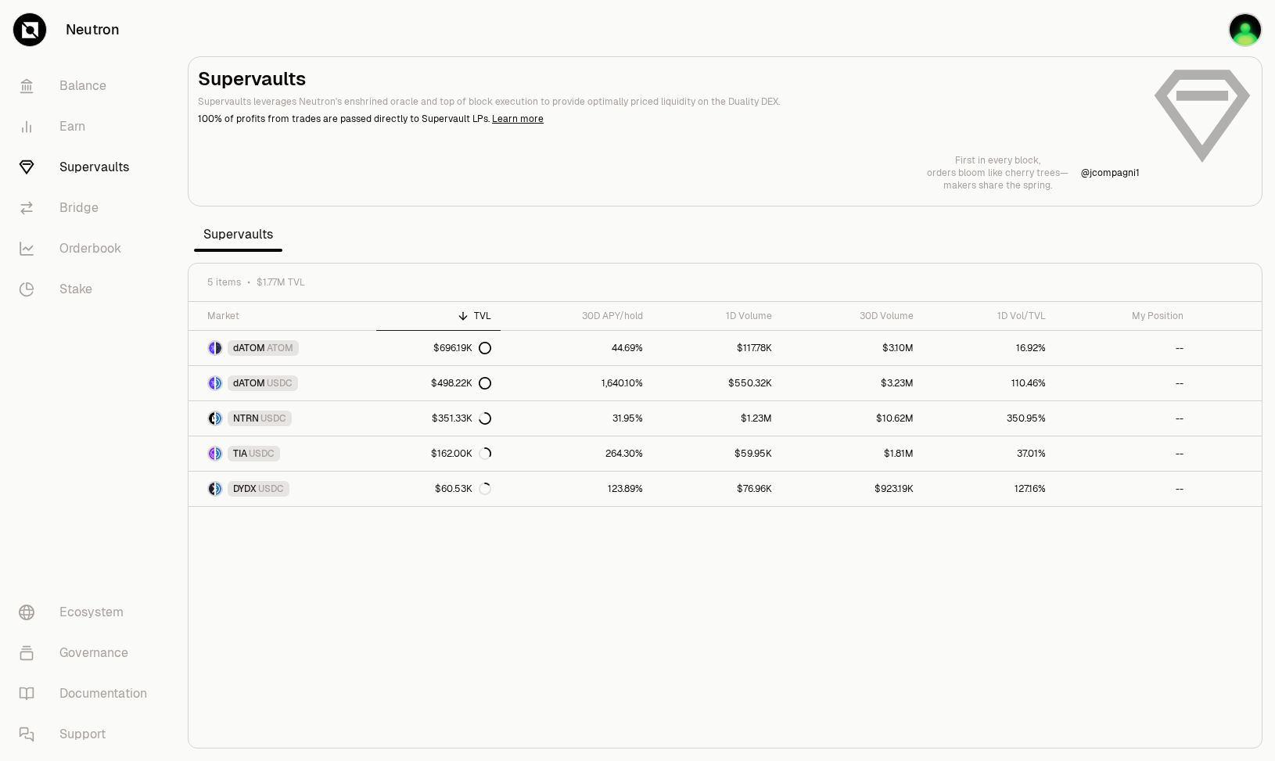
click at [77, 170] on link "Supervaults" at bounding box center [87, 167] width 163 height 41
click at [264, 386] on span "dATOM" at bounding box center [249, 383] width 32 height 13
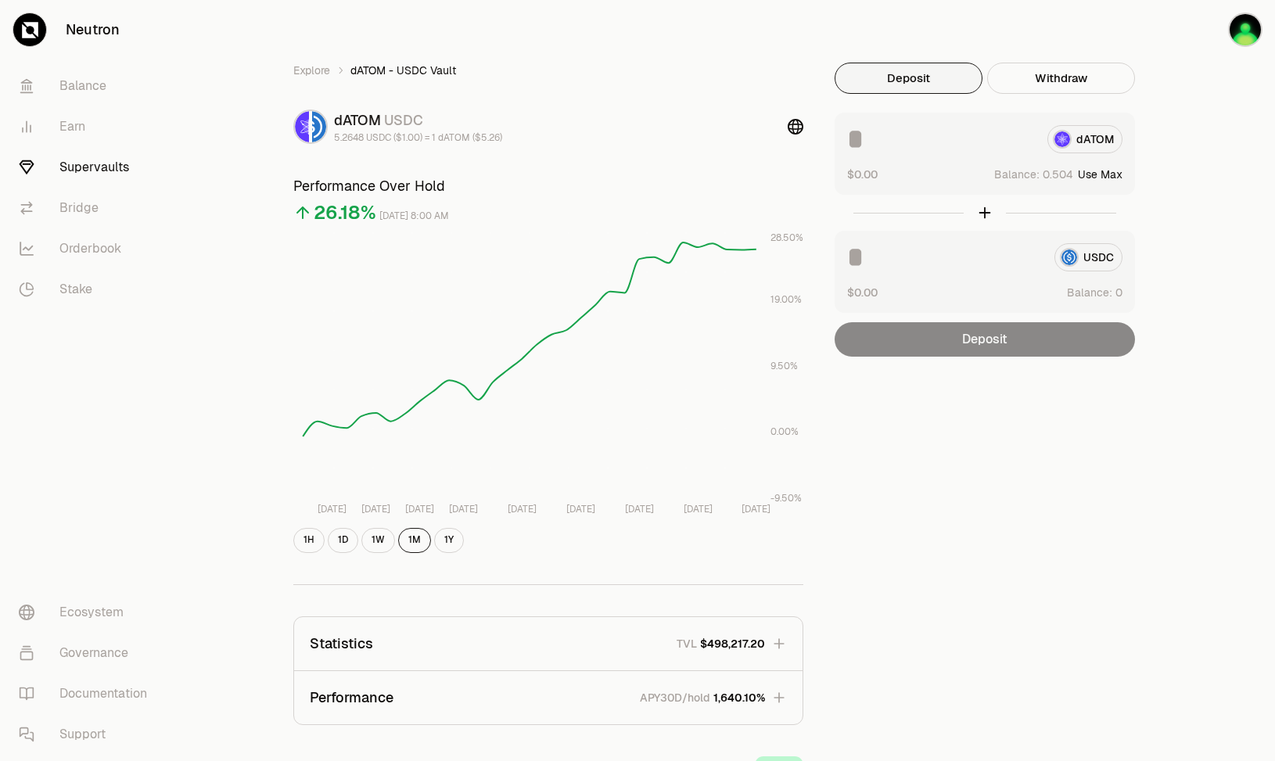
click at [1102, 171] on button "Use Max" at bounding box center [1100, 175] width 45 height 16
type input "********"
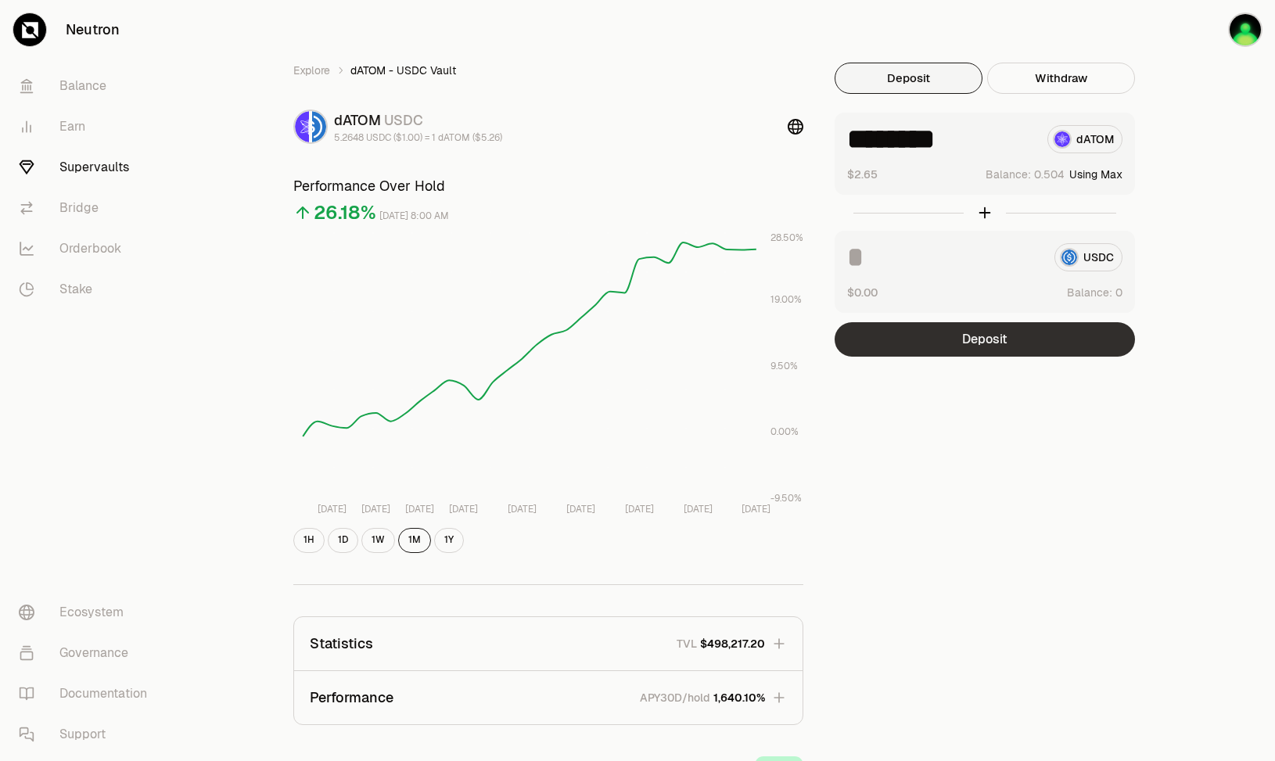
click at [978, 336] on button "Deposit" at bounding box center [985, 339] width 300 height 34
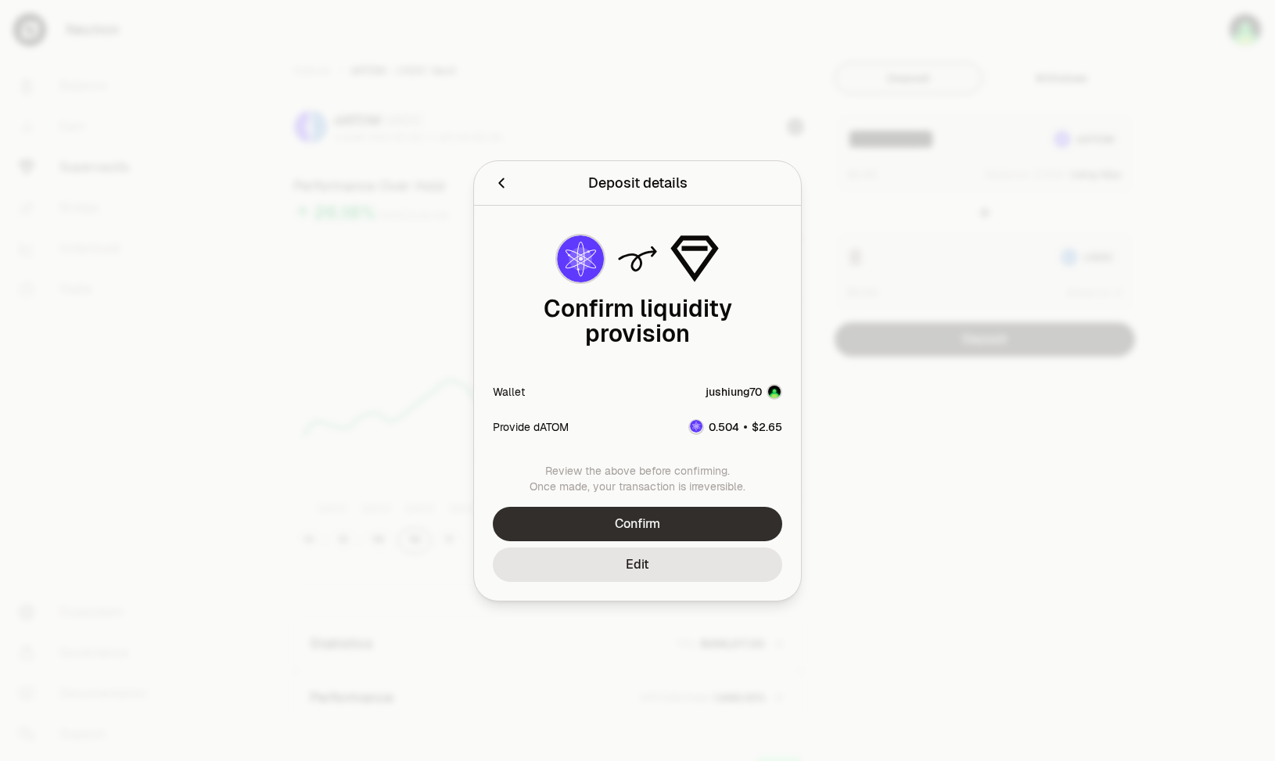
click at [671, 507] on button "Confirm" at bounding box center [638, 524] width 290 height 34
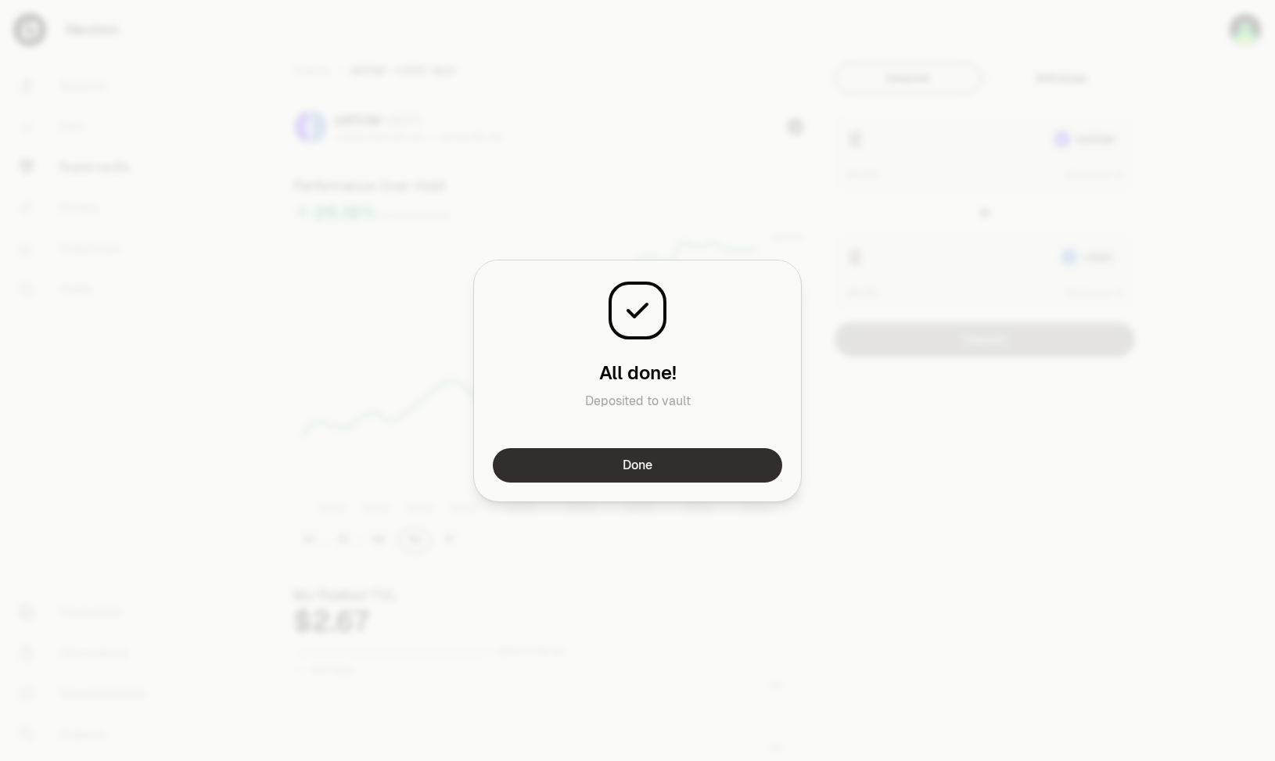
click at [682, 467] on button "Done" at bounding box center [638, 465] width 290 height 34
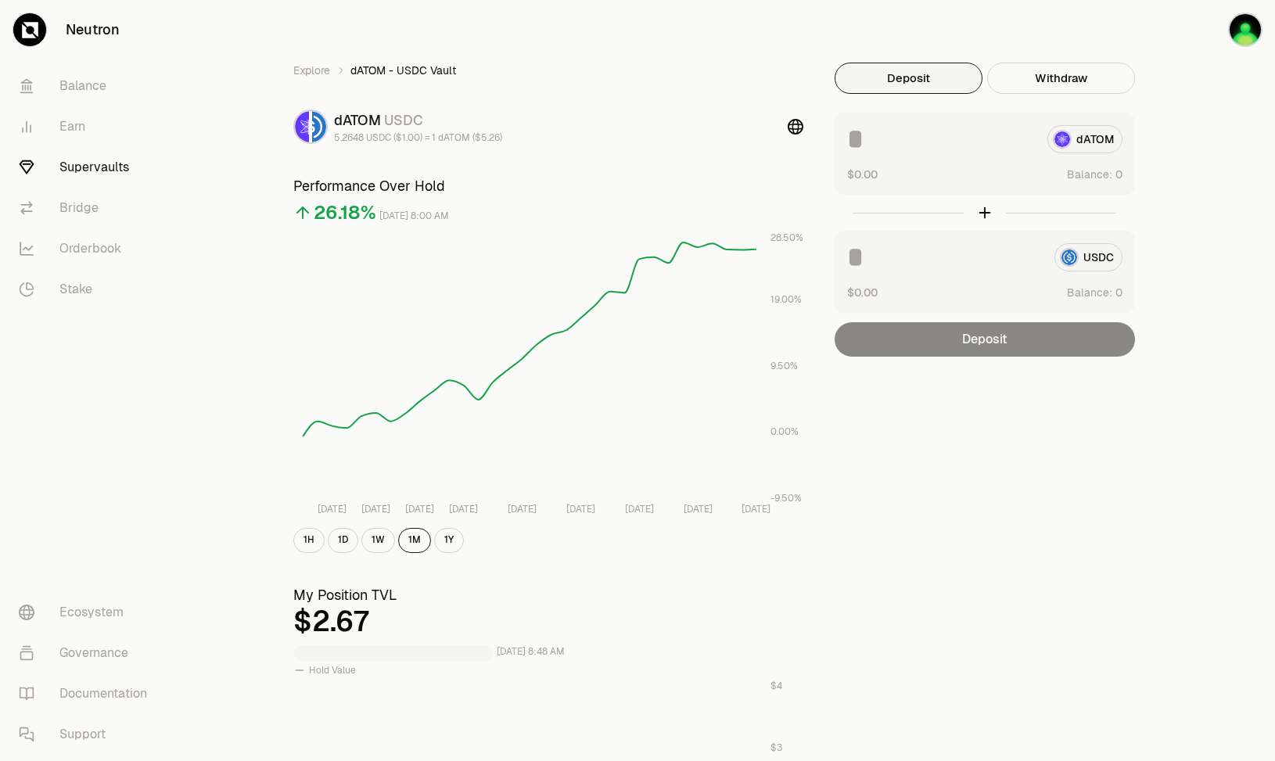
click at [914, 452] on div "Explore dATOM - USDC Vault dATOM USDC 5.2648 USDC ($1.00) = 1 dATOM ($5.26) Per…" at bounding box center [725, 731] width 901 height 1336
click at [932, 444] on div "Explore dATOM - USDC Vault dATOM USDC 5.2648 USDC ($1.00) = 1 dATOM ($5.26) Per…" at bounding box center [725, 731] width 901 height 1336
click at [996, 437] on div "Explore dATOM - USDC Vault dATOM USDC 5.2648 USDC ($1.00) = 1 dATOM ($5.26) Per…" at bounding box center [725, 731] width 901 height 1336
